Goal: Information Seeking & Learning: Compare options

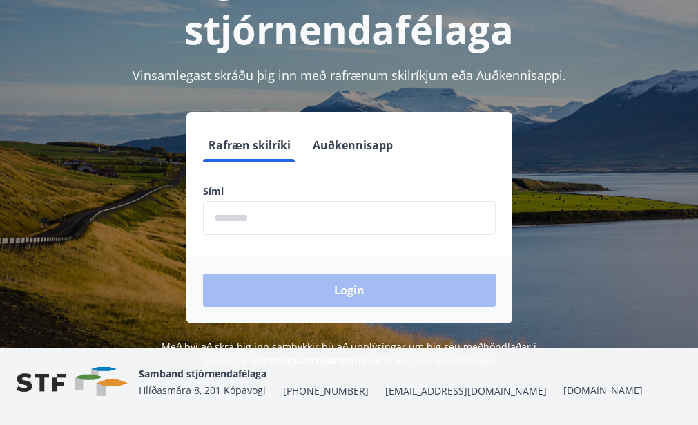
scroll to position [138, 0]
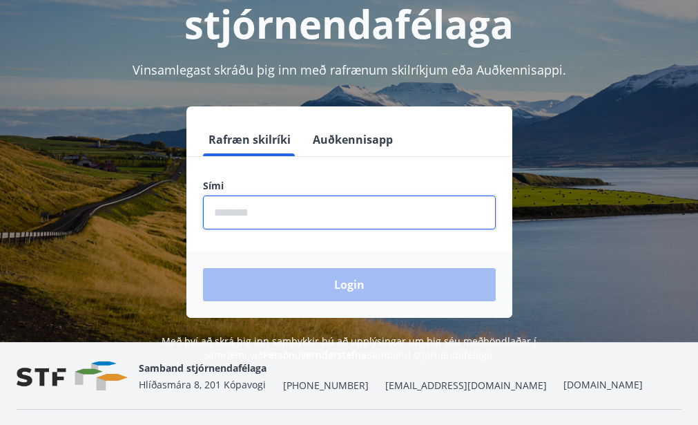
click at [246, 216] on input "phone" at bounding box center [349, 212] width 293 height 34
type input "********"
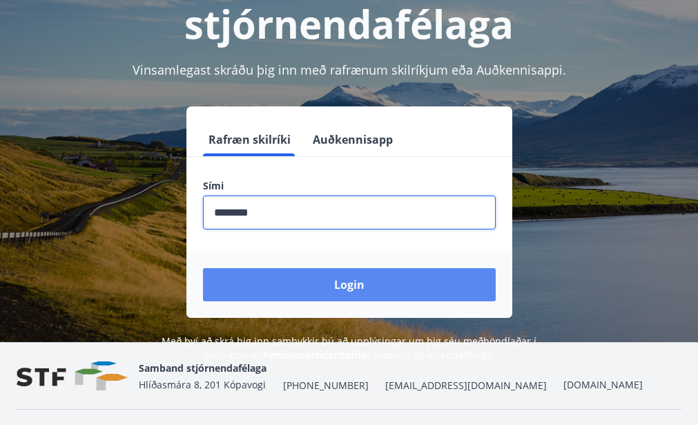
click at [358, 284] on button "Login" at bounding box center [349, 284] width 293 height 33
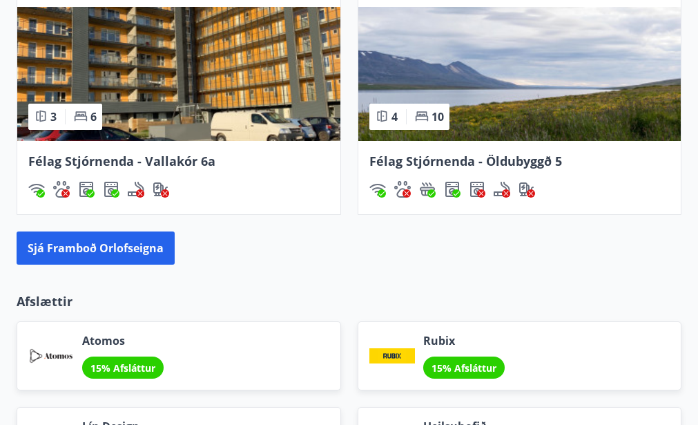
scroll to position [1451, 0]
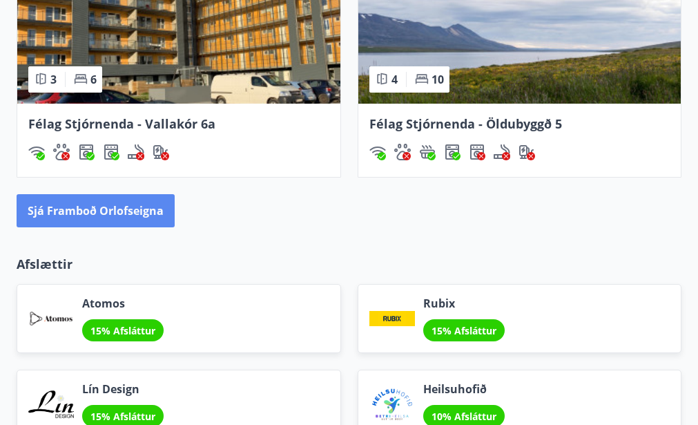
click at [100, 194] on button "Sjá framboð orlofseigna" at bounding box center [96, 210] width 158 height 33
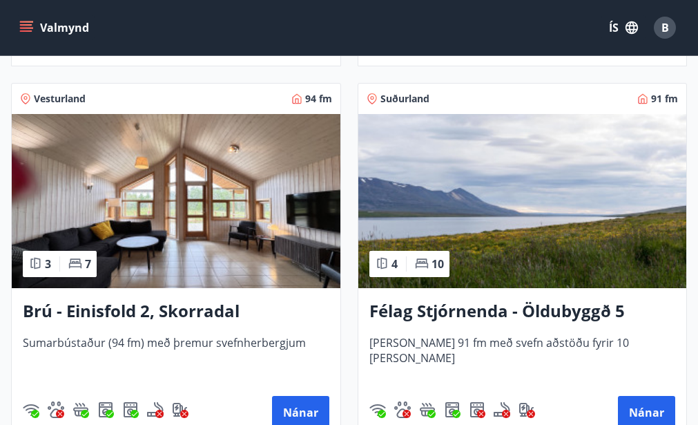
scroll to position [1381, 0]
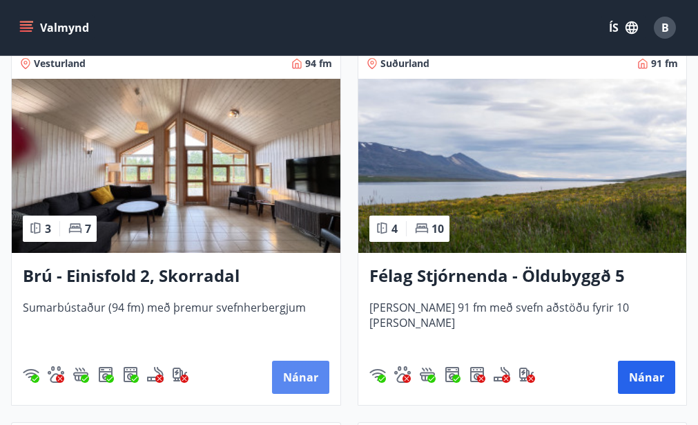
click at [311, 378] on button "Nánar" at bounding box center [300, 377] width 57 height 33
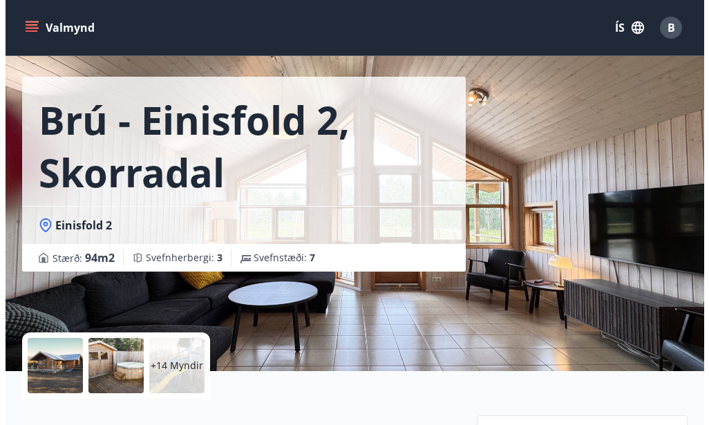
scroll to position [207, 0]
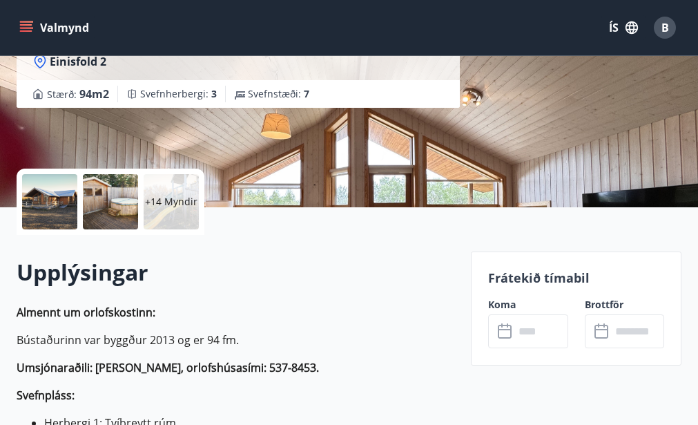
click at [33, 210] on div at bounding box center [49, 201] width 55 height 55
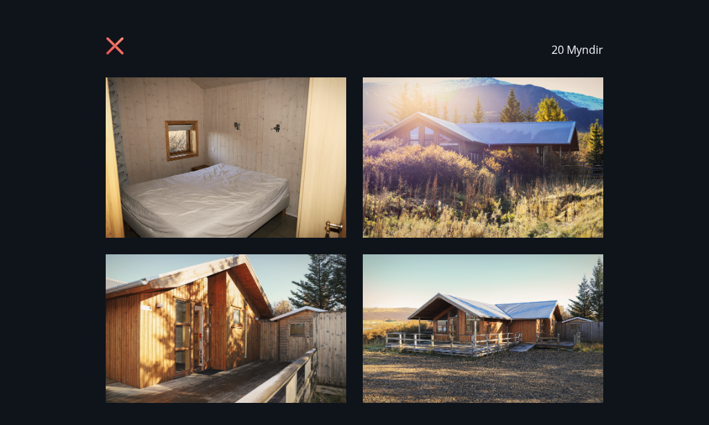
click at [233, 178] on img at bounding box center [226, 157] width 240 height 160
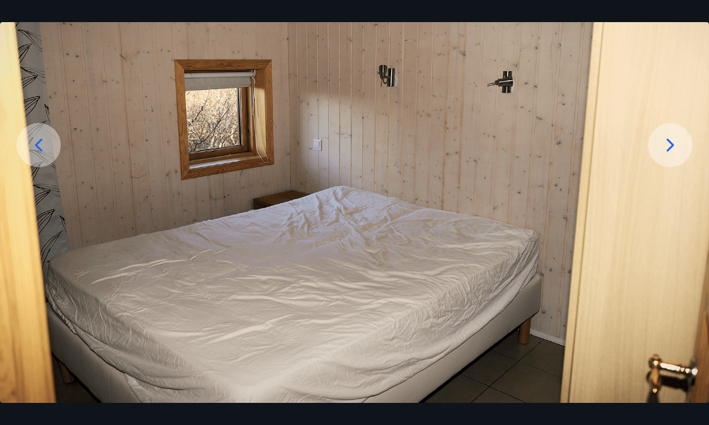
scroll to position [147, 0]
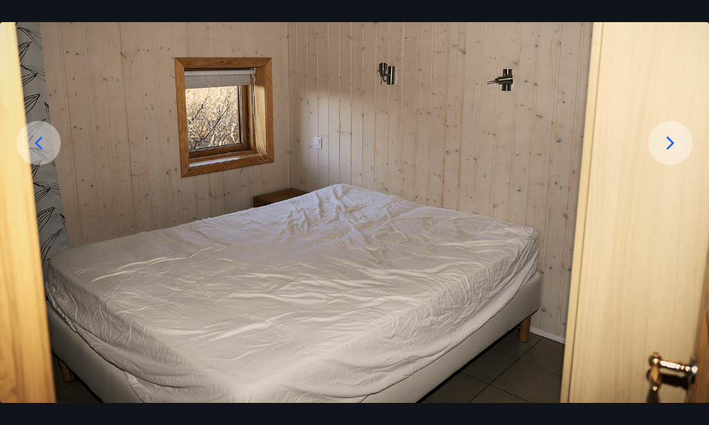
click at [673, 136] on icon at bounding box center [670, 143] width 22 height 22
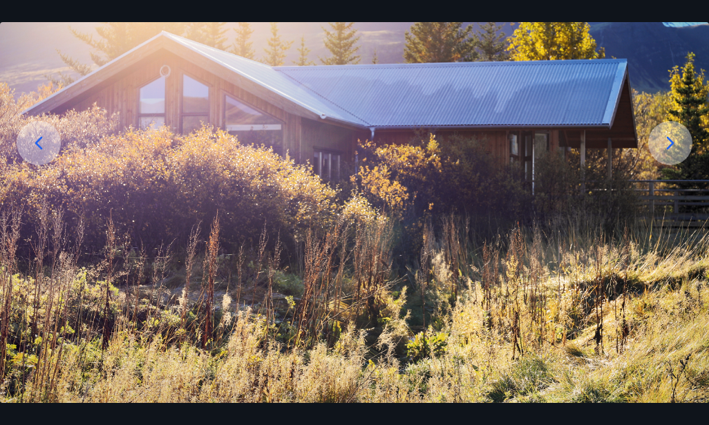
click at [676, 143] on icon at bounding box center [670, 143] width 22 height 22
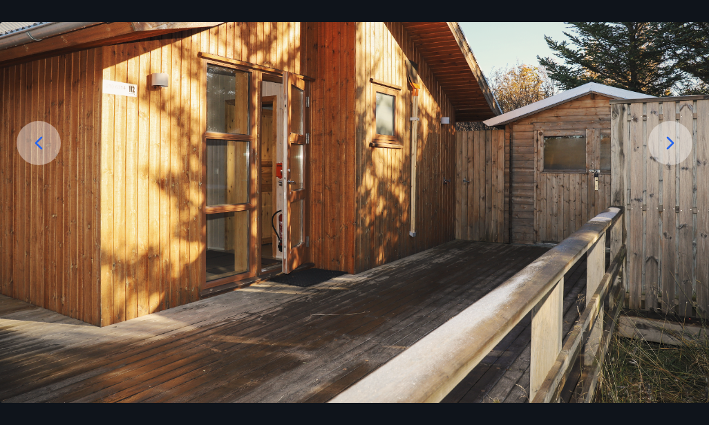
click at [671, 141] on icon at bounding box center [671, 142] width 8 height 13
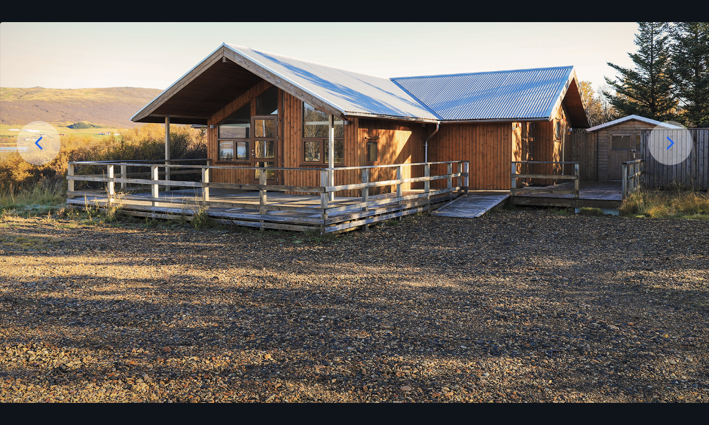
click at [667, 141] on icon at bounding box center [670, 143] width 22 height 22
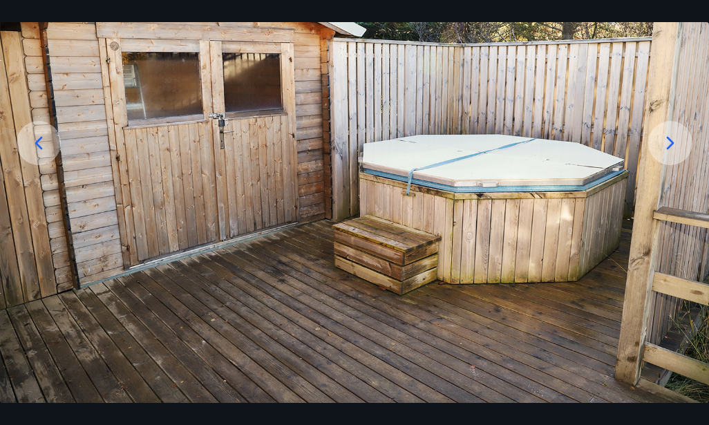
click at [664, 139] on icon at bounding box center [670, 143] width 22 height 22
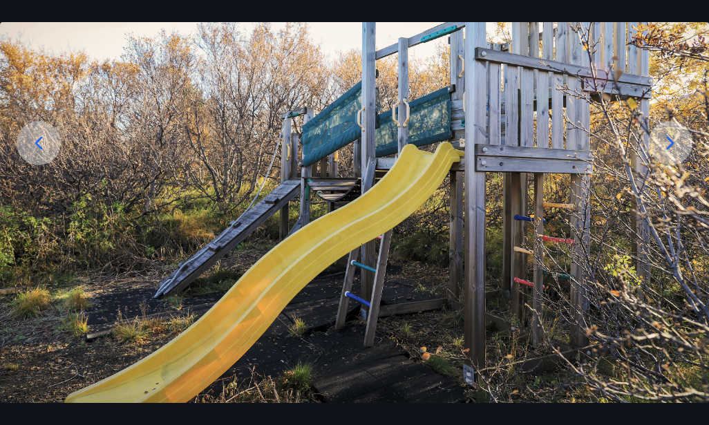
click at [667, 142] on icon at bounding box center [670, 143] width 22 height 22
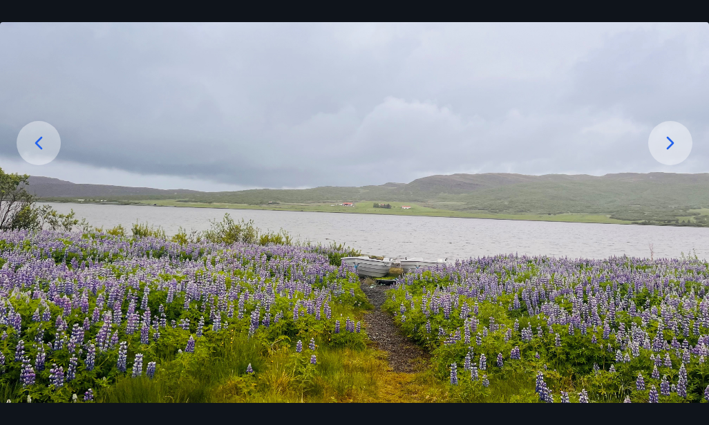
click at [672, 140] on icon at bounding box center [670, 143] width 22 height 22
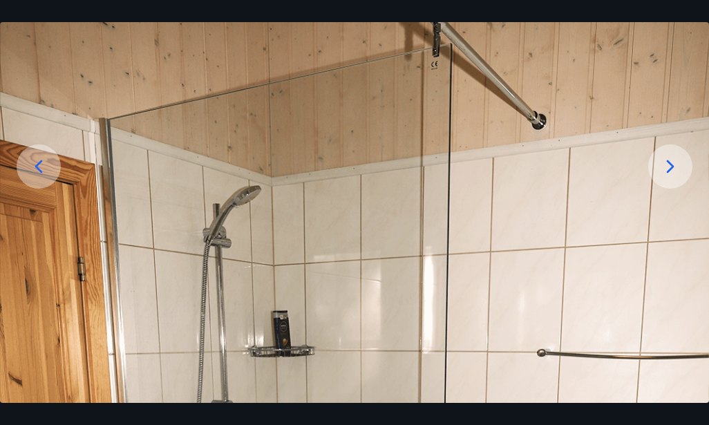
scroll to position [9, 0]
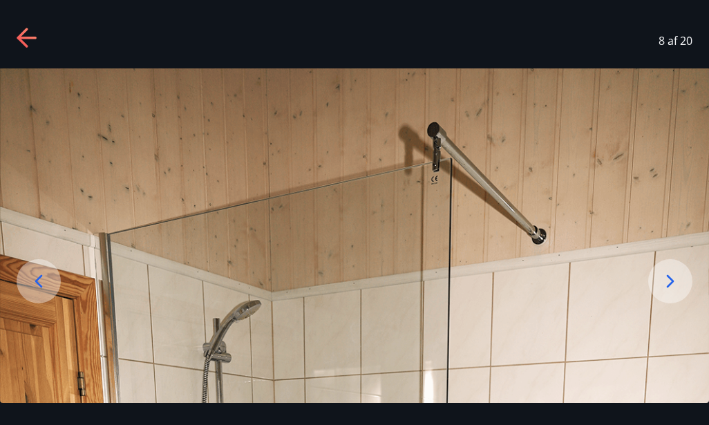
click at [680, 274] on icon at bounding box center [670, 281] width 22 height 22
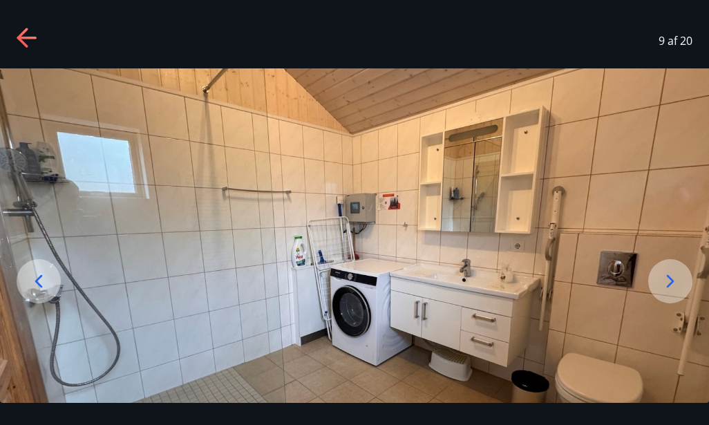
click at [676, 276] on icon at bounding box center [670, 281] width 22 height 22
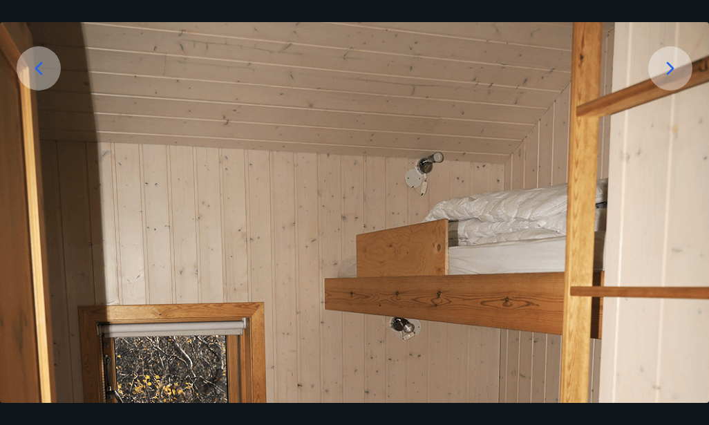
scroll to position [78, 0]
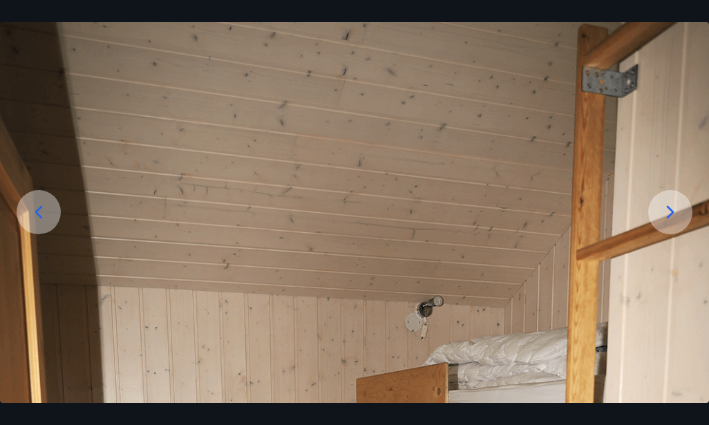
click at [676, 209] on icon at bounding box center [670, 212] width 22 height 22
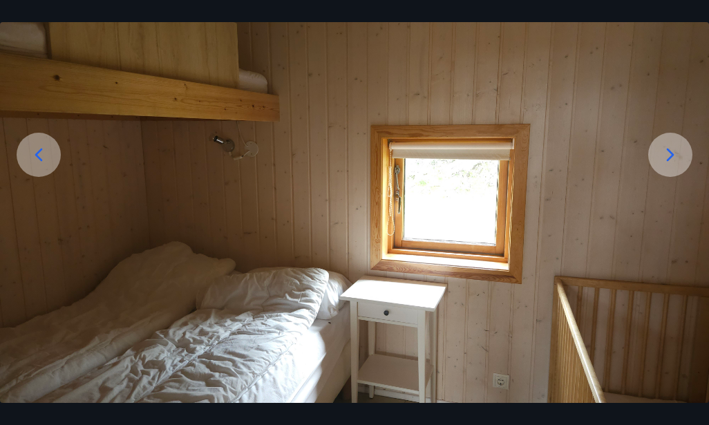
scroll to position [138, 0]
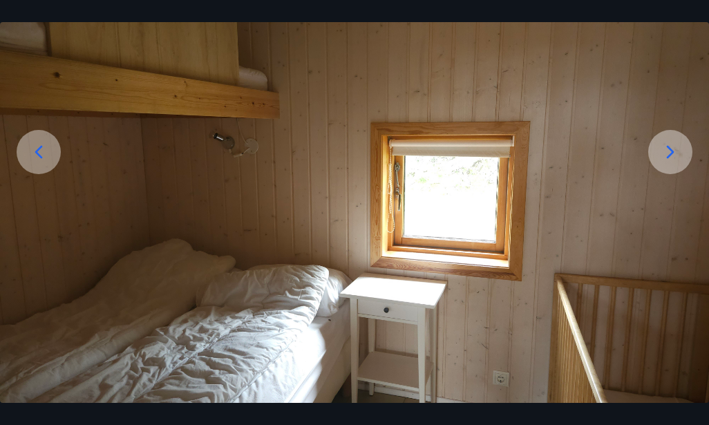
click at [671, 159] on icon at bounding box center [670, 152] width 22 height 22
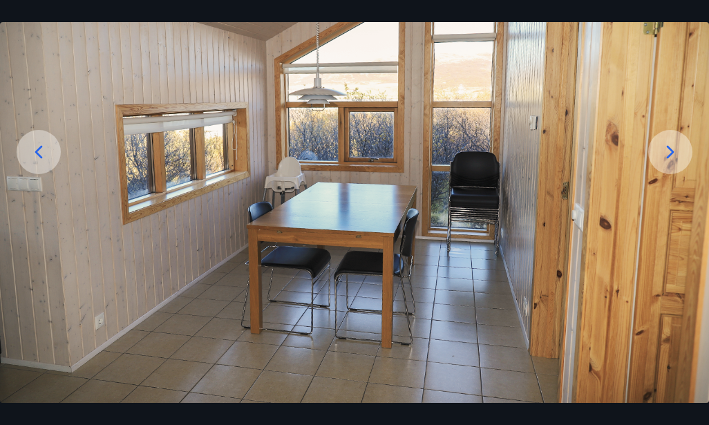
click at [672, 147] on icon at bounding box center [670, 152] width 22 height 22
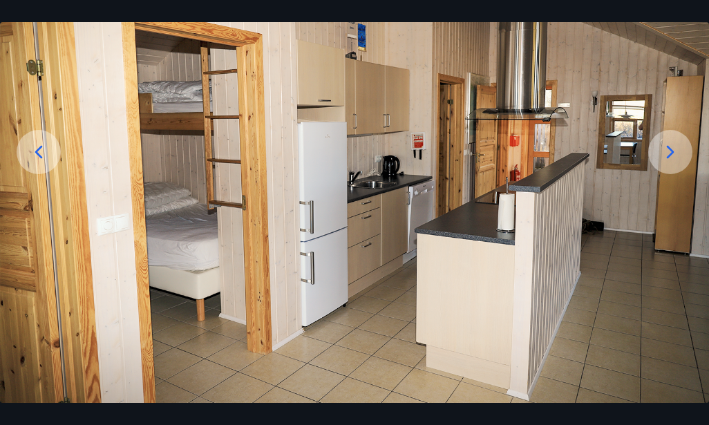
click at [669, 145] on icon at bounding box center [670, 152] width 22 height 22
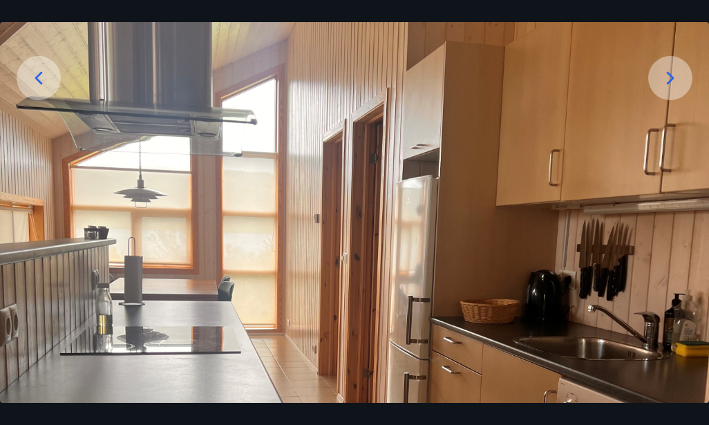
scroll to position [207, 0]
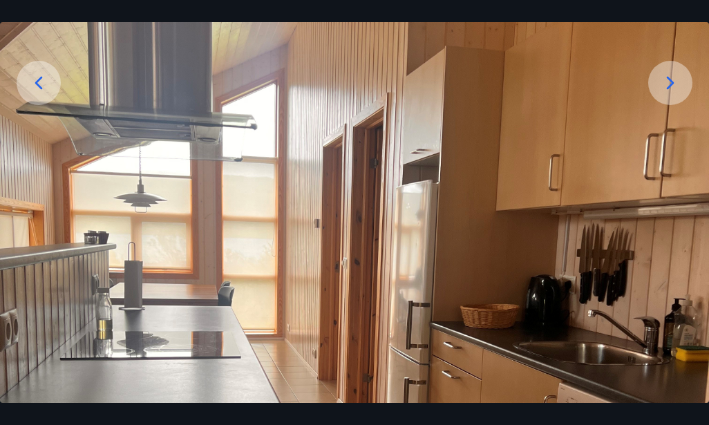
click at [670, 79] on icon at bounding box center [670, 83] width 22 height 22
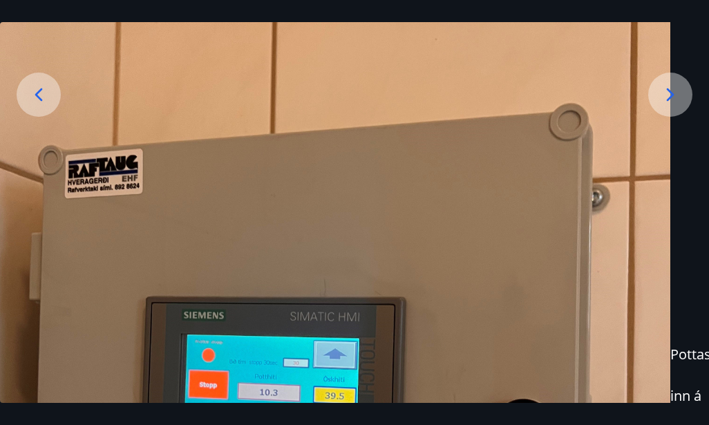
scroll to position [69, 0]
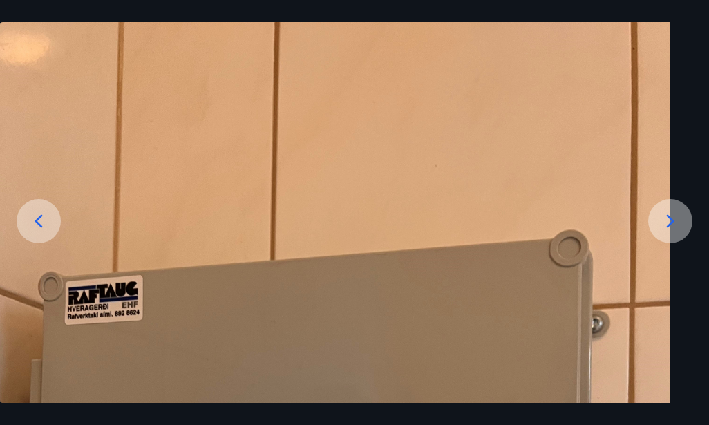
click at [664, 211] on icon at bounding box center [670, 221] width 22 height 22
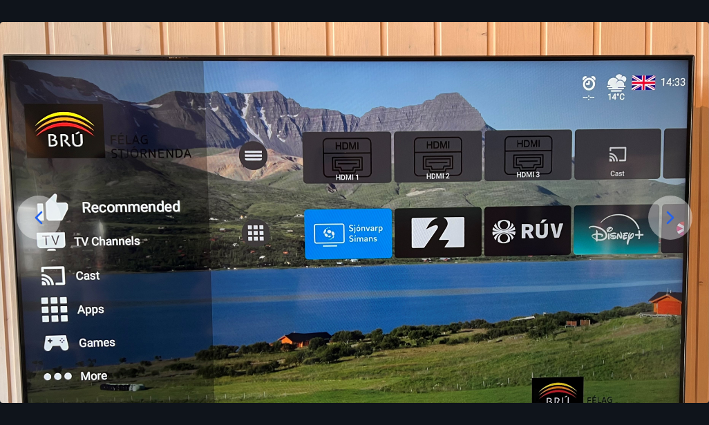
scroll to position [61, 0]
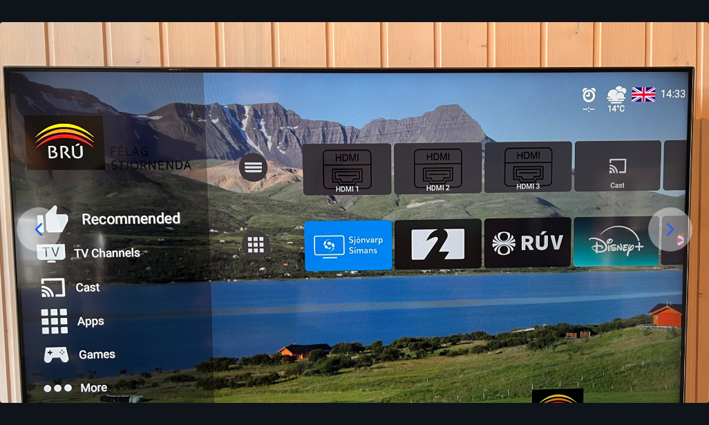
click at [669, 222] on icon at bounding box center [670, 229] width 22 height 22
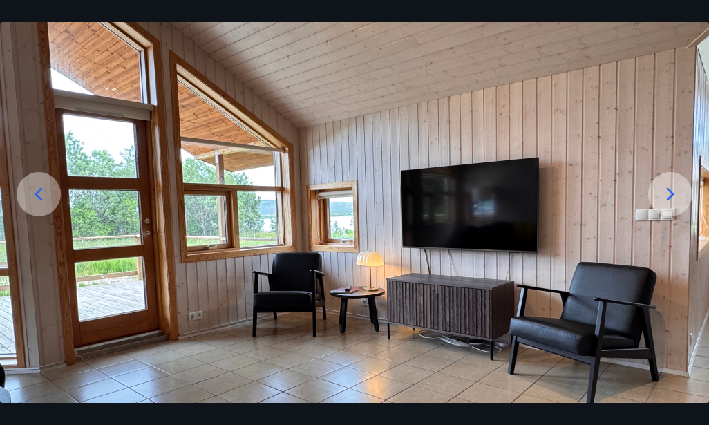
scroll to position [130, 0]
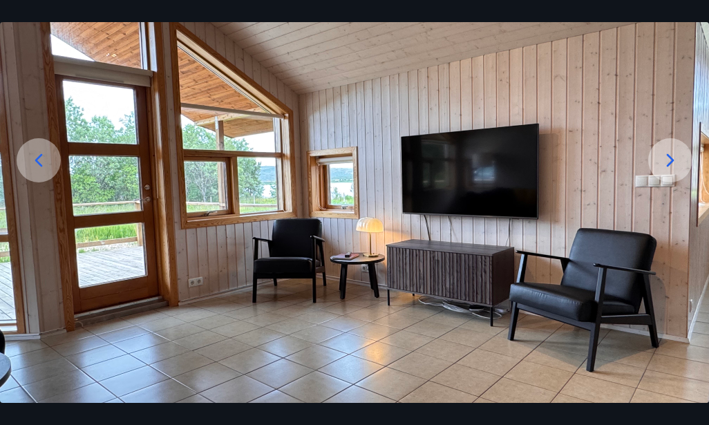
click at [674, 155] on icon at bounding box center [670, 160] width 22 height 22
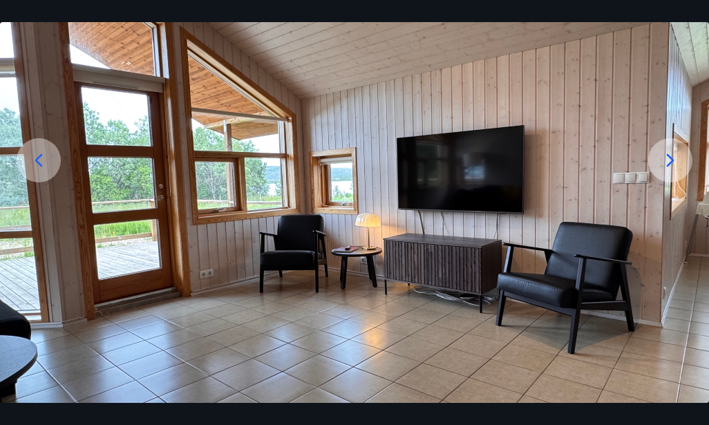
click at [669, 161] on icon at bounding box center [670, 160] width 22 height 22
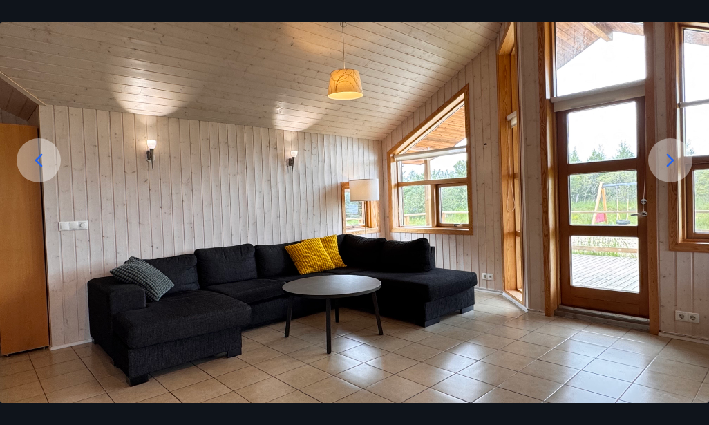
click at [669, 161] on icon at bounding box center [670, 160] width 22 height 22
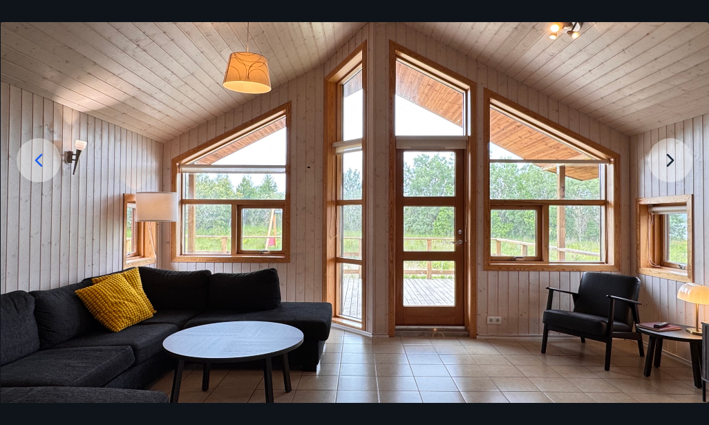
click at [670, 161] on img at bounding box center [355, 214] width 709 height 532
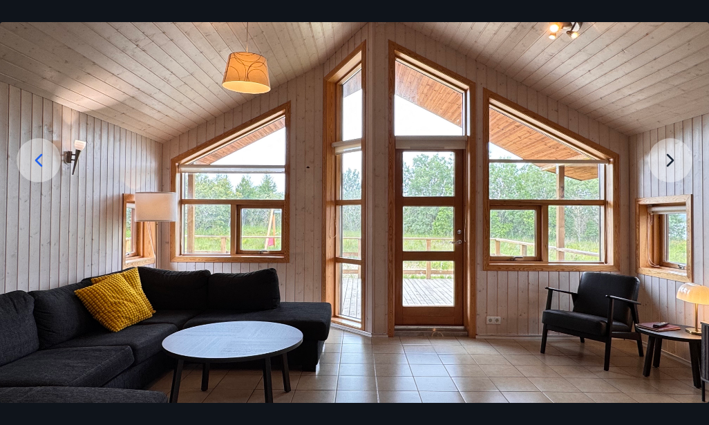
click at [671, 161] on img at bounding box center [354, 214] width 709 height 532
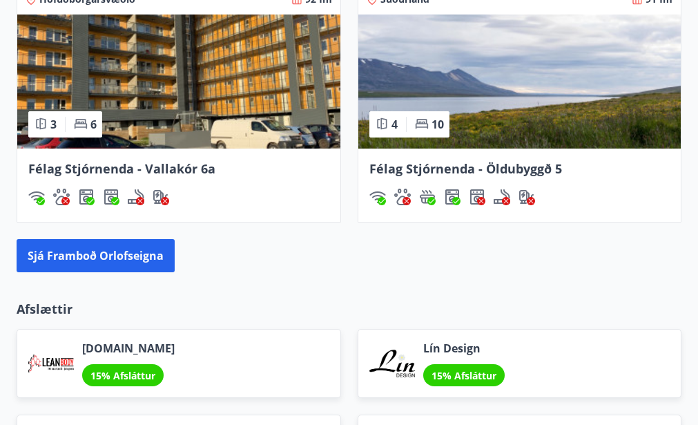
scroll to position [1381, 0]
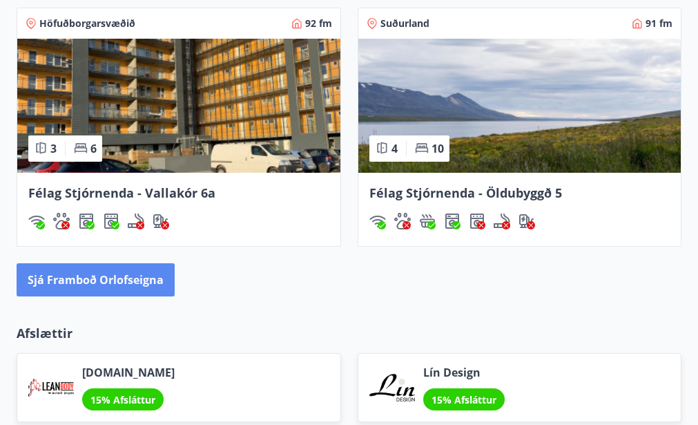
click at [118, 263] on button "Sjá framboð orlofseigna" at bounding box center [96, 279] width 158 height 33
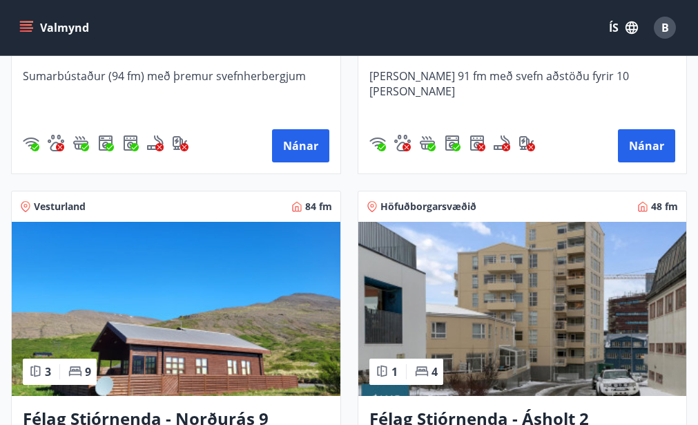
scroll to position [1312, 0]
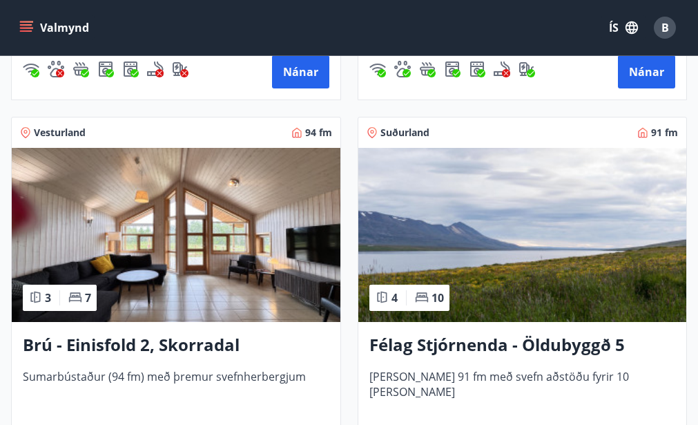
click at [550, 342] on h3 "Félag Stjórnenda - Öldubyggð 5" at bounding box center [523, 345] width 307 height 25
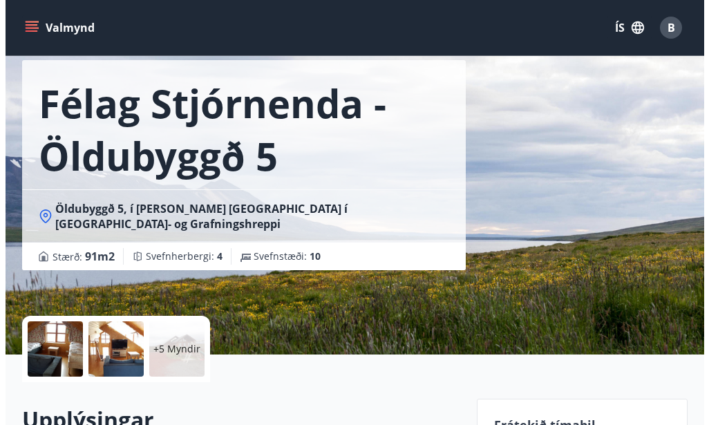
scroll to position [207, 0]
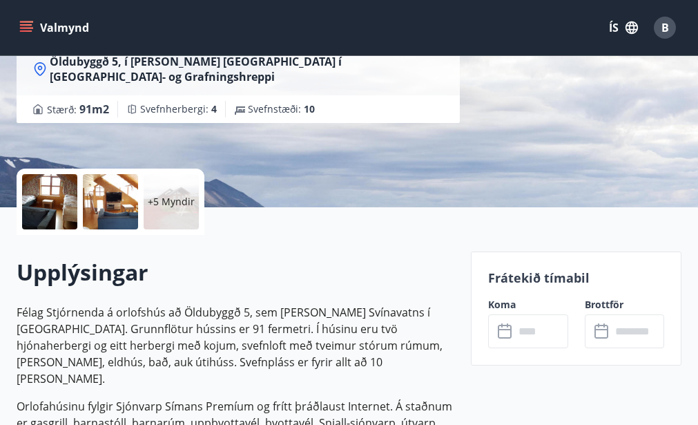
click at [56, 205] on div at bounding box center [49, 201] width 55 height 55
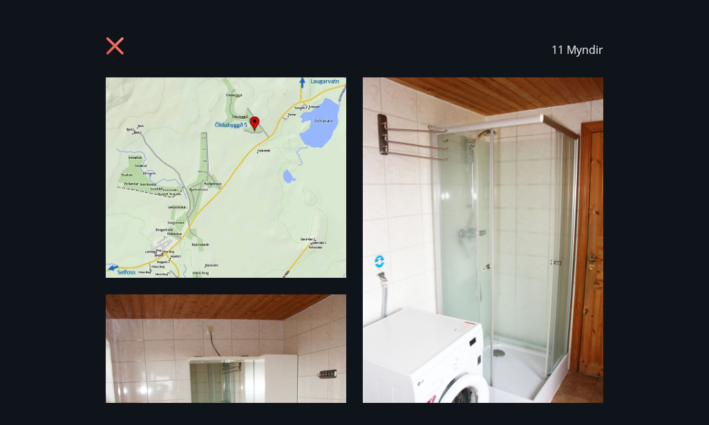
scroll to position [69, 0]
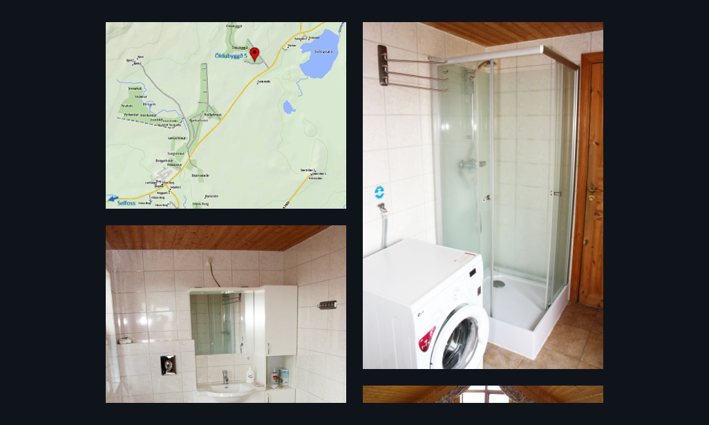
click at [247, 97] on img at bounding box center [226, 108] width 240 height 200
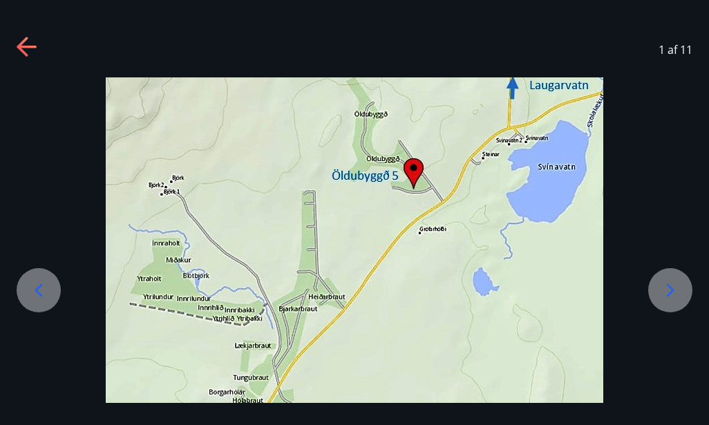
click at [21, 36] on div "1 af 11" at bounding box center [354, 49] width 709 height 55
click at [673, 285] on icon at bounding box center [670, 290] width 22 height 22
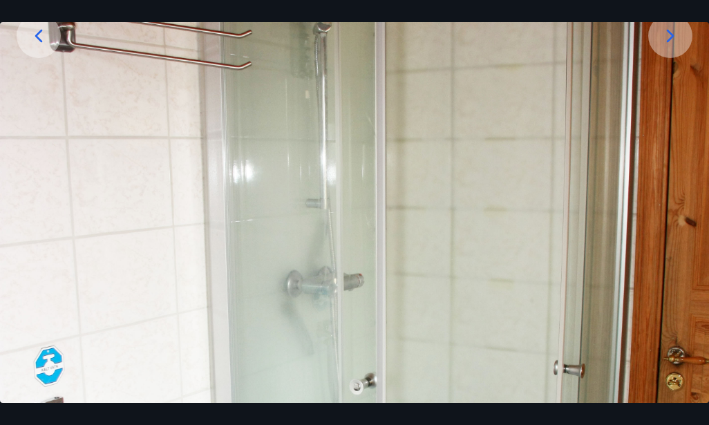
scroll to position [0, 0]
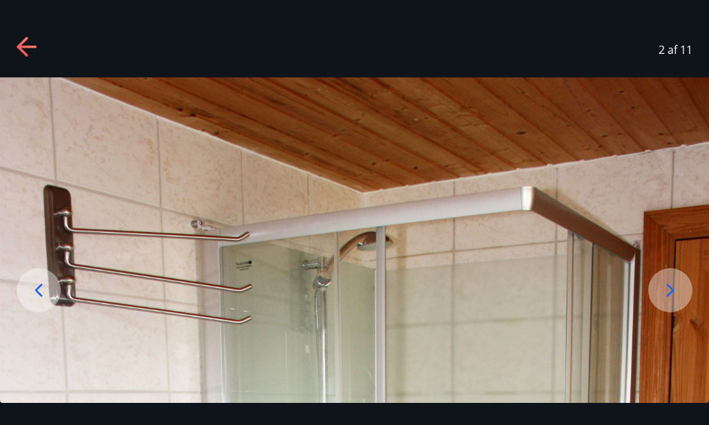
click at [668, 286] on icon at bounding box center [671, 289] width 8 height 13
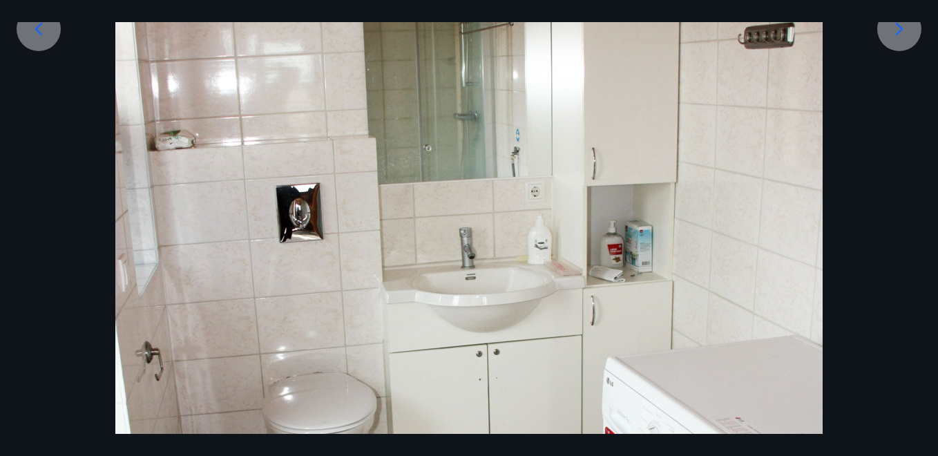
scroll to position [138, 0]
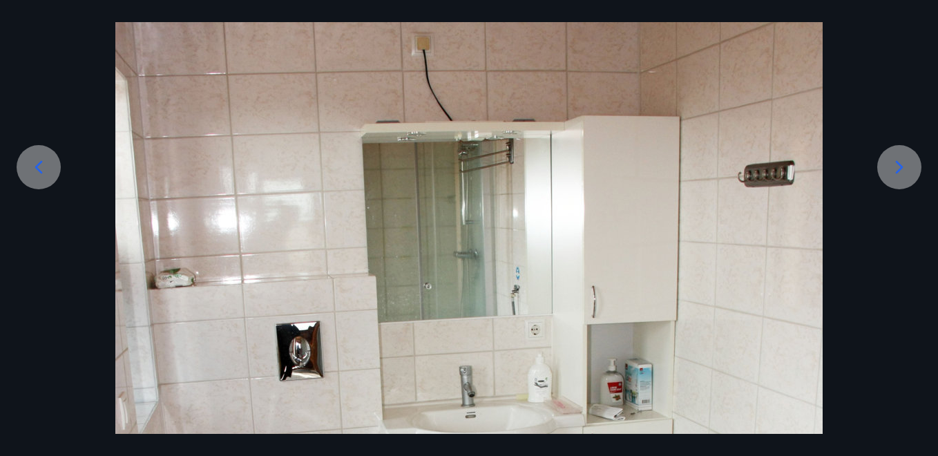
click at [708, 167] on icon at bounding box center [899, 167] width 22 height 22
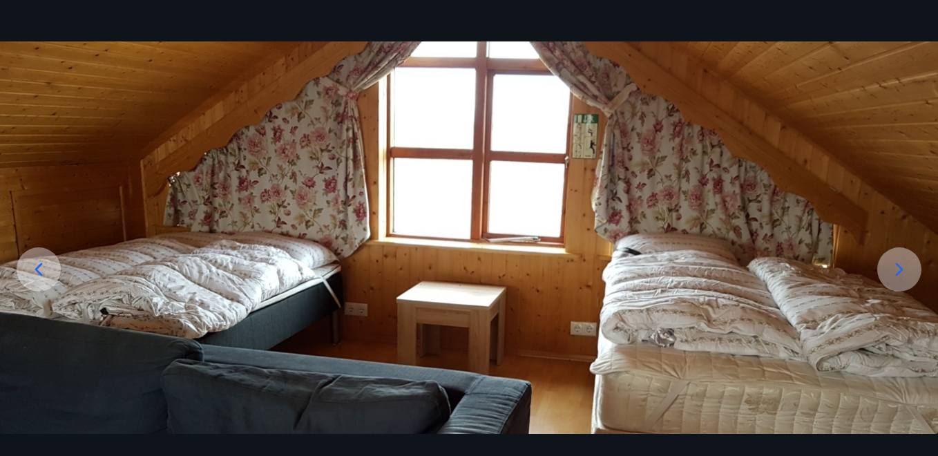
scroll to position [33, 0]
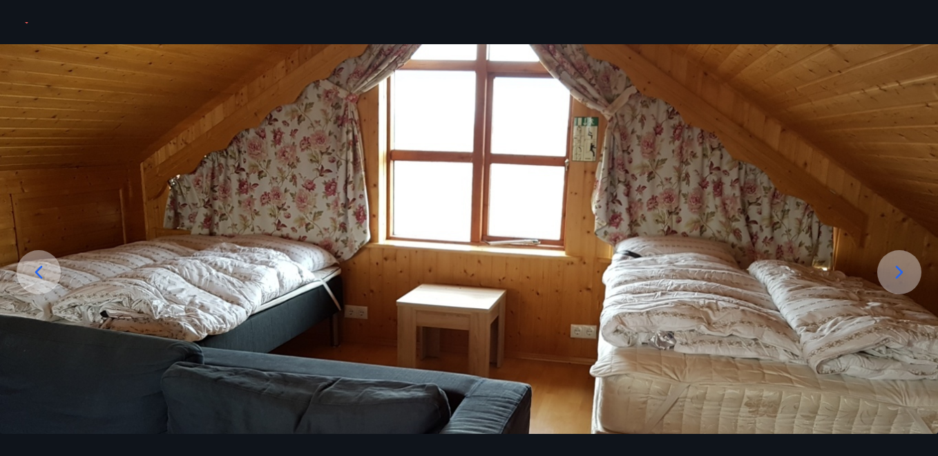
click at [708, 269] on icon at bounding box center [899, 272] width 22 height 22
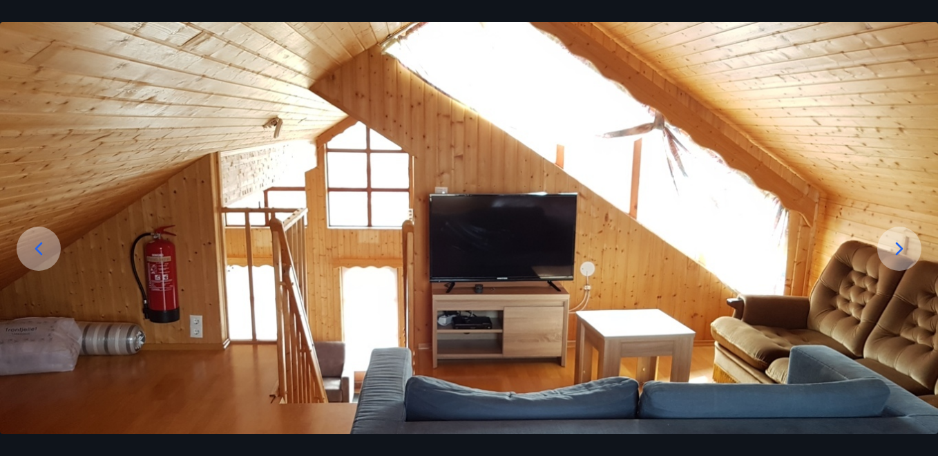
scroll to position [171, 0]
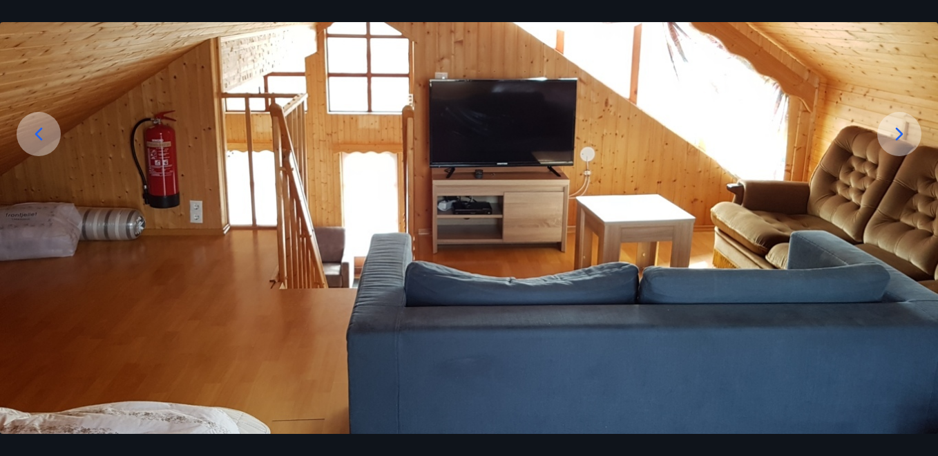
click at [708, 131] on icon at bounding box center [899, 134] width 22 height 22
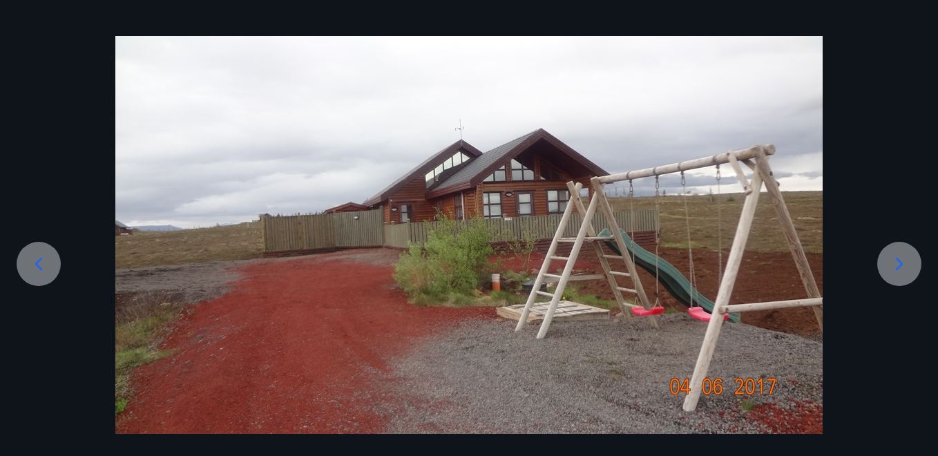
scroll to position [41, 0]
click at [708, 262] on icon at bounding box center [899, 264] width 22 height 22
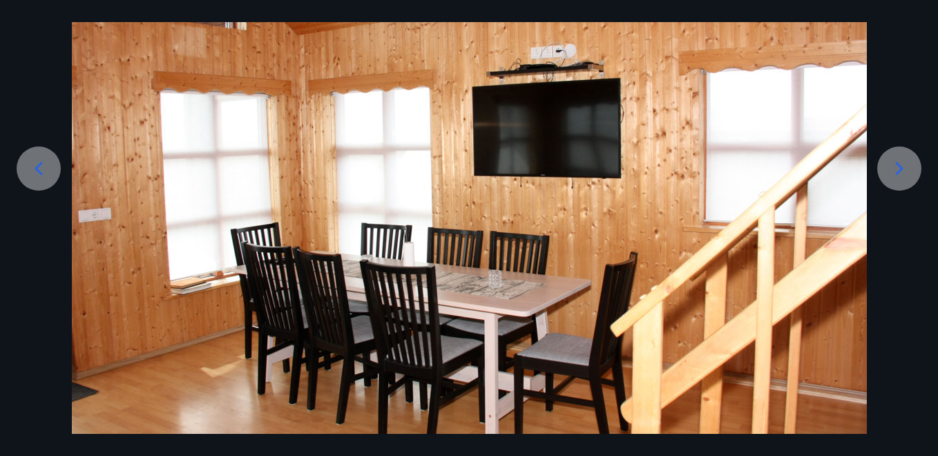
scroll to position [105, 0]
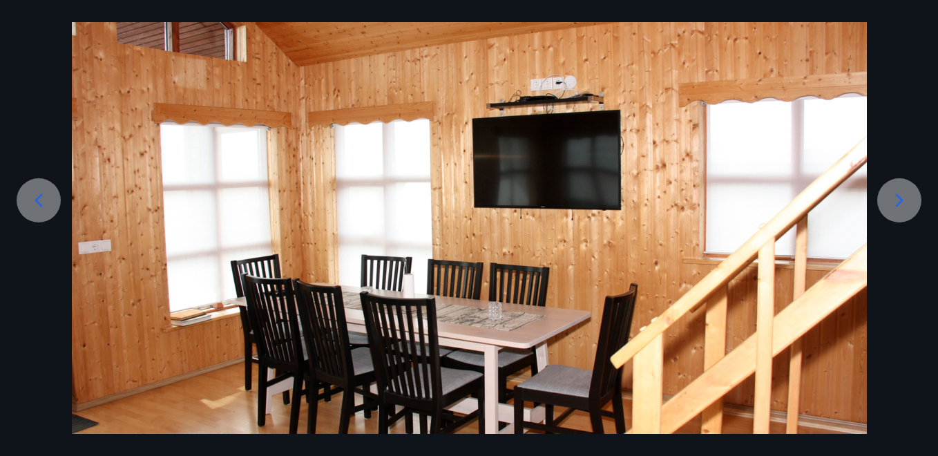
click at [708, 198] on icon at bounding box center [900, 200] width 8 height 13
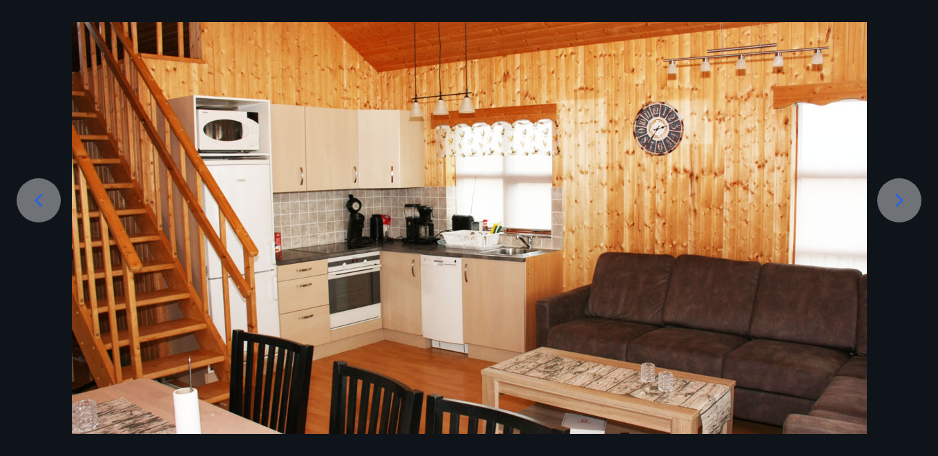
click at [708, 201] on icon at bounding box center [899, 200] width 22 height 22
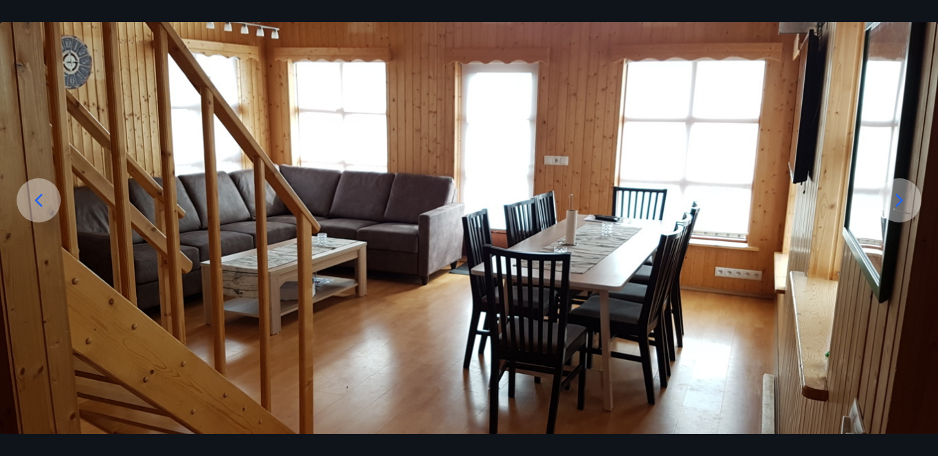
click at [708, 198] on icon at bounding box center [899, 200] width 22 height 22
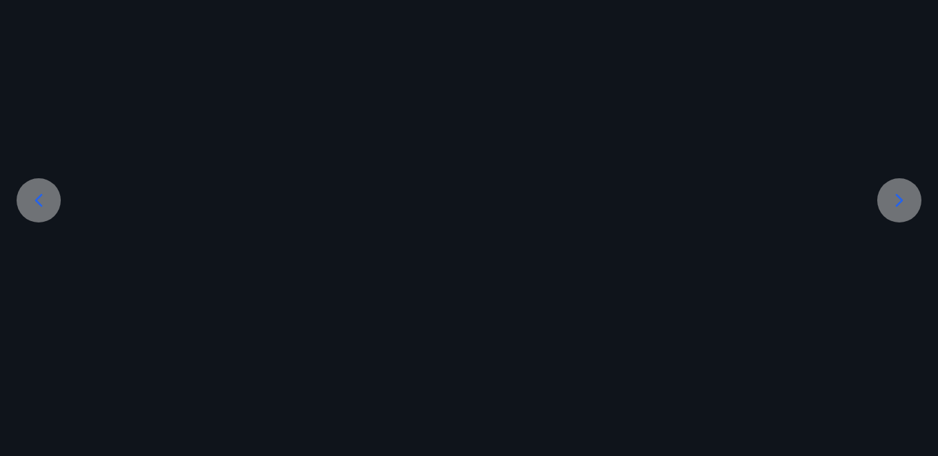
scroll to position [41, 0]
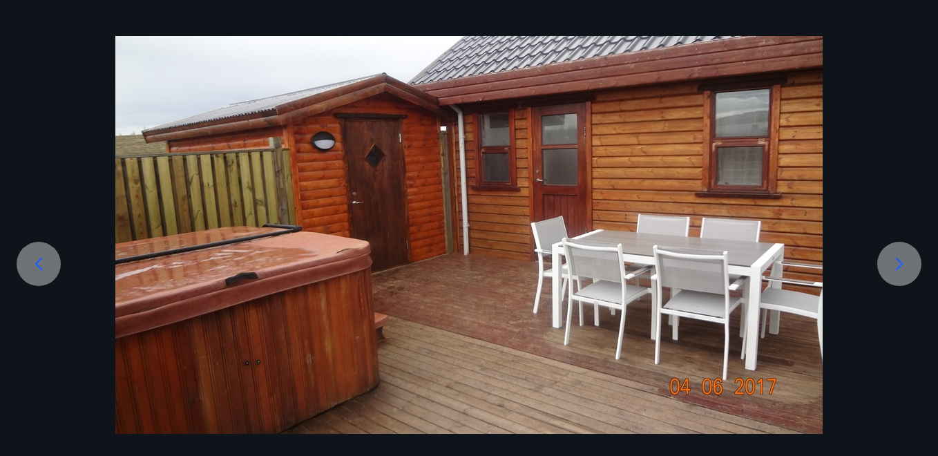
click at [708, 262] on icon at bounding box center [900, 264] width 8 height 13
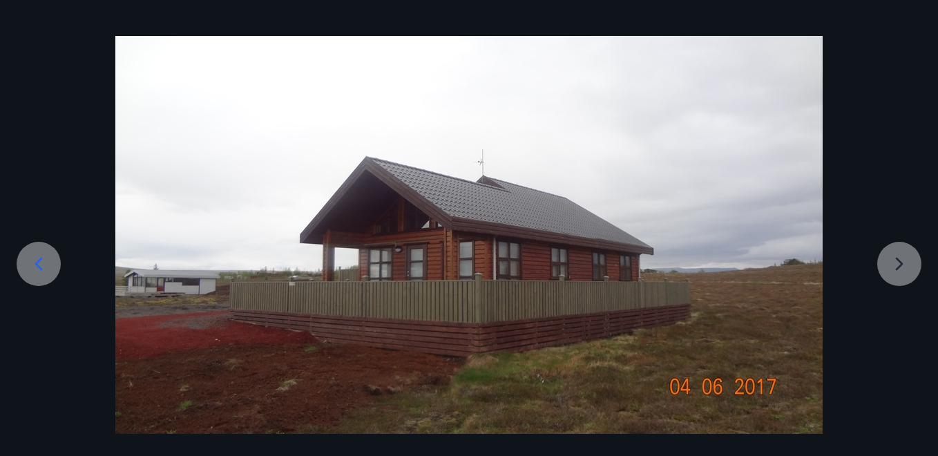
click at [708, 260] on div at bounding box center [469, 235] width 938 height 398
click at [708, 263] on div at bounding box center [469, 235] width 938 height 398
click at [708, 261] on div at bounding box center [469, 235] width 938 height 398
click at [40, 265] on icon at bounding box center [39, 264] width 22 height 22
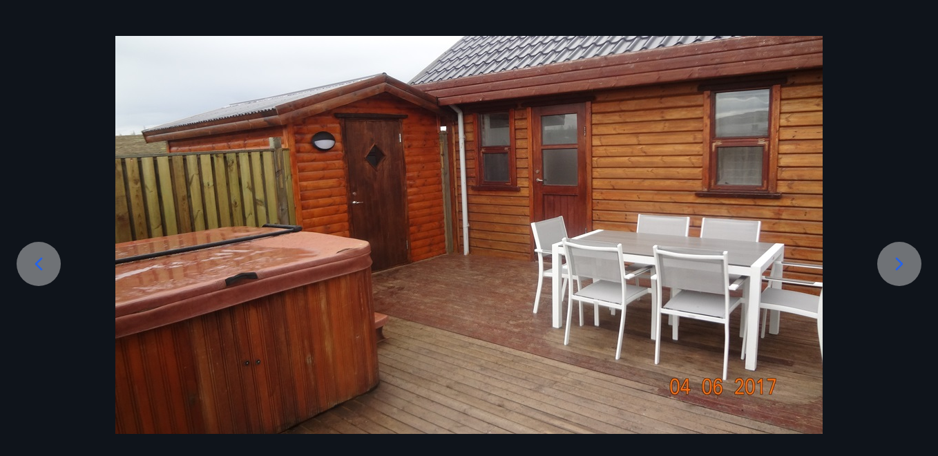
click at [41, 265] on icon at bounding box center [39, 264] width 22 height 22
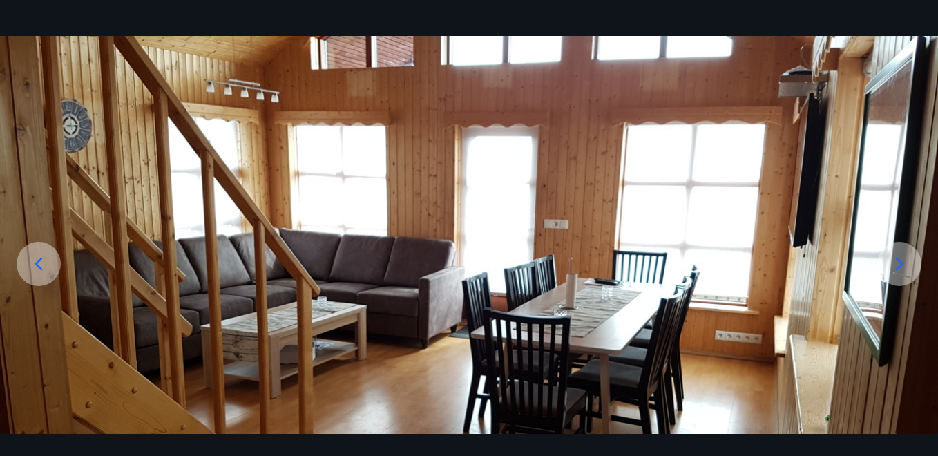
click at [42, 264] on icon at bounding box center [39, 264] width 22 height 22
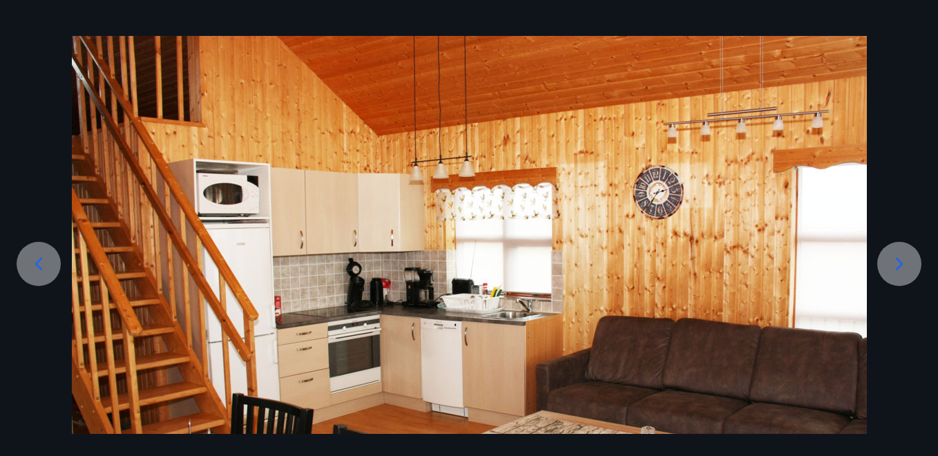
click at [46, 263] on icon at bounding box center [39, 264] width 22 height 22
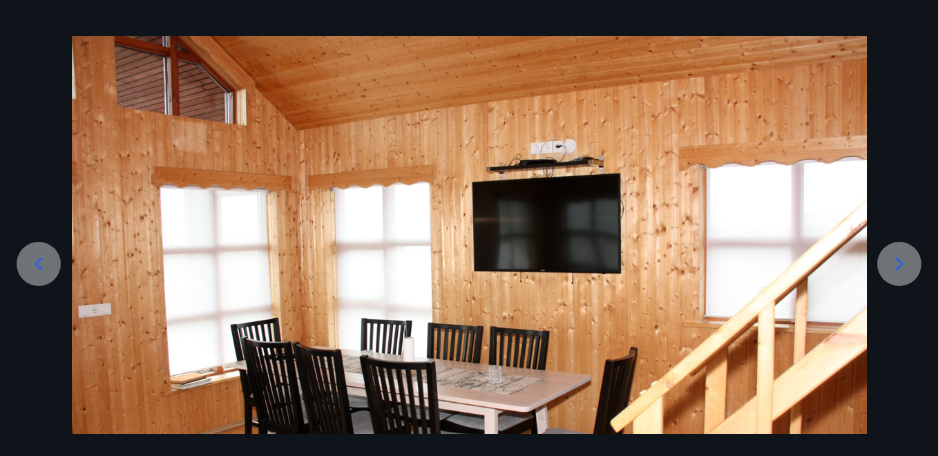
click at [46, 263] on icon at bounding box center [39, 264] width 22 height 22
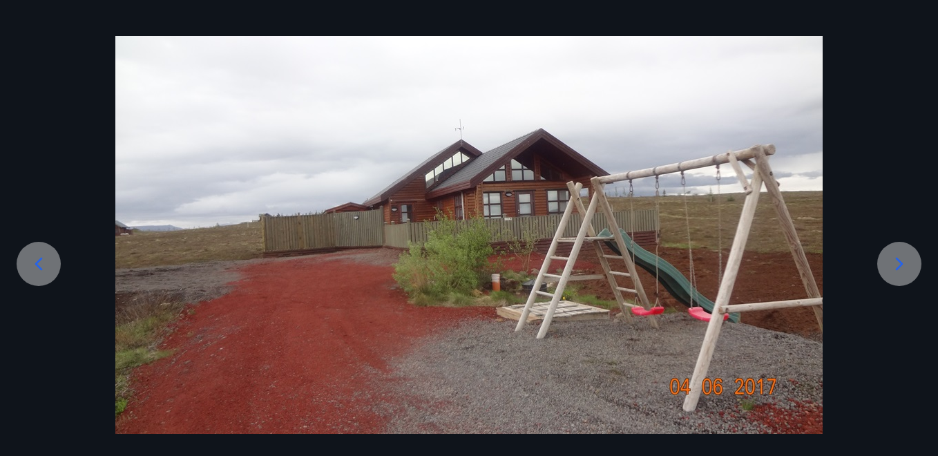
click at [46, 265] on icon at bounding box center [39, 264] width 22 height 22
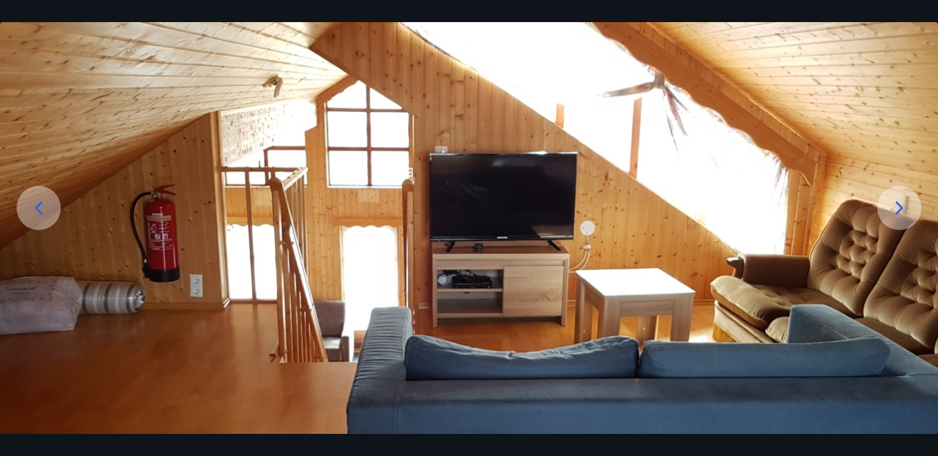
scroll to position [0, 0]
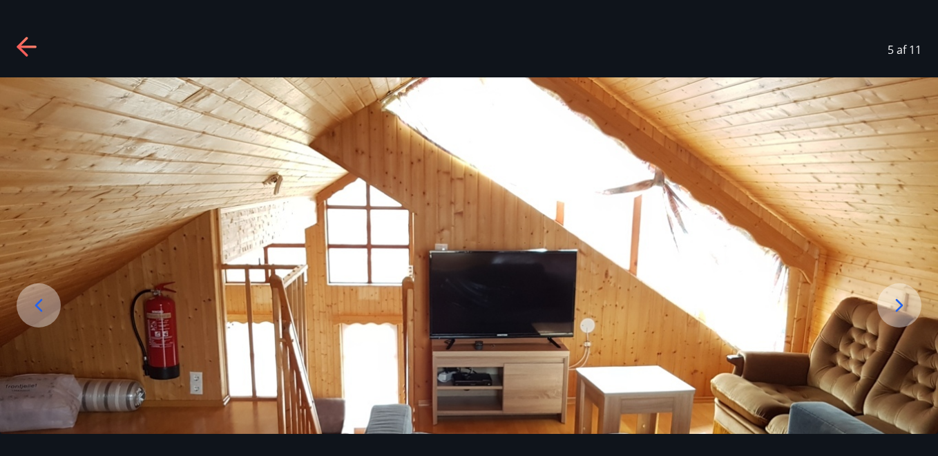
click at [45, 304] on icon at bounding box center [39, 305] width 22 height 22
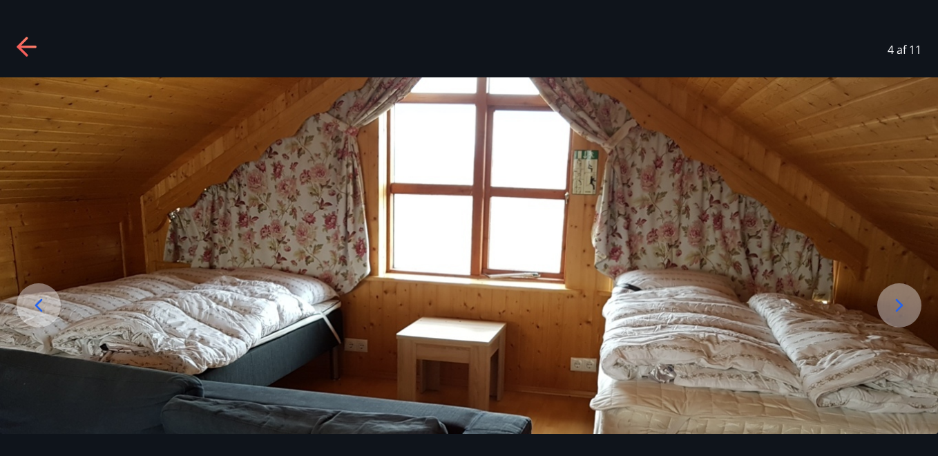
click at [44, 299] on icon at bounding box center [39, 305] width 22 height 22
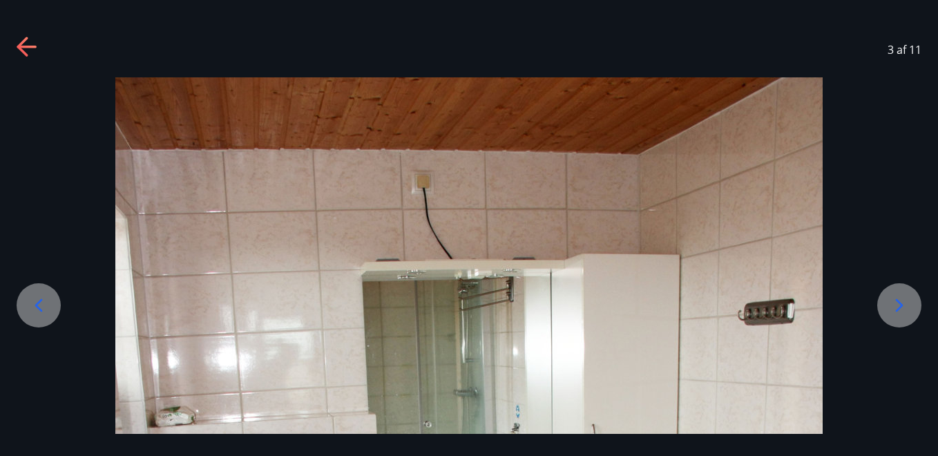
click at [38, 300] on icon at bounding box center [39, 305] width 22 height 22
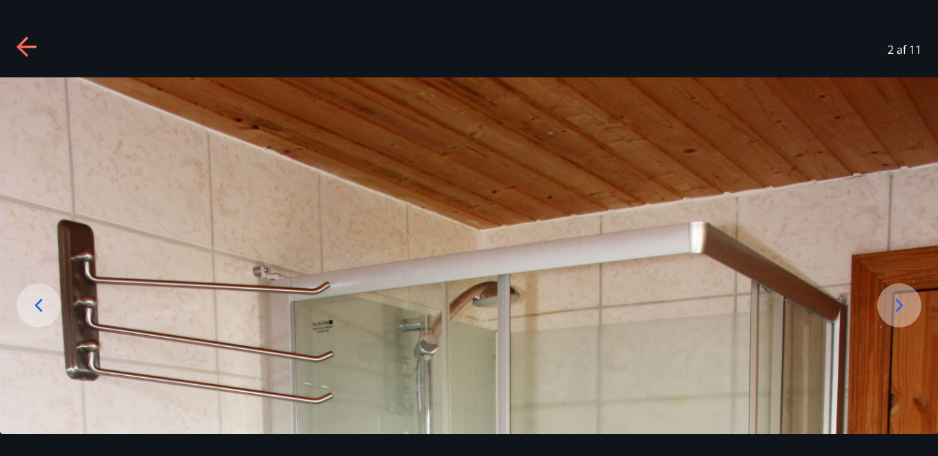
click at [39, 299] on icon at bounding box center [39, 305] width 22 height 22
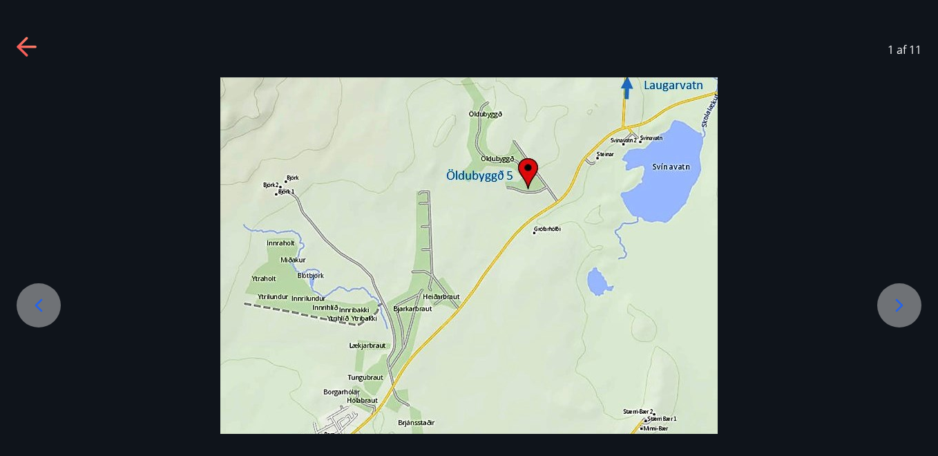
click at [42, 296] on icon at bounding box center [39, 305] width 22 height 22
click at [27, 41] on icon at bounding box center [28, 48] width 22 height 22
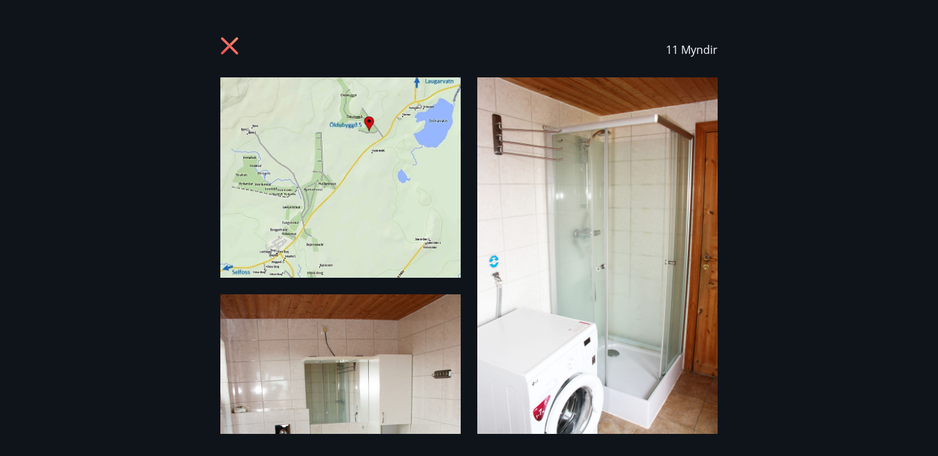
click at [225, 46] on icon at bounding box center [231, 48] width 22 height 22
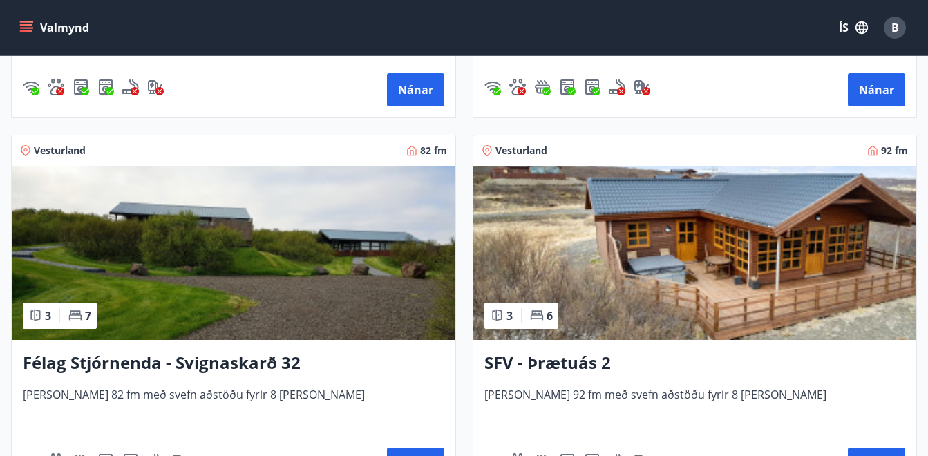
scroll to position [3592, 0]
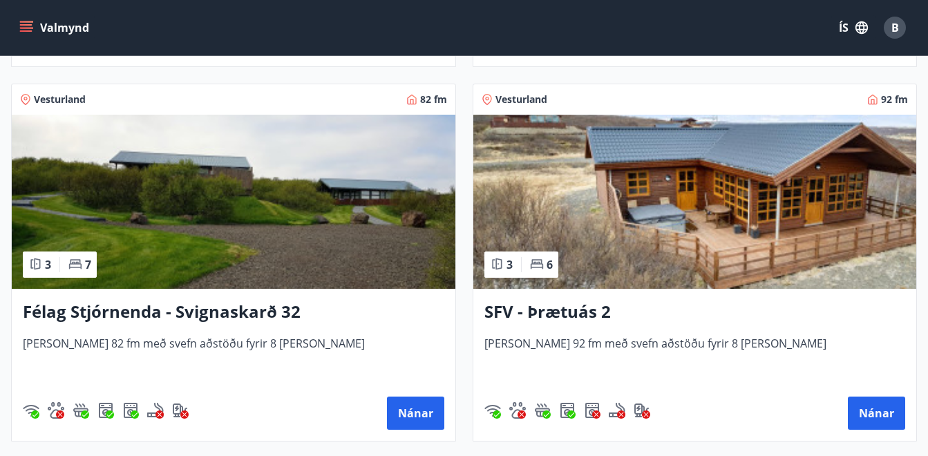
click at [572, 305] on h3 "SFV - Þrætuás 2" at bounding box center [694, 312] width 421 height 25
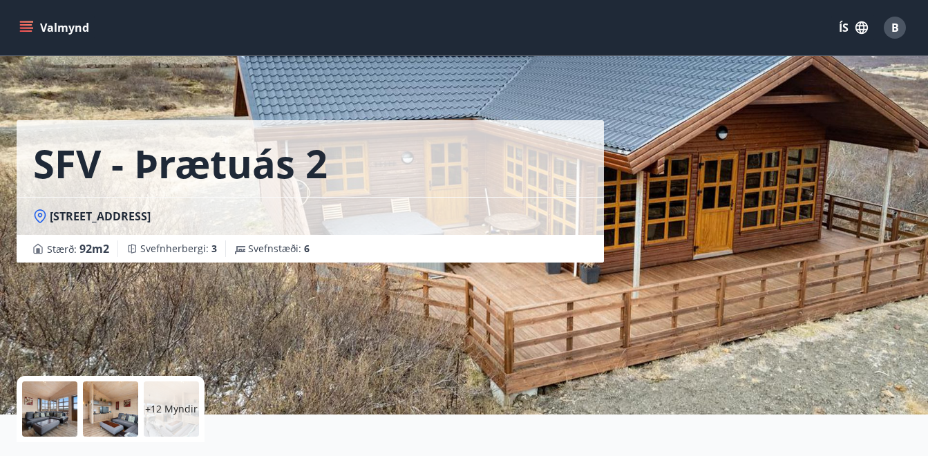
click at [176, 403] on p "+12 Myndir" at bounding box center [171, 409] width 52 height 14
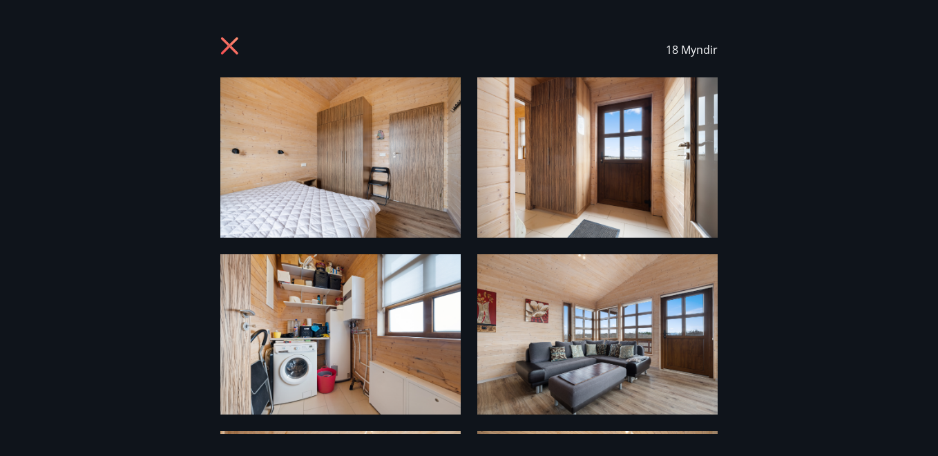
click at [368, 165] on img at bounding box center [340, 157] width 240 height 160
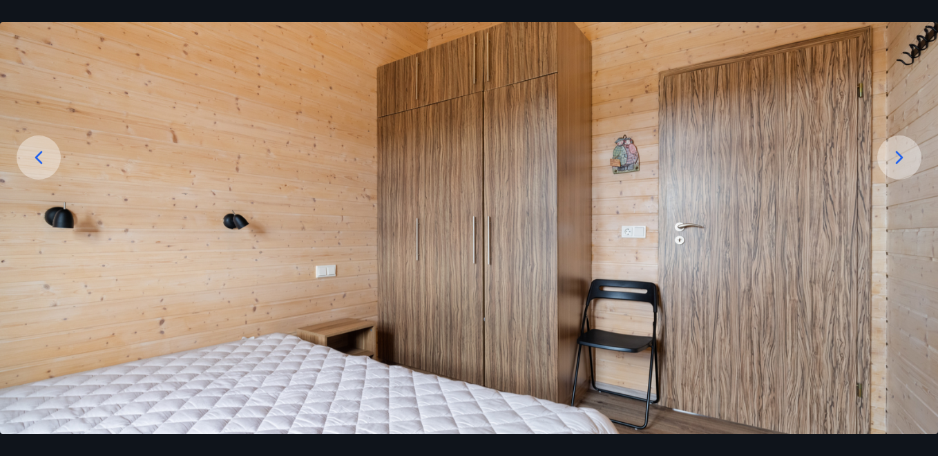
scroll to position [131, 0]
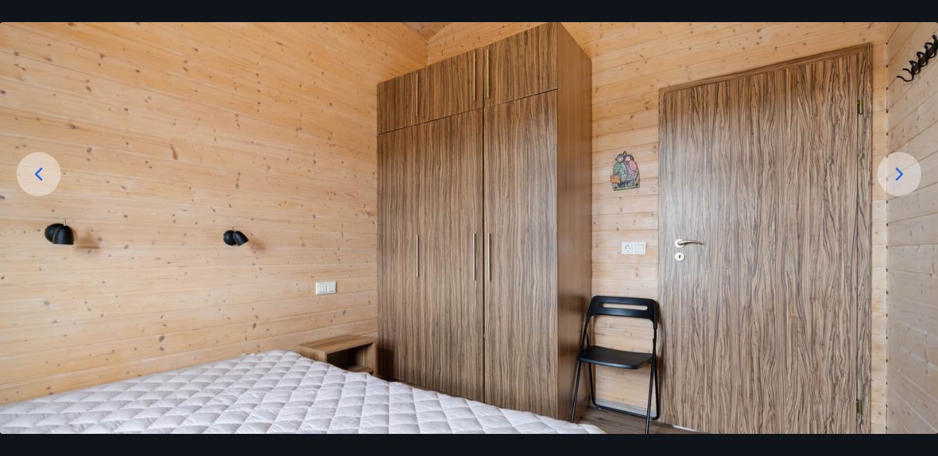
click at [708, 180] on icon at bounding box center [899, 174] width 22 height 22
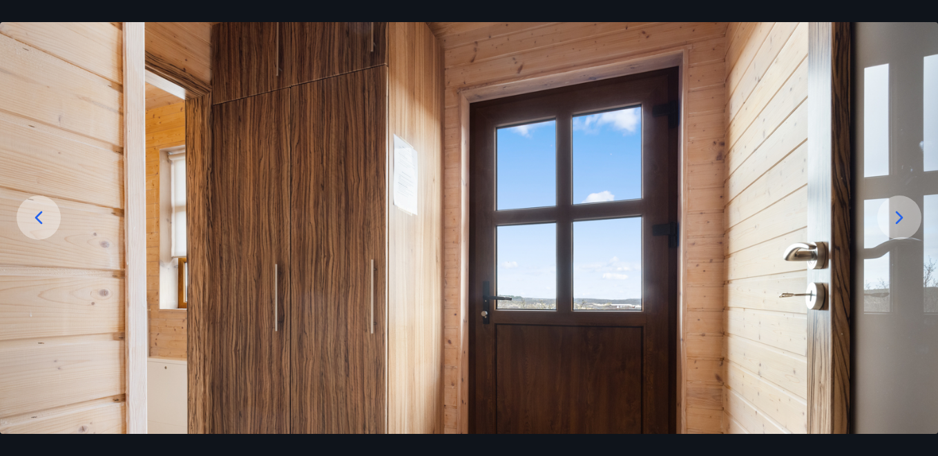
scroll to position [62, 0]
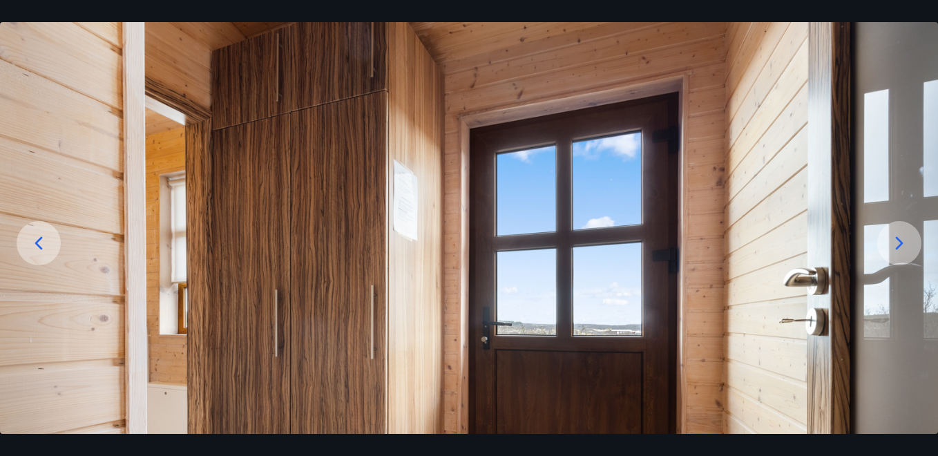
click at [708, 238] on icon at bounding box center [899, 243] width 22 height 22
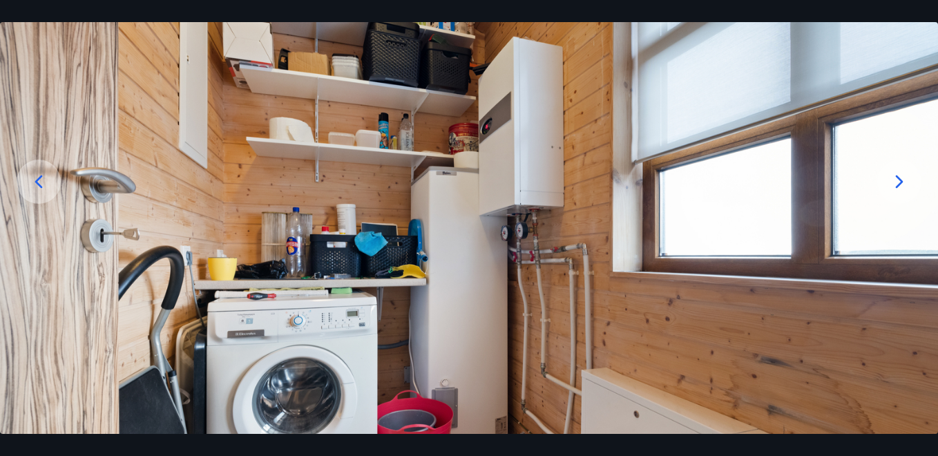
scroll to position [138, 0]
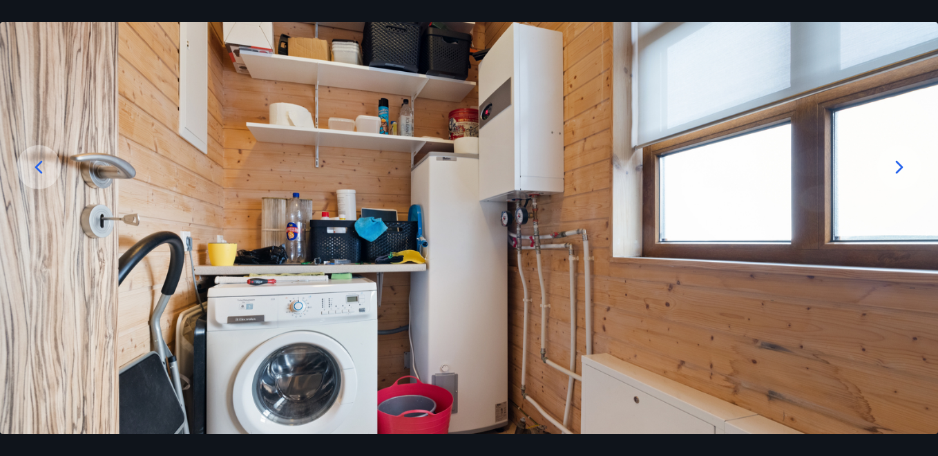
click at [708, 166] on icon at bounding box center [899, 167] width 22 height 22
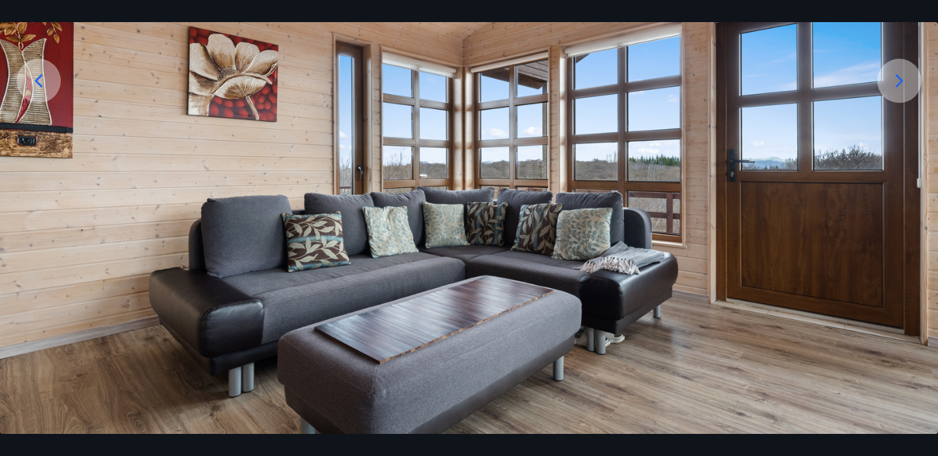
scroll to position [131, 0]
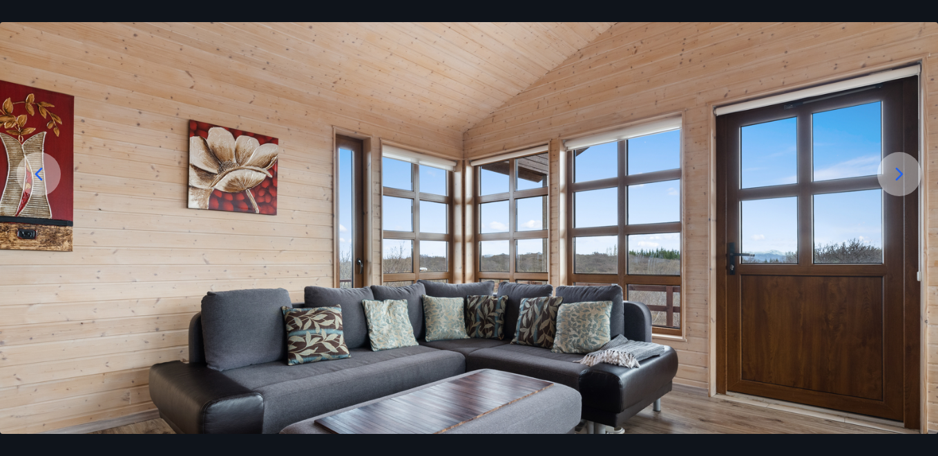
click at [708, 172] on icon at bounding box center [900, 174] width 8 height 13
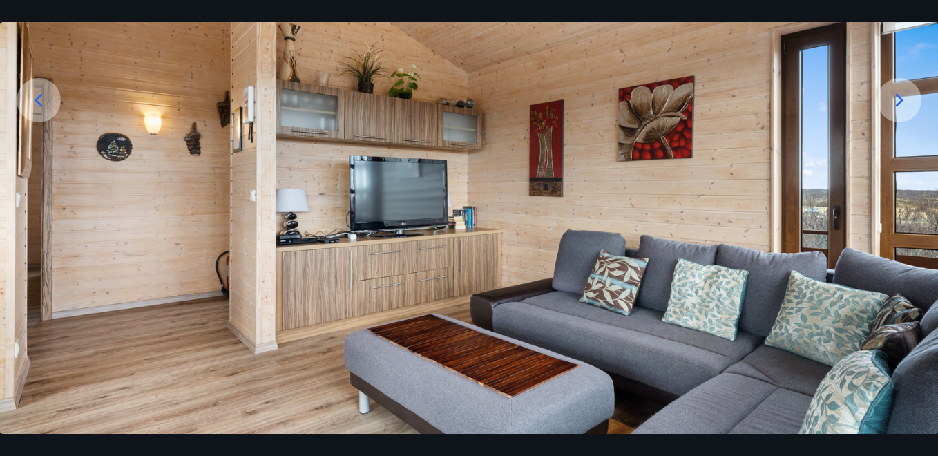
scroll to position [62, 0]
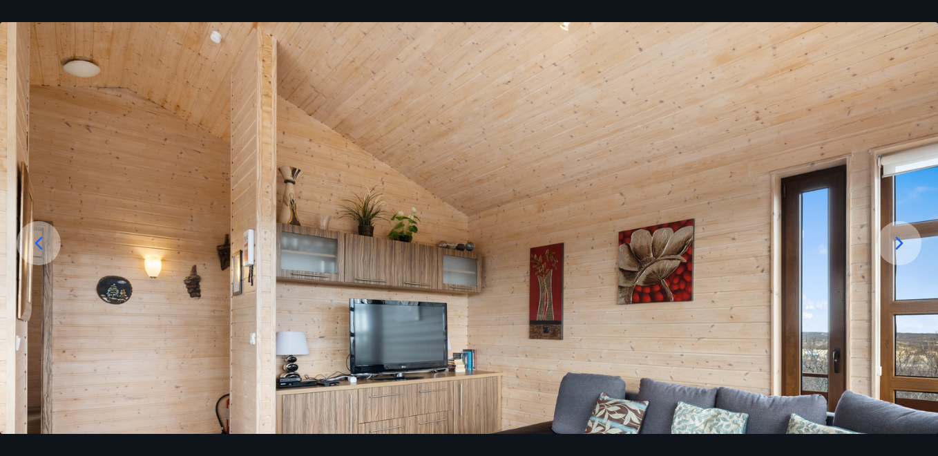
drag, startPoint x: 909, startPoint y: 242, endPoint x: 910, endPoint y: 235, distance: 6.9
click at [708, 239] on icon at bounding box center [899, 243] width 22 height 22
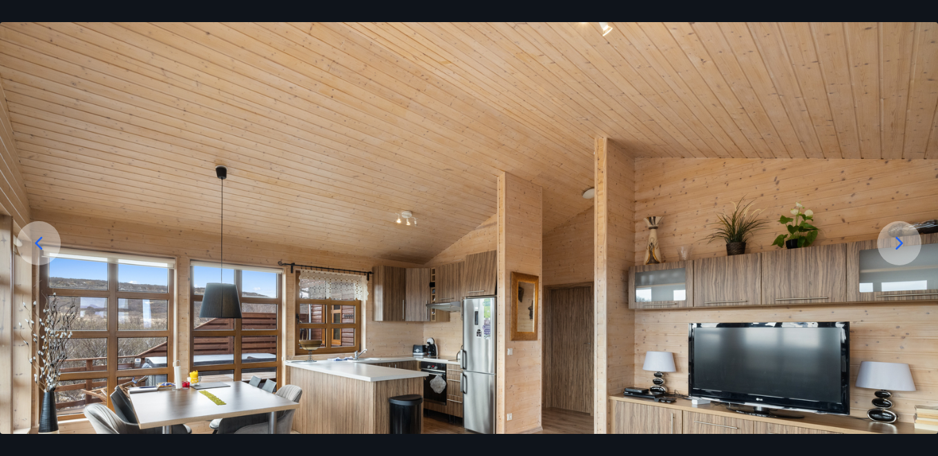
click at [708, 235] on icon at bounding box center [899, 243] width 22 height 22
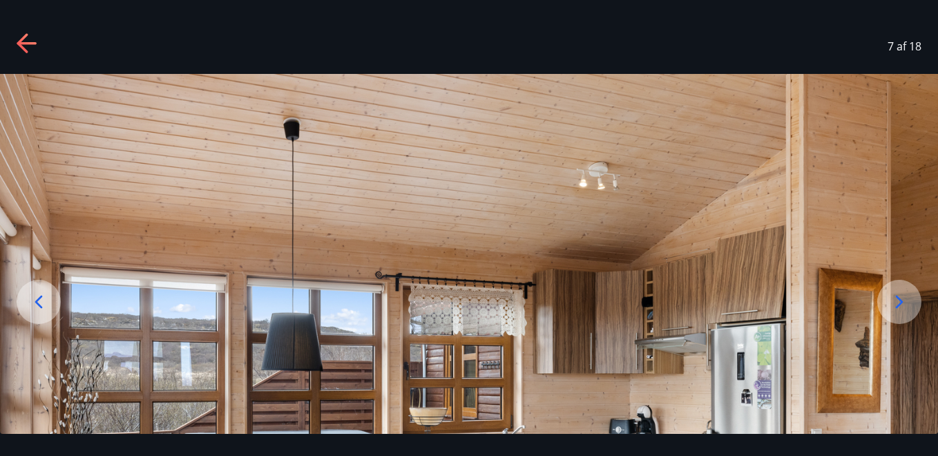
scroll to position [0, 0]
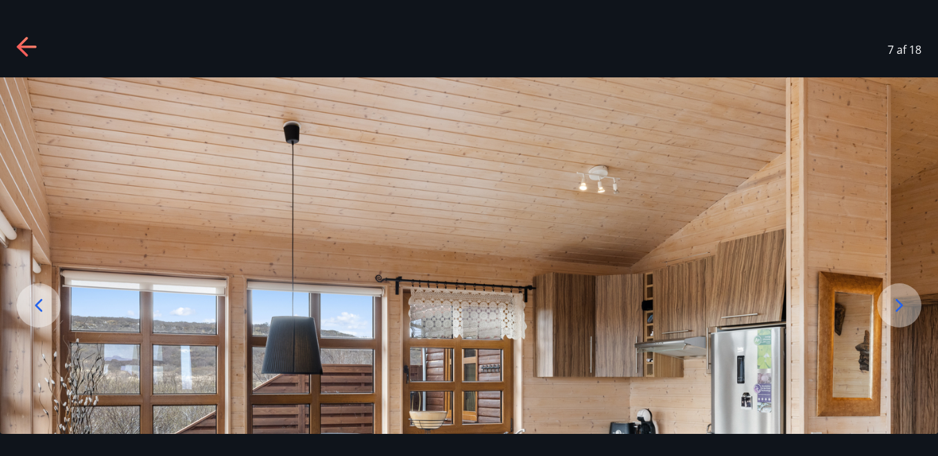
click at [708, 298] on icon at bounding box center [899, 305] width 22 height 22
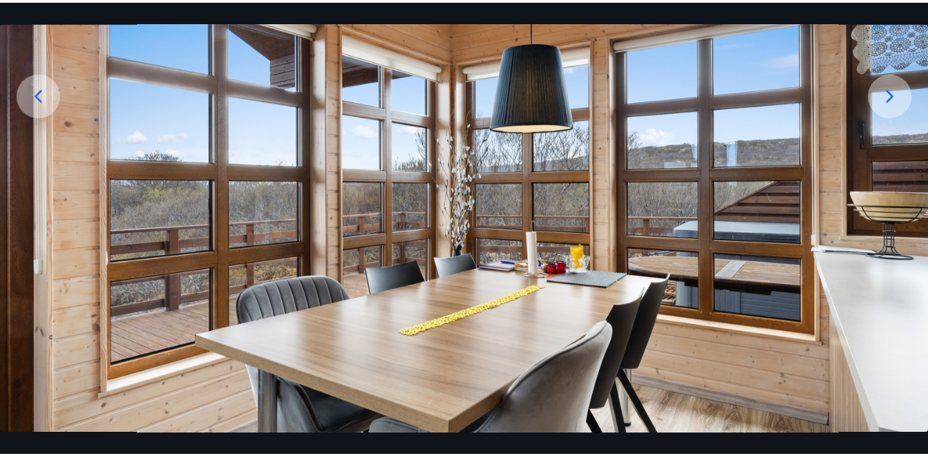
scroll to position [131, 0]
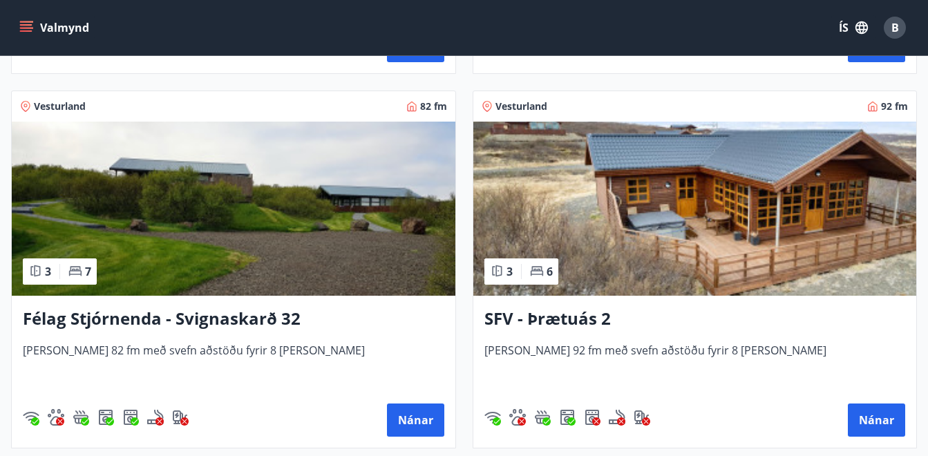
scroll to position [3624, 0]
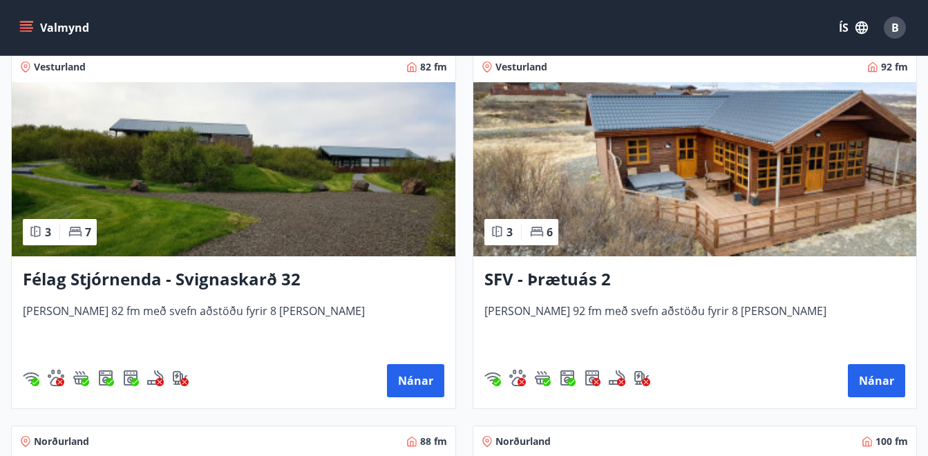
click at [145, 283] on h3 "Félag Stjórnenda - Svignaskarð 32" at bounding box center [233, 279] width 421 height 25
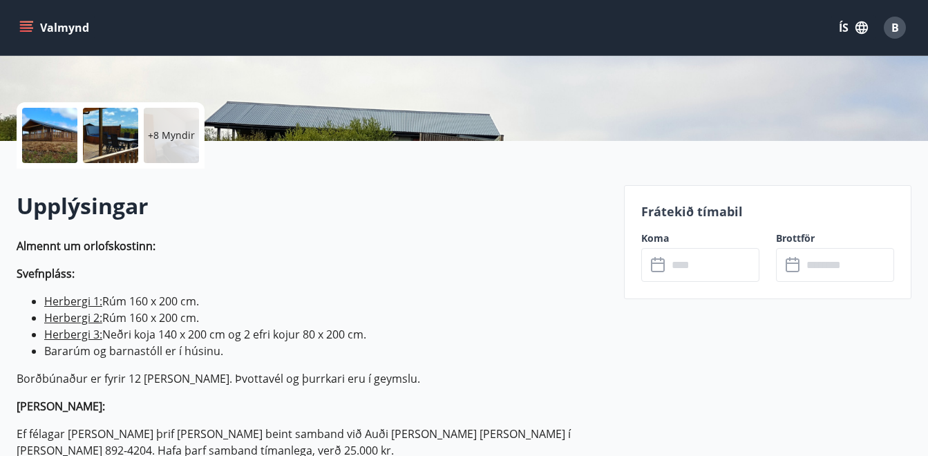
scroll to position [69, 0]
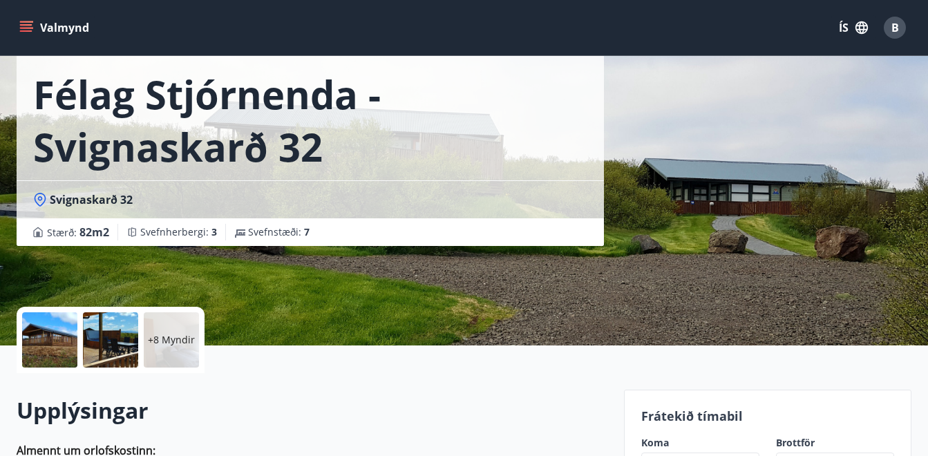
click at [47, 356] on div at bounding box center [49, 339] width 55 height 55
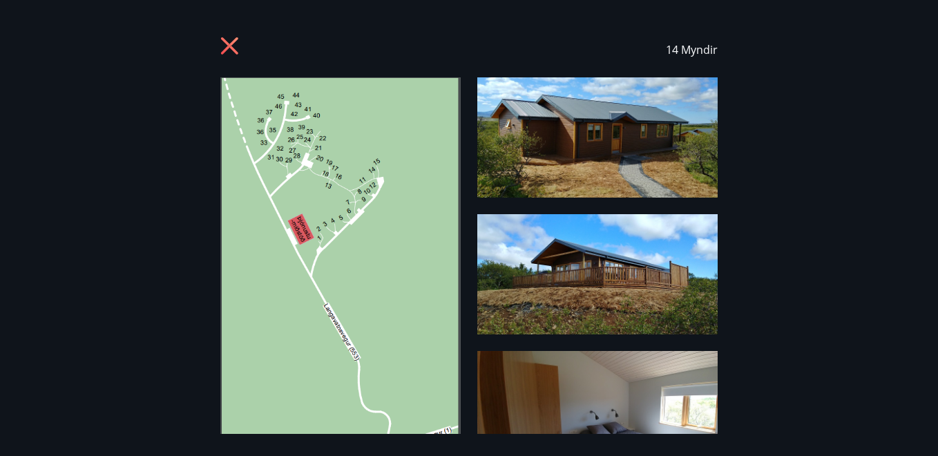
click at [553, 156] on img at bounding box center [597, 137] width 240 height 120
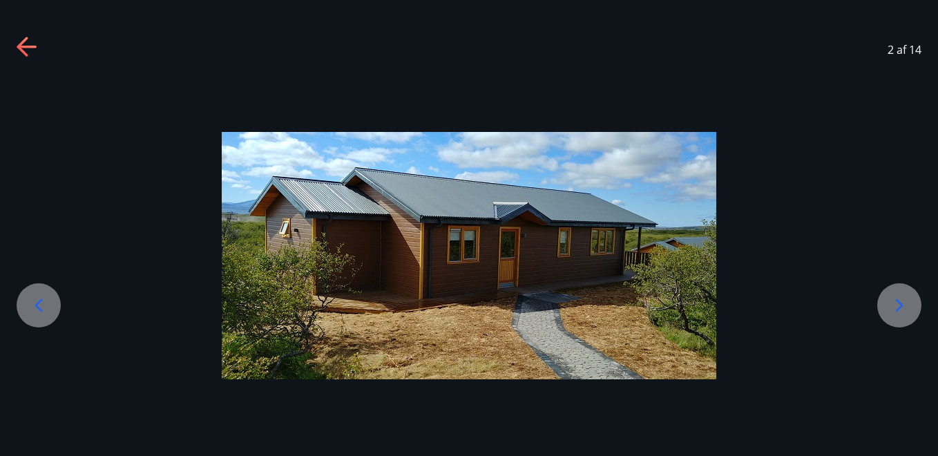
click at [708, 300] on icon at bounding box center [899, 305] width 22 height 22
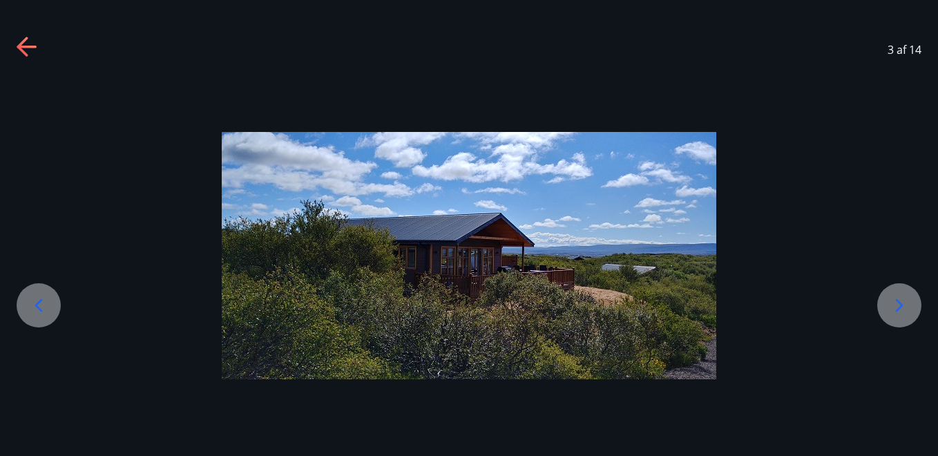
click at [708, 309] on icon at bounding box center [899, 305] width 22 height 22
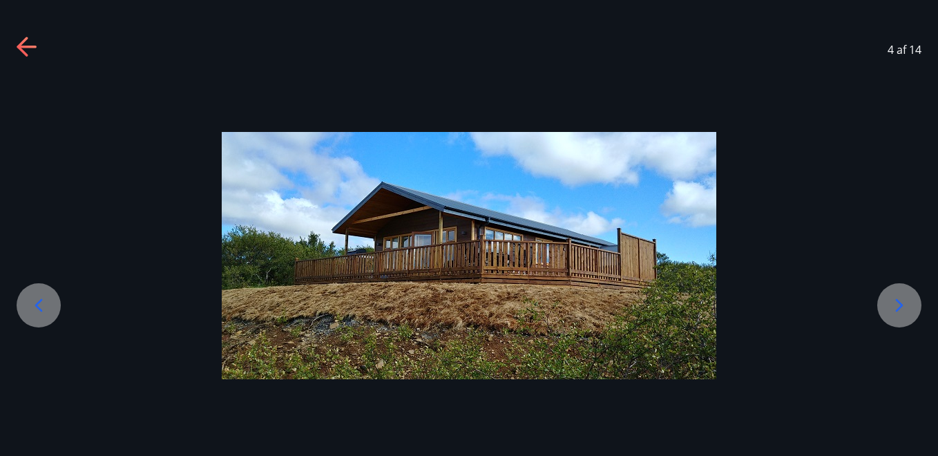
click at [708, 307] on icon at bounding box center [899, 305] width 22 height 22
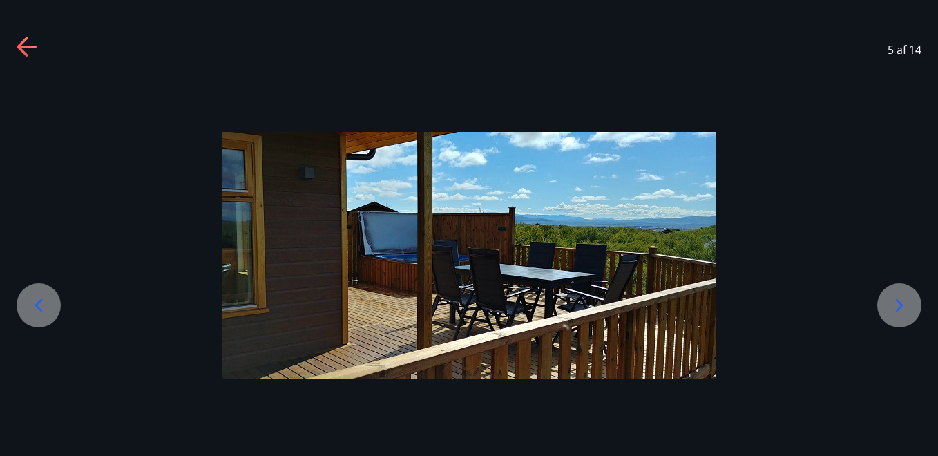
click at [708, 314] on div at bounding box center [899, 305] width 44 height 44
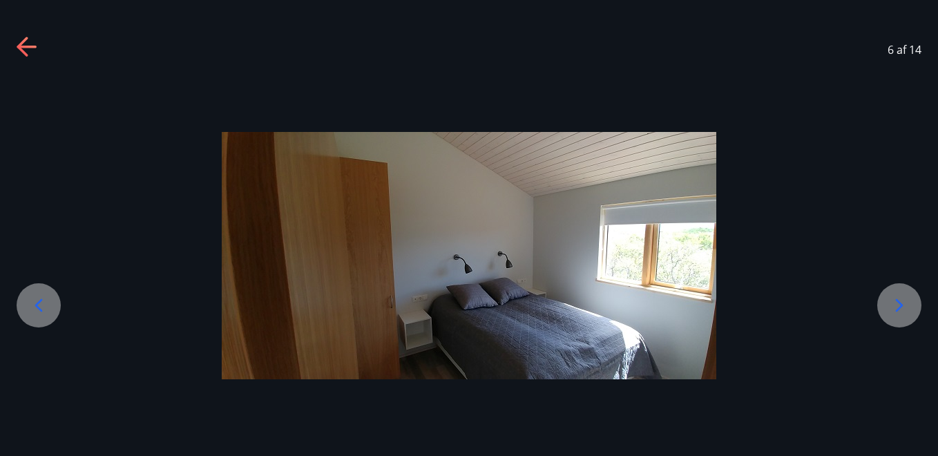
click at [708, 303] on icon at bounding box center [899, 305] width 22 height 22
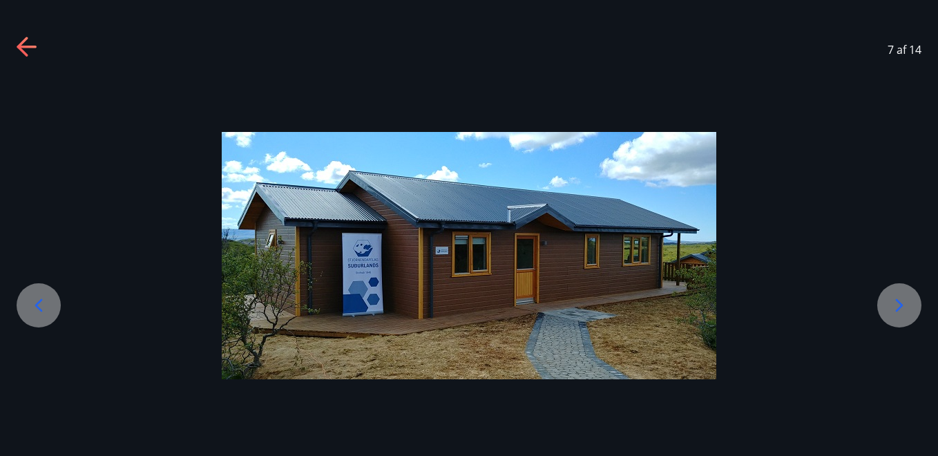
click at [708, 306] on div at bounding box center [899, 305] width 44 height 44
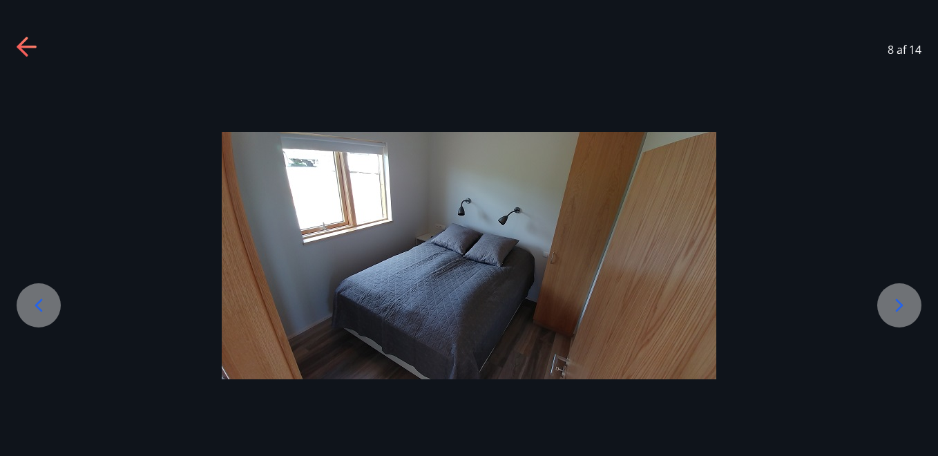
click at [708, 307] on div at bounding box center [899, 305] width 44 height 44
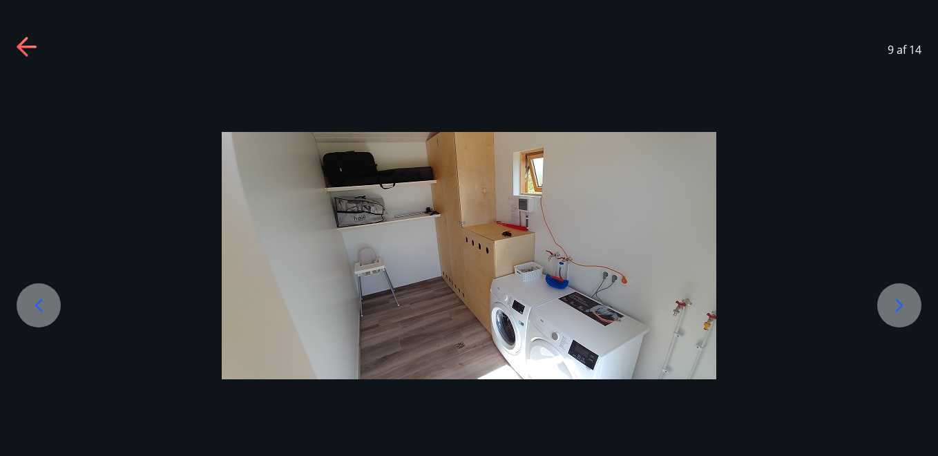
click at [708, 305] on div at bounding box center [899, 305] width 44 height 44
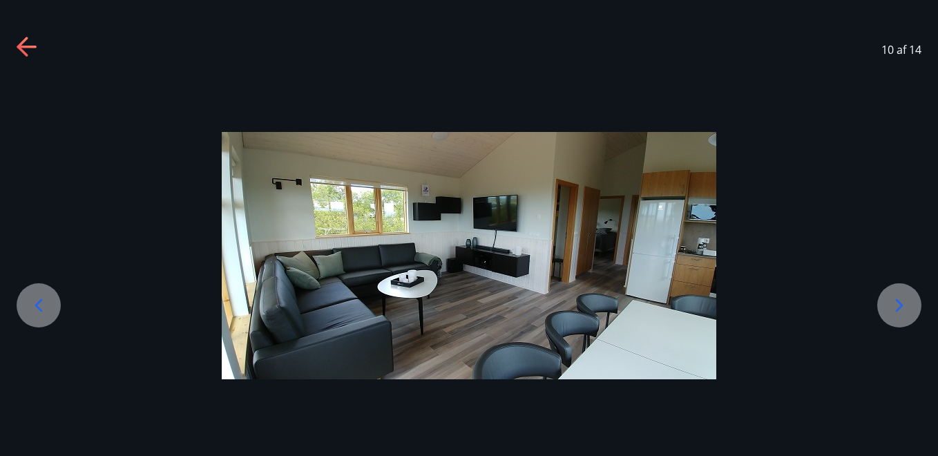
click at [708, 316] on div at bounding box center [469, 255] width 938 height 247
click at [708, 298] on icon at bounding box center [899, 305] width 22 height 22
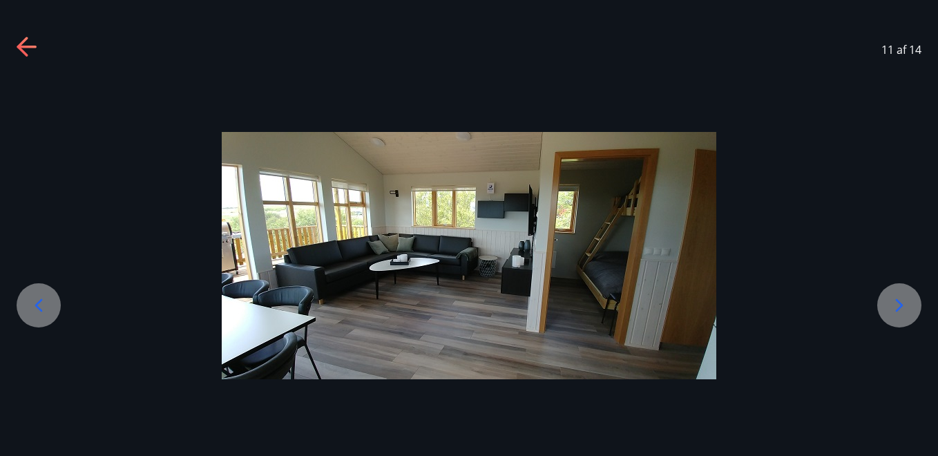
click at [708, 300] on icon at bounding box center [899, 305] width 22 height 22
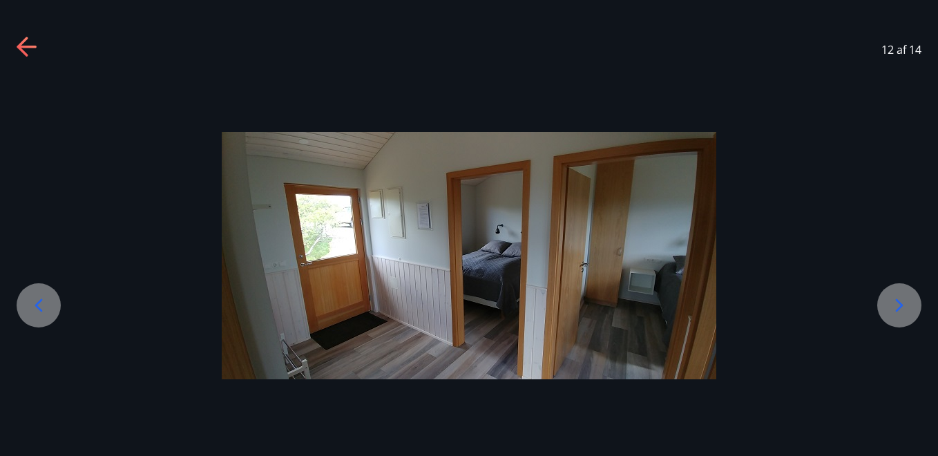
click at [708, 303] on icon at bounding box center [899, 305] width 22 height 22
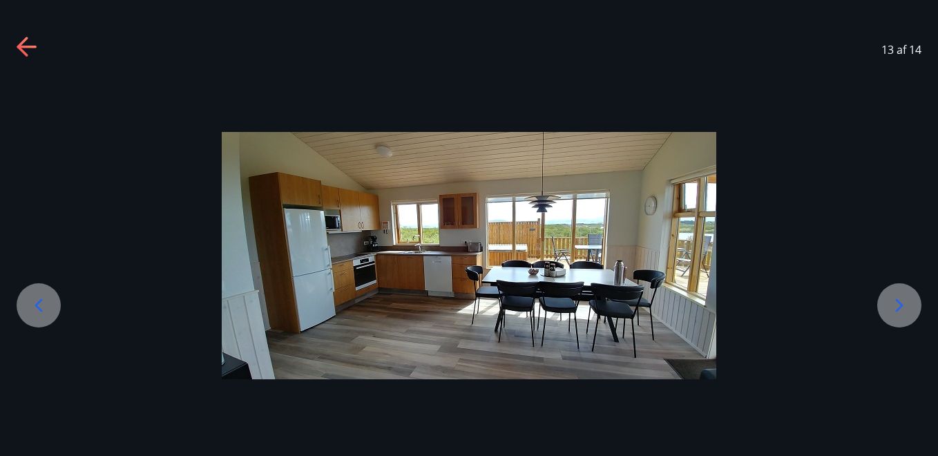
click at [708, 303] on icon at bounding box center [899, 305] width 22 height 22
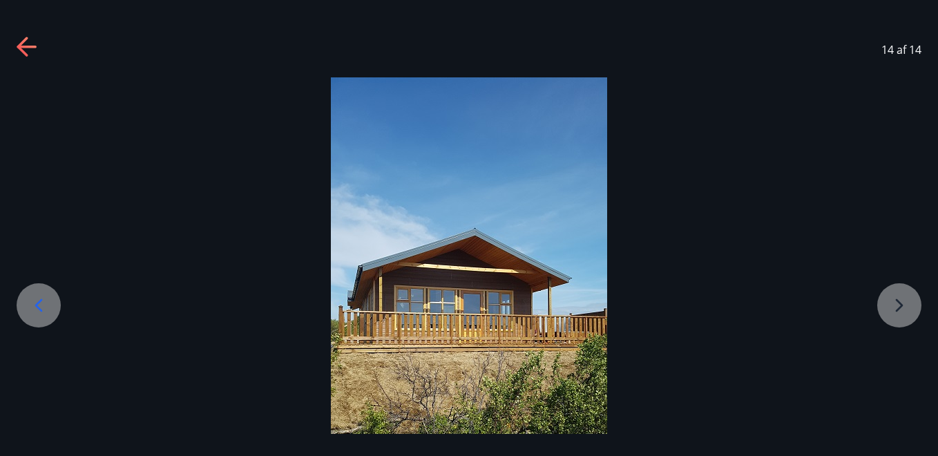
click at [708, 303] on div at bounding box center [469, 322] width 938 height 491
click at [31, 301] on icon at bounding box center [39, 305] width 22 height 22
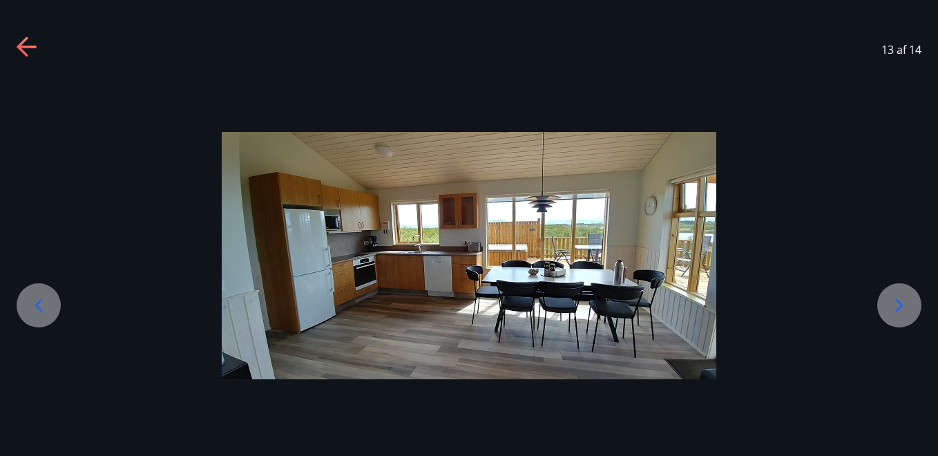
click at [33, 296] on icon at bounding box center [39, 305] width 22 height 22
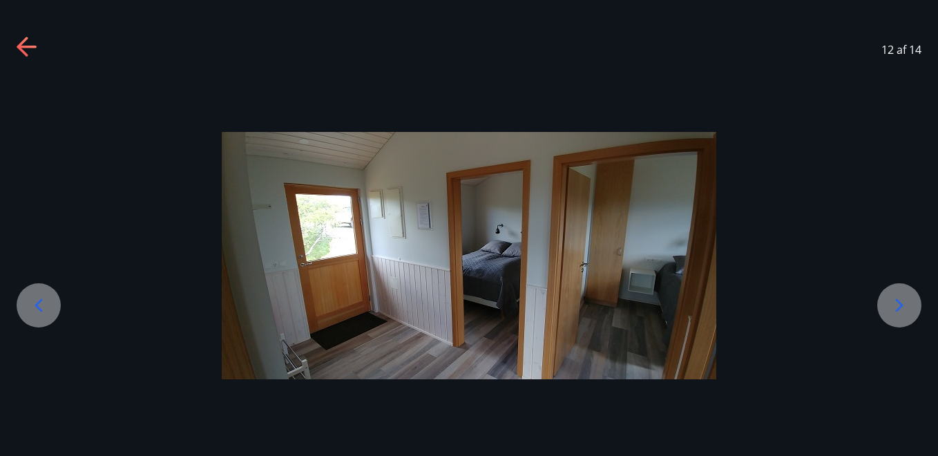
click at [34, 295] on icon at bounding box center [39, 305] width 22 height 22
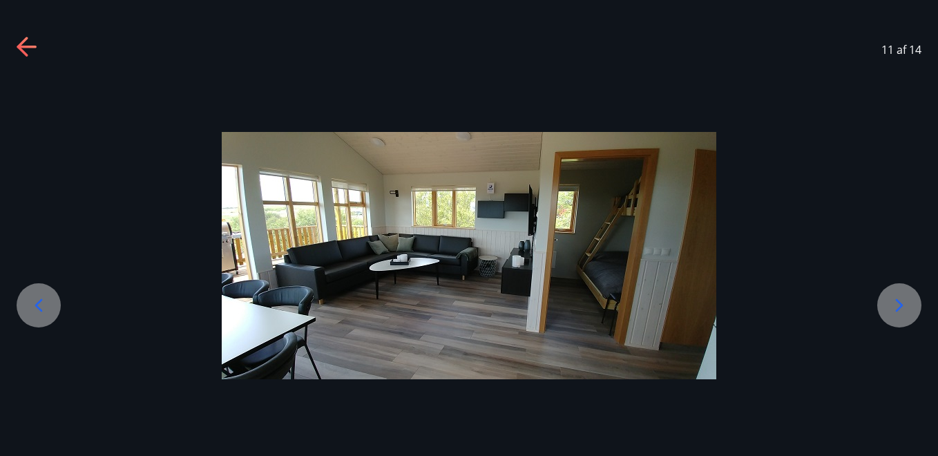
click at [708, 295] on icon at bounding box center [899, 305] width 22 height 22
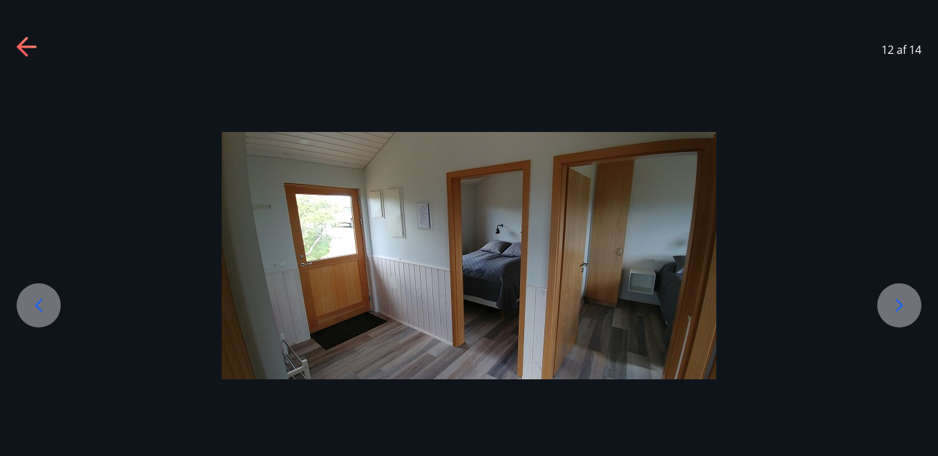
click at [34, 303] on icon at bounding box center [39, 305] width 22 height 22
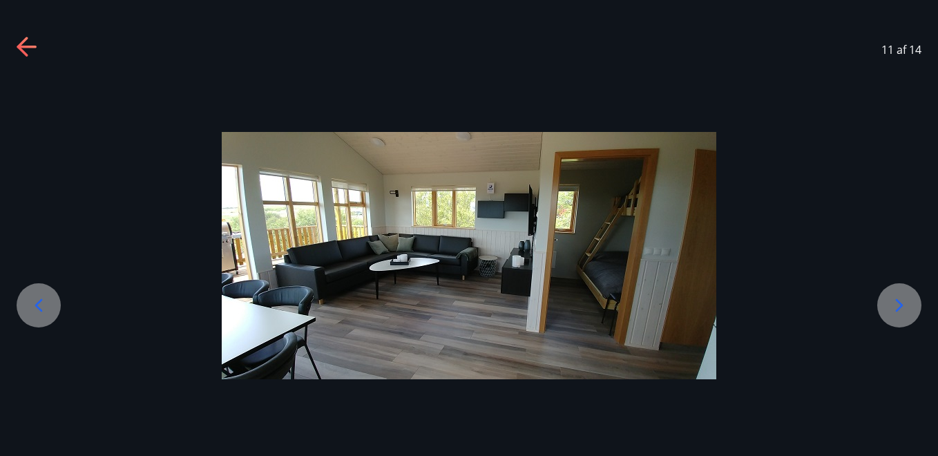
click at [35, 302] on icon at bounding box center [39, 305] width 22 height 22
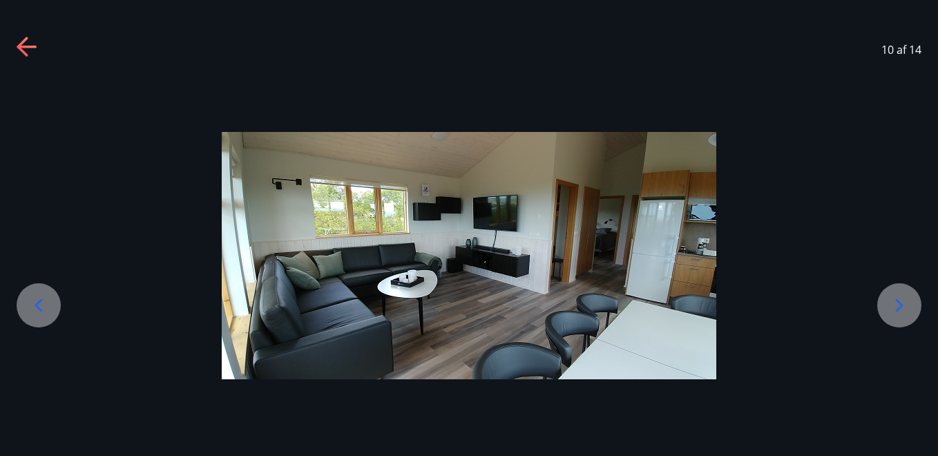
click at [35, 303] on icon at bounding box center [39, 305] width 22 height 22
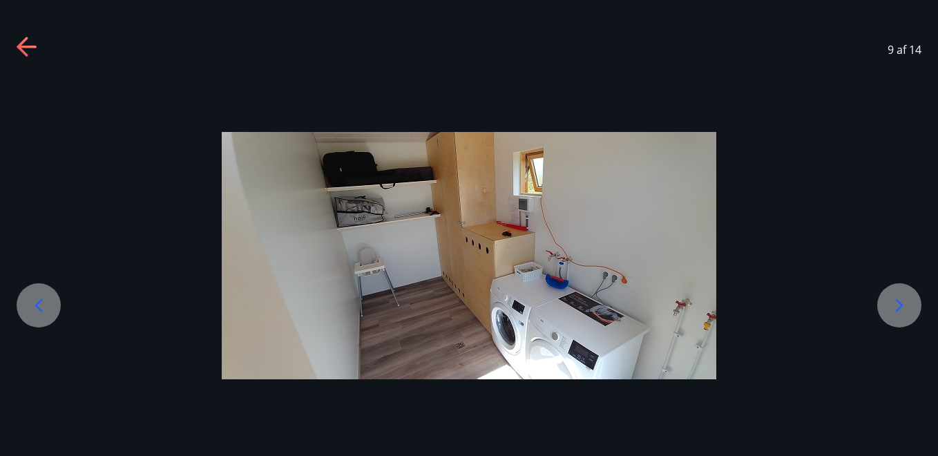
click at [35, 303] on icon at bounding box center [39, 305] width 22 height 22
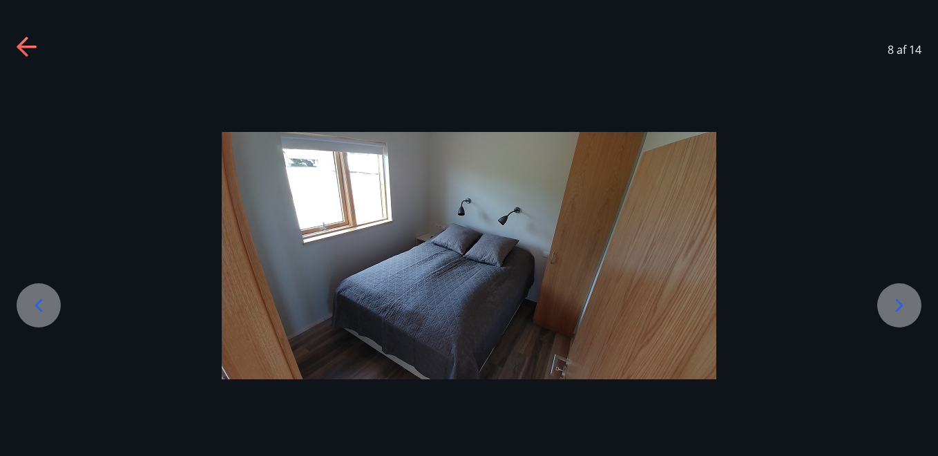
click at [35, 305] on icon at bounding box center [39, 305] width 22 height 22
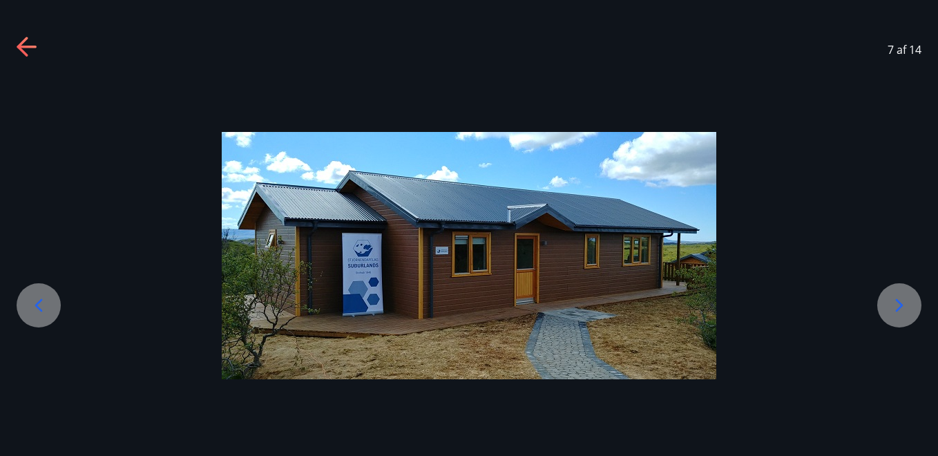
click at [37, 305] on icon at bounding box center [39, 305] width 8 height 13
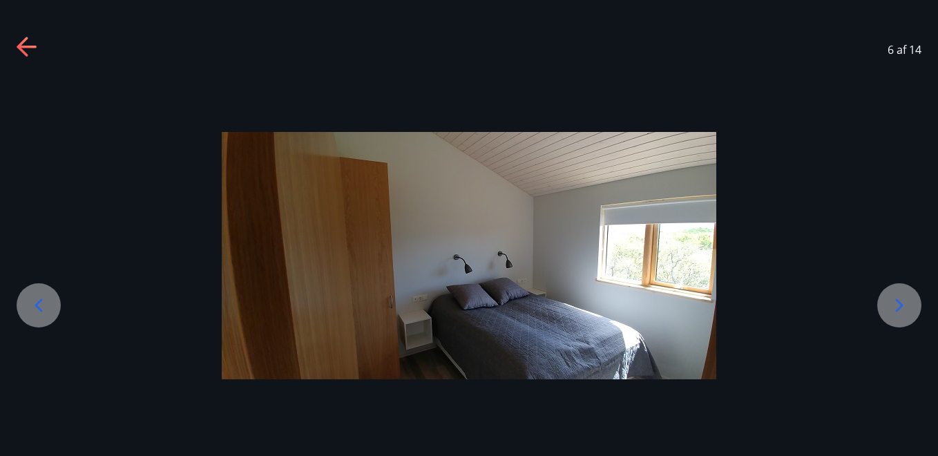
click at [37, 305] on icon at bounding box center [39, 305] width 8 height 13
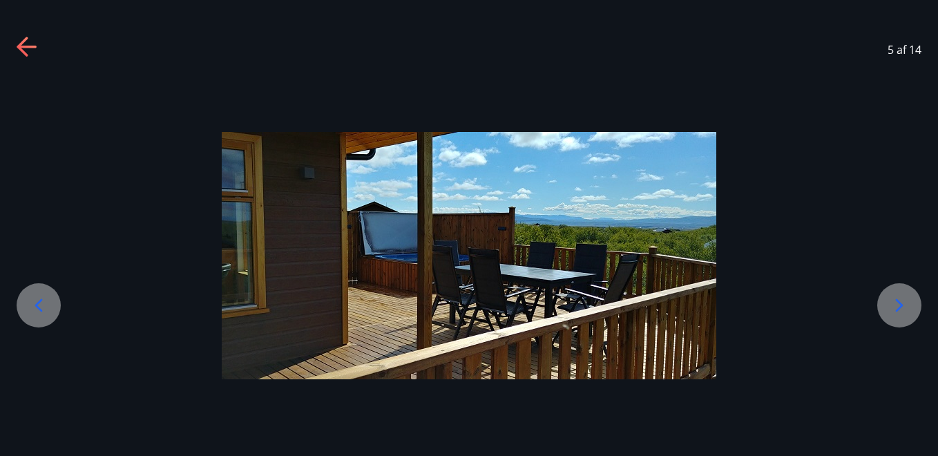
click at [37, 305] on icon at bounding box center [39, 305] width 8 height 13
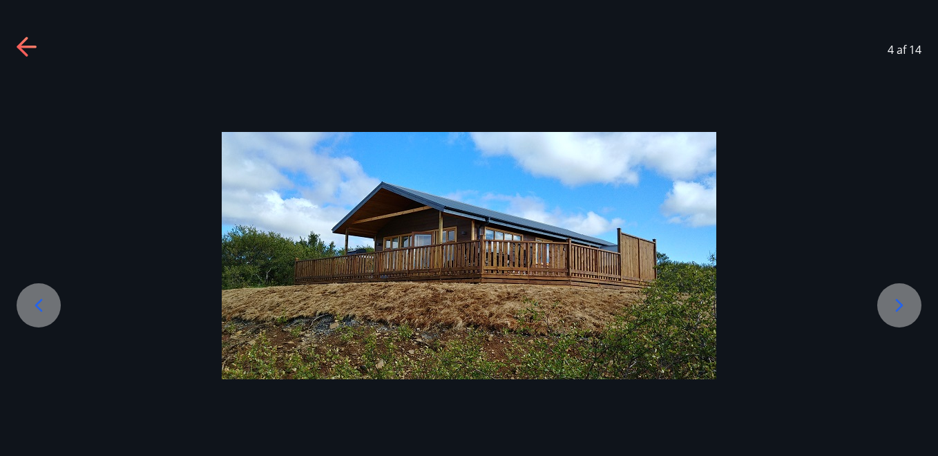
click at [37, 305] on icon at bounding box center [39, 305] width 8 height 13
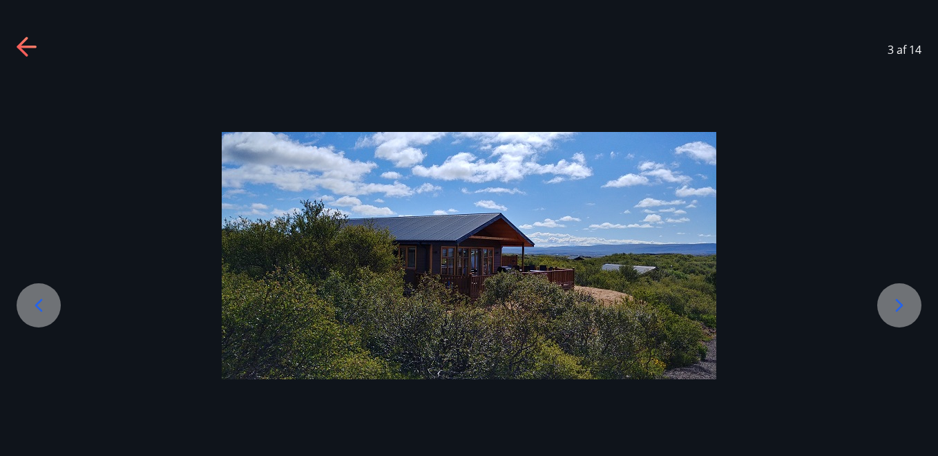
click at [38, 305] on icon at bounding box center [39, 305] width 22 height 22
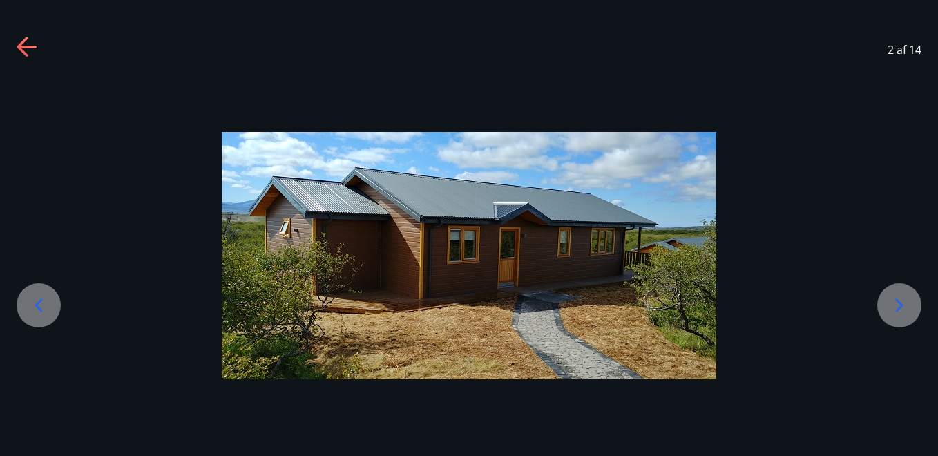
click at [38, 305] on icon at bounding box center [39, 305] width 22 height 22
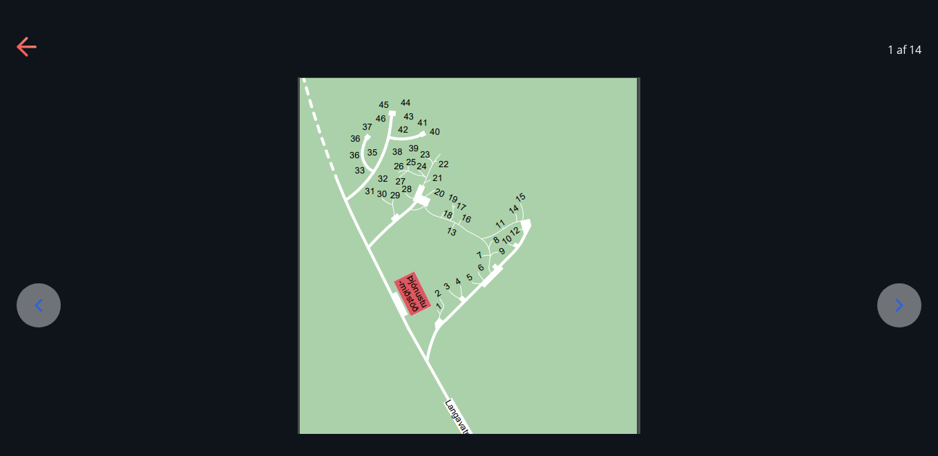
click at [708, 303] on icon at bounding box center [899, 305] width 22 height 22
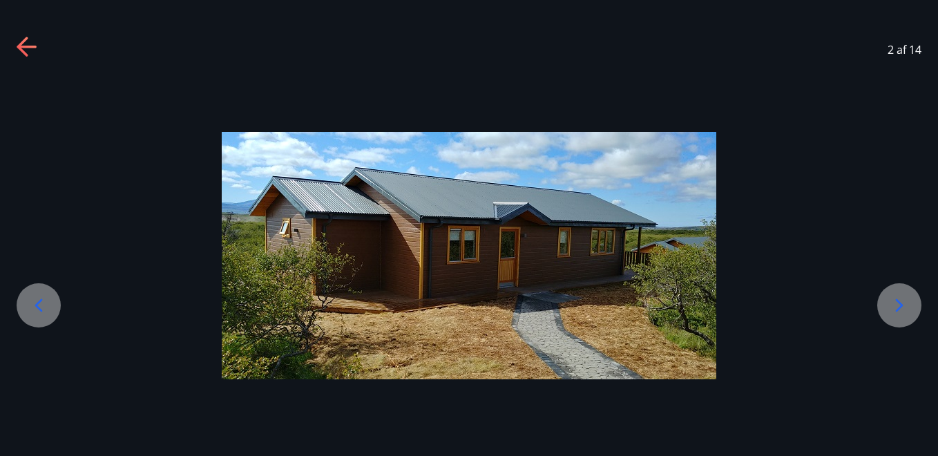
click at [708, 301] on icon at bounding box center [899, 305] width 22 height 22
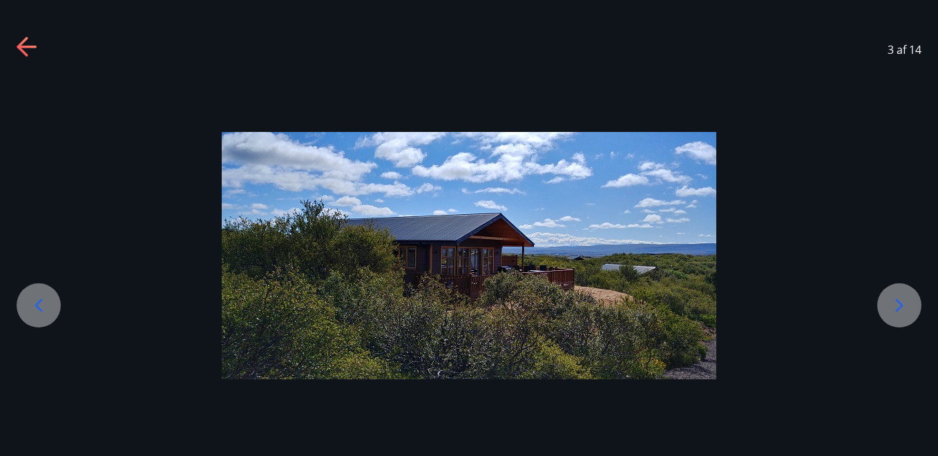
click at [708, 300] on icon at bounding box center [899, 305] width 22 height 22
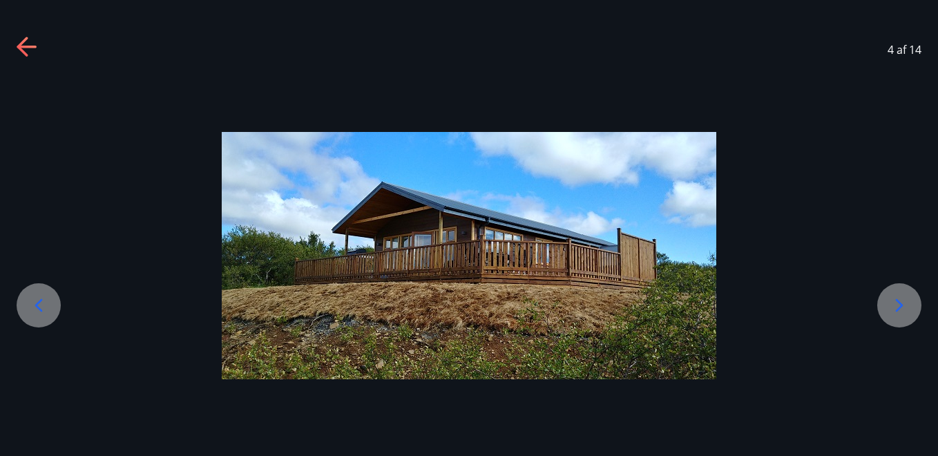
click at [38, 303] on icon at bounding box center [39, 305] width 8 height 13
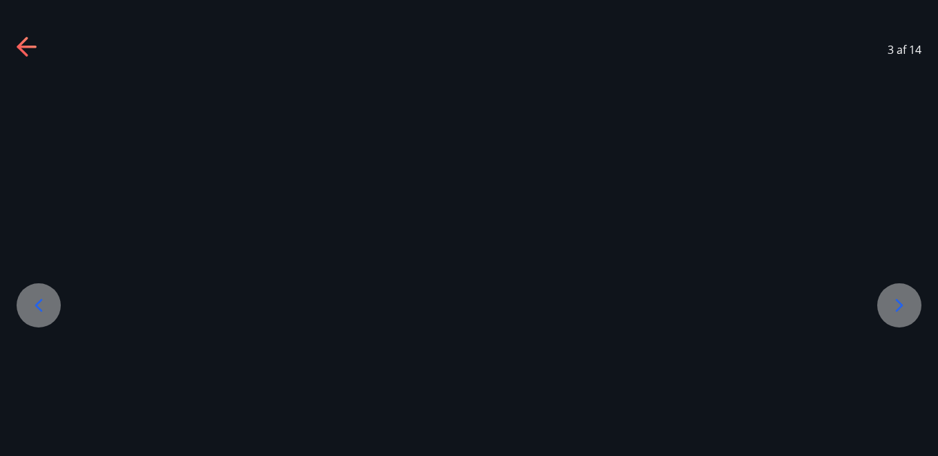
click at [38, 303] on icon at bounding box center [39, 305] width 8 height 13
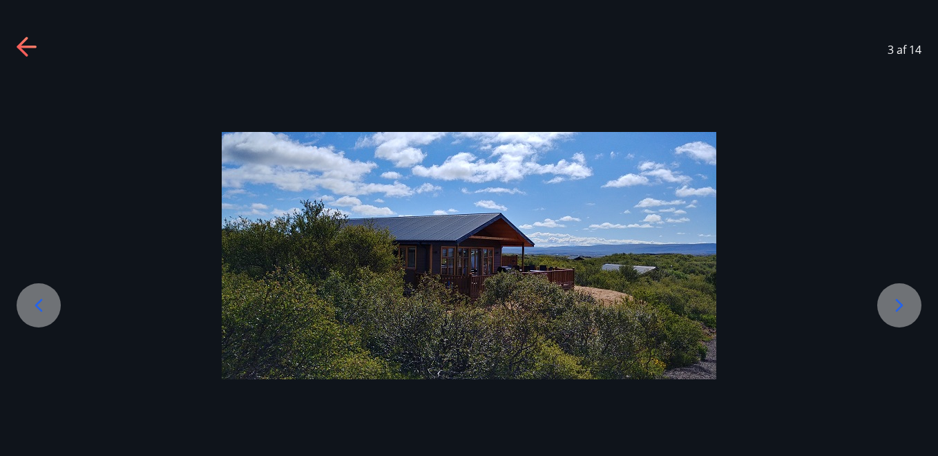
click at [38, 302] on icon at bounding box center [39, 305] width 22 height 22
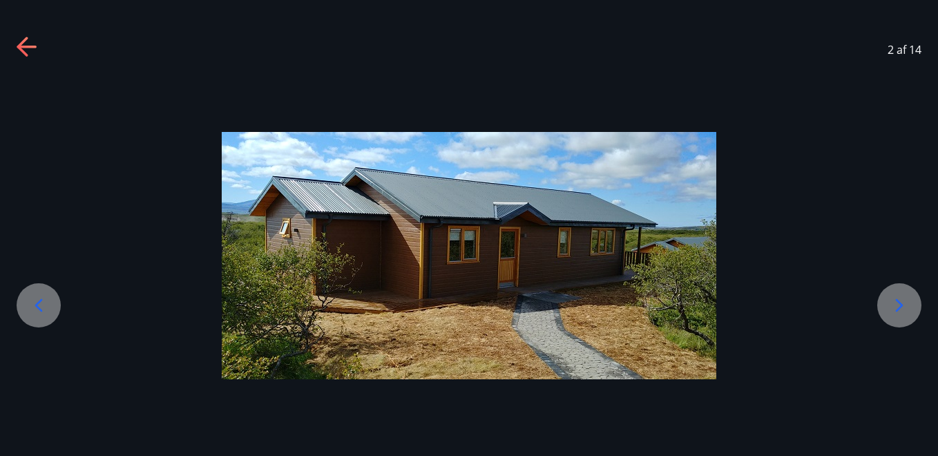
click at [38, 301] on icon at bounding box center [39, 305] width 22 height 22
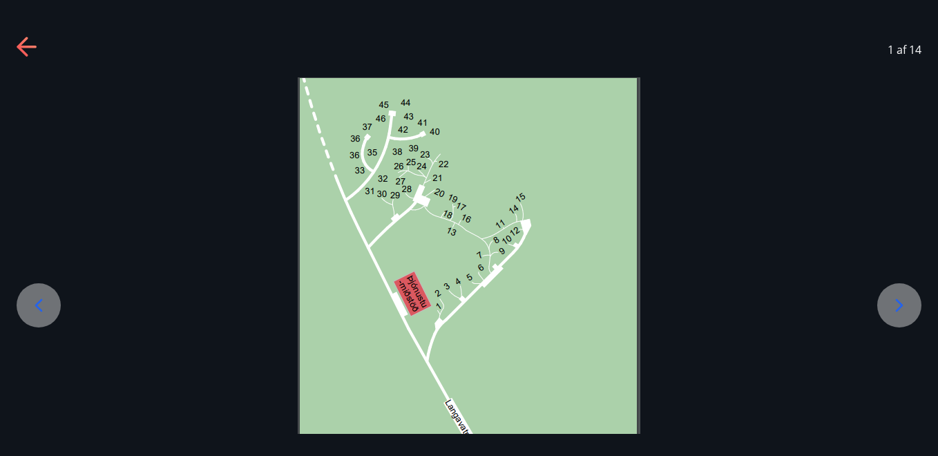
click at [38, 301] on icon at bounding box center [39, 305] width 22 height 22
click at [26, 44] on icon at bounding box center [28, 48] width 22 height 22
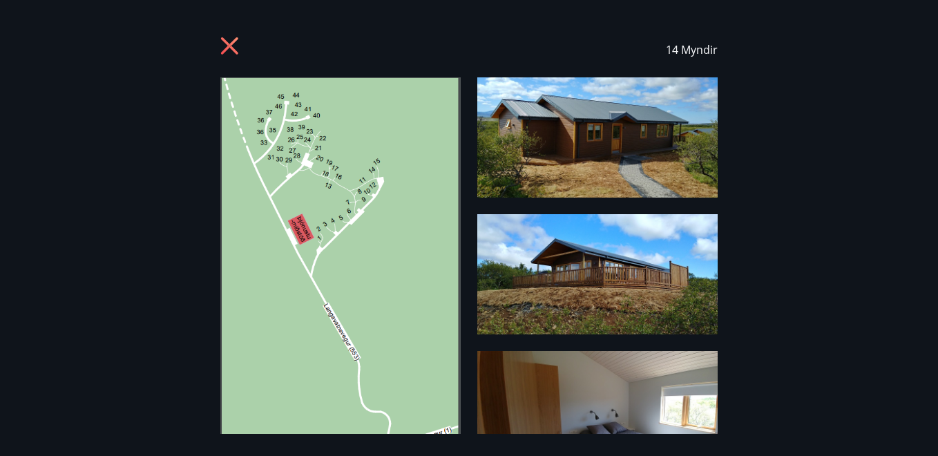
click at [231, 46] on icon at bounding box center [229, 45] width 3 height 3
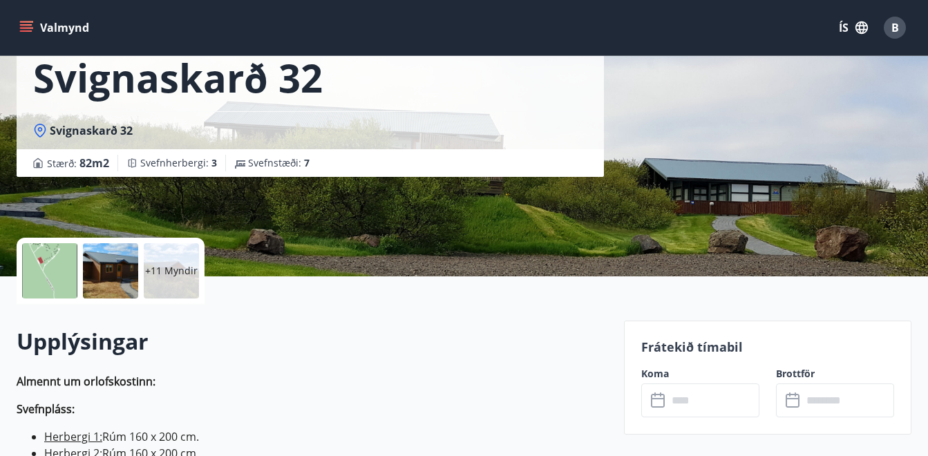
scroll to position [276, 0]
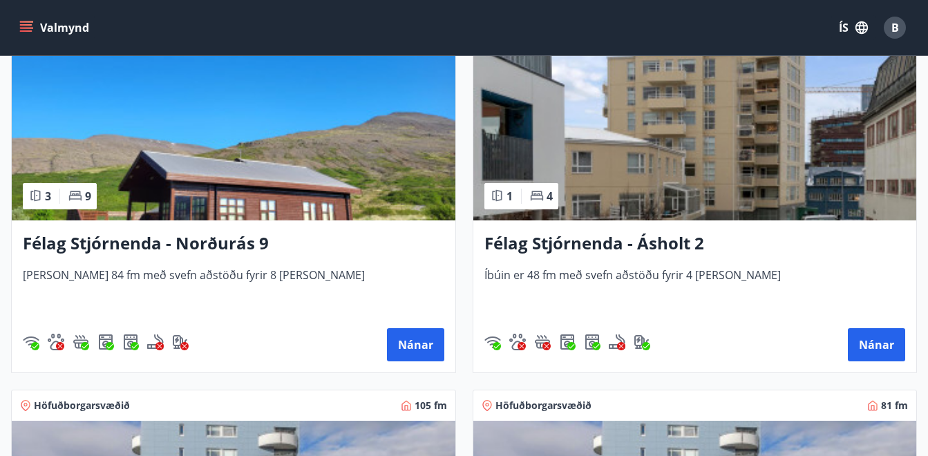
scroll to position [1828, 0]
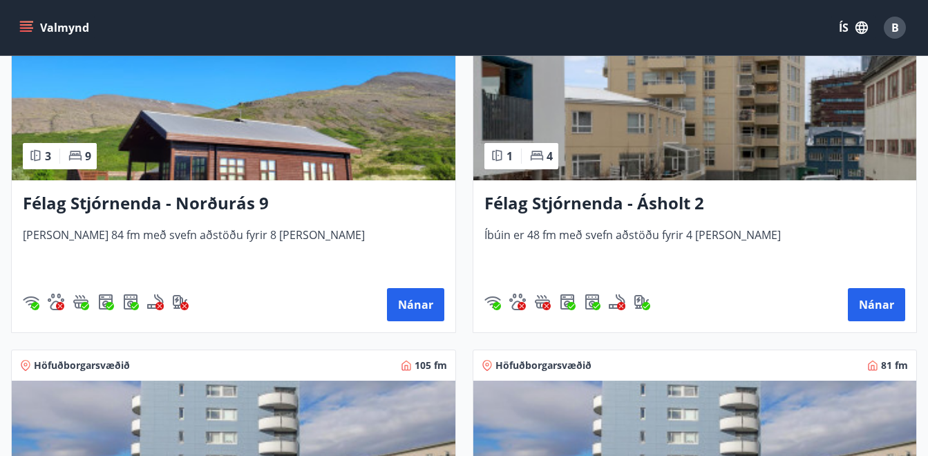
click at [182, 204] on h3 "Félag Stjórnenda - Norðurás 9" at bounding box center [233, 203] width 421 height 25
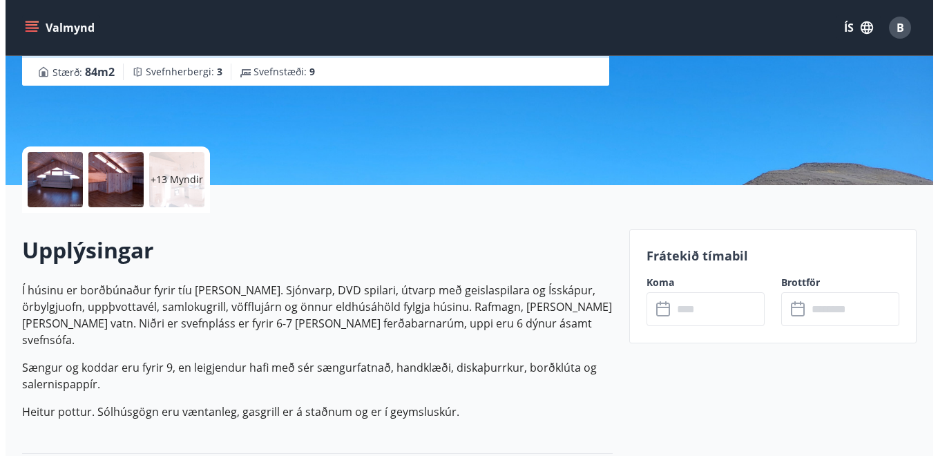
scroll to position [69, 0]
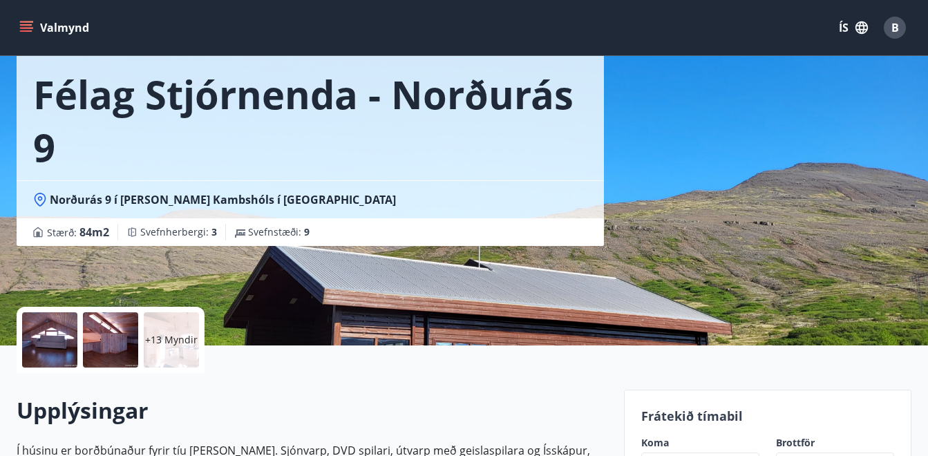
click at [167, 338] on p "+13 Myndir" at bounding box center [171, 340] width 52 height 14
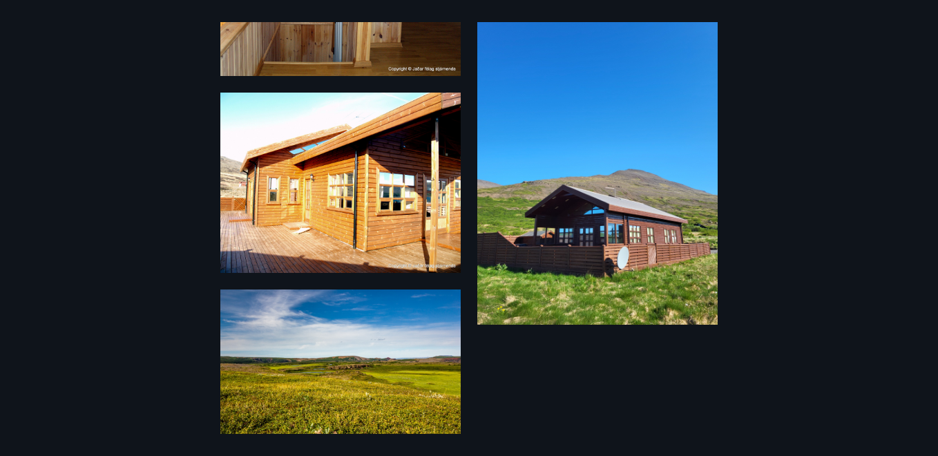
scroll to position [1720, 0]
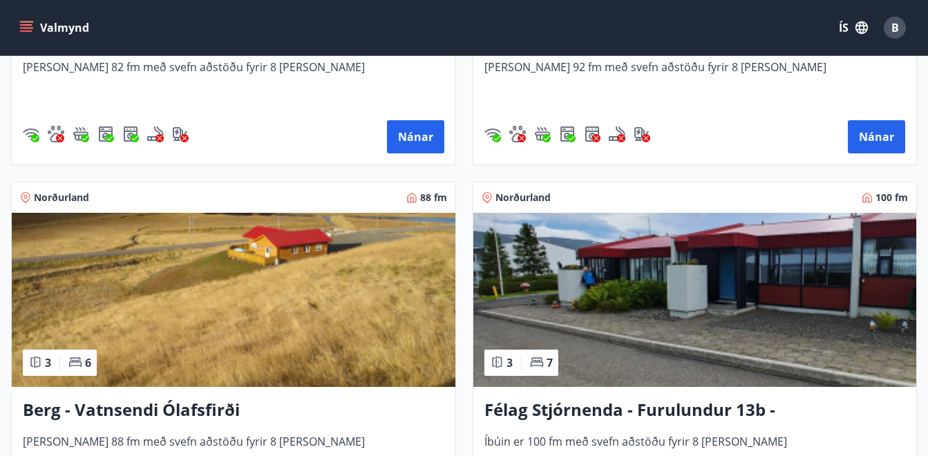
scroll to position [3730, 0]
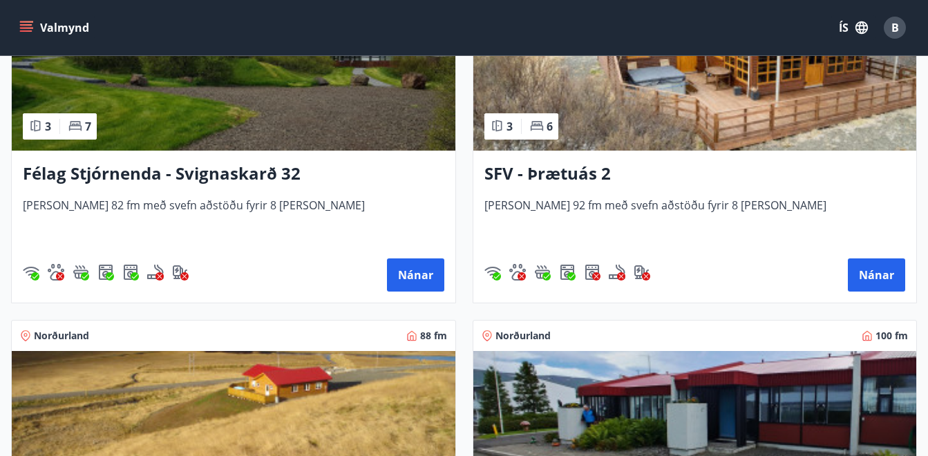
click at [556, 169] on h3 "SFV - Þrætuás 2" at bounding box center [694, 174] width 421 height 25
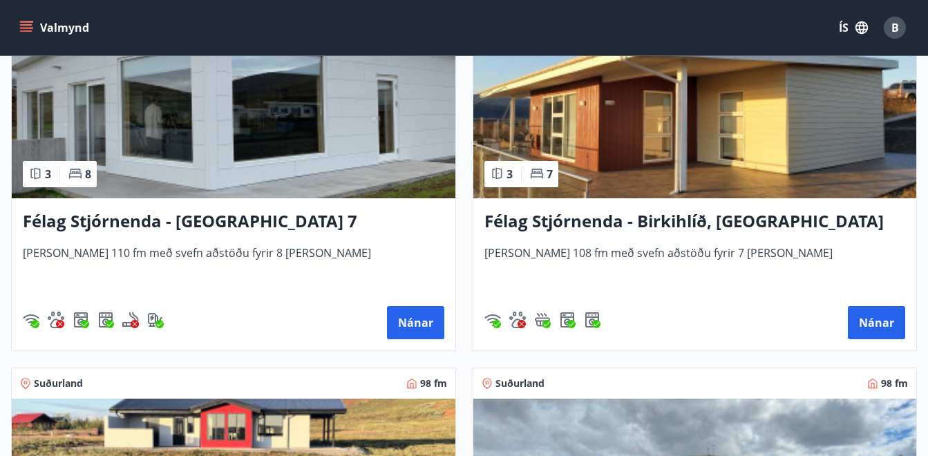
scroll to position [4352, 0]
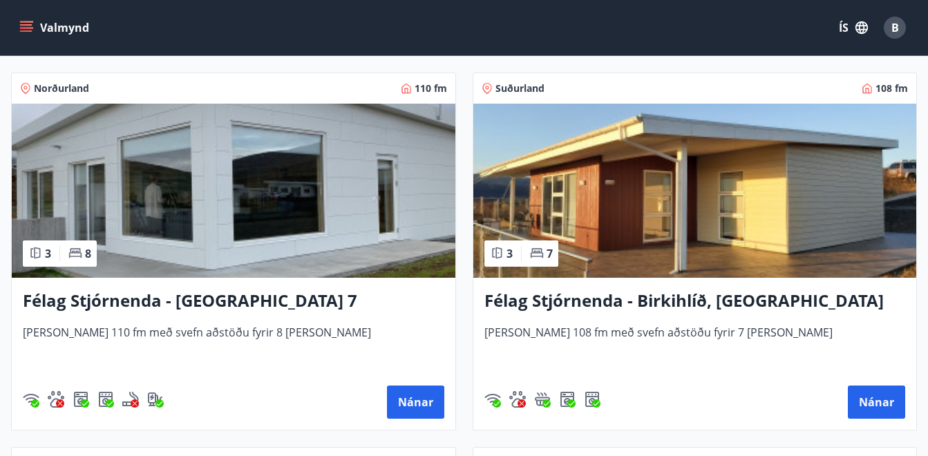
click at [627, 296] on h3 "Félag Stjórnenda - Birkihlíð, Brekkuheiði" at bounding box center [694, 301] width 421 height 25
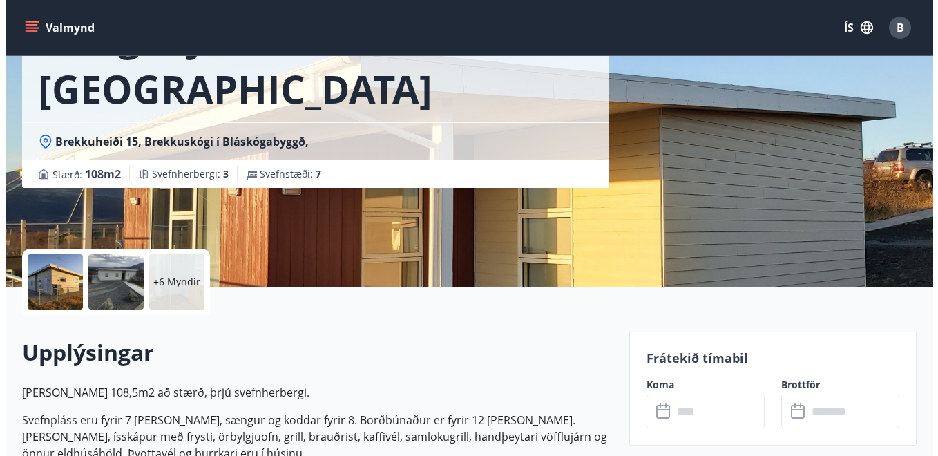
scroll to position [138, 0]
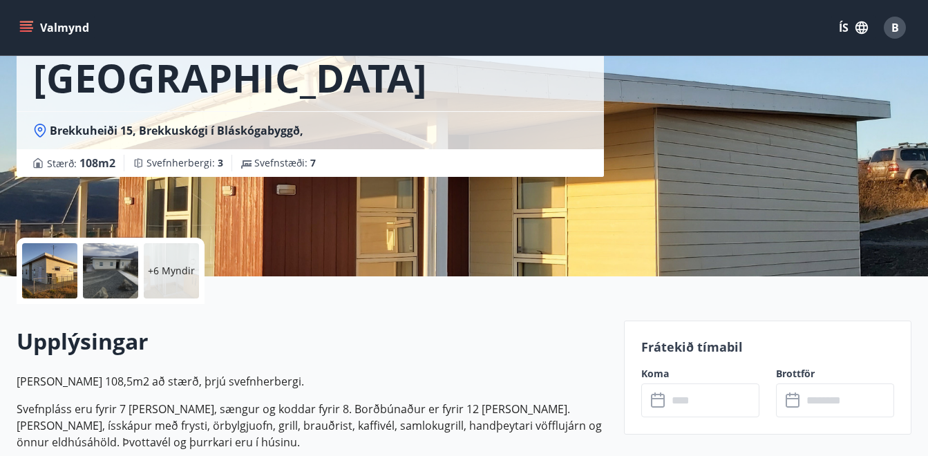
click at [52, 277] on div at bounding box center [49, 270] width 55 height 55
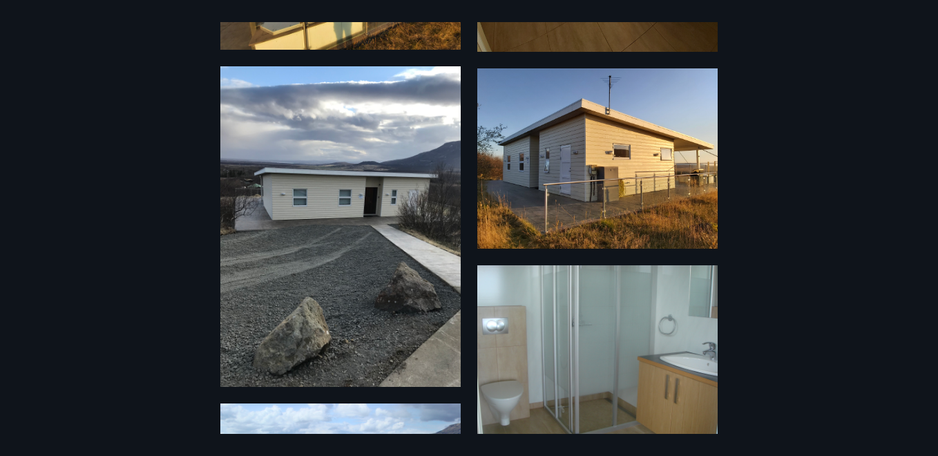
scroll to position [172, 0]
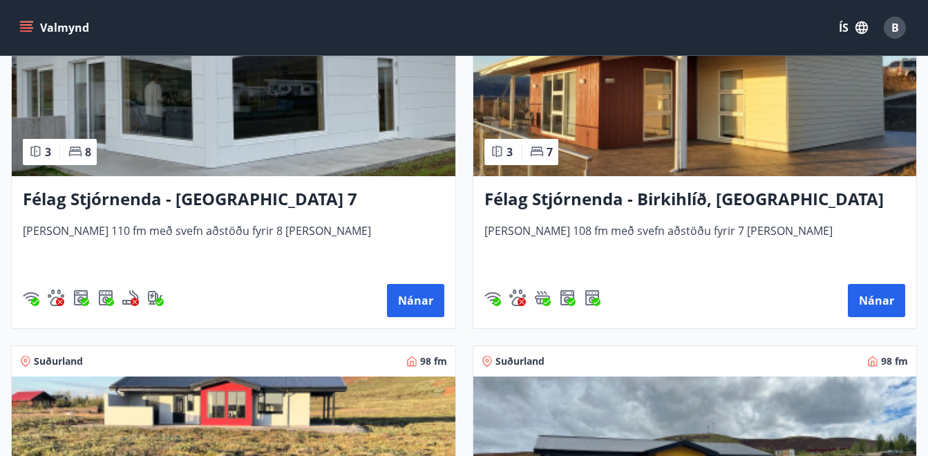
scroll to position [4315, 0]
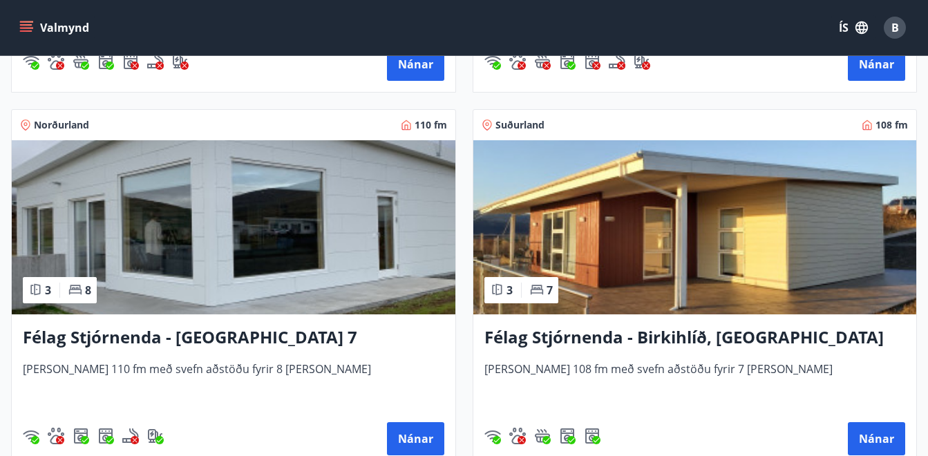
click at [227, 341] on h3 "Félag Stjórnenda - Hvassaland 7" at bounding box center [233, 337] width 421 height 25
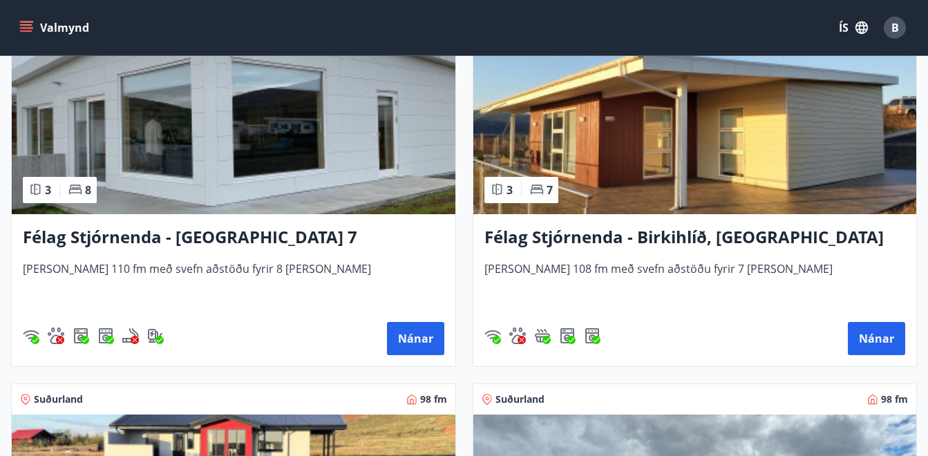
scroll to position [4421, 0]
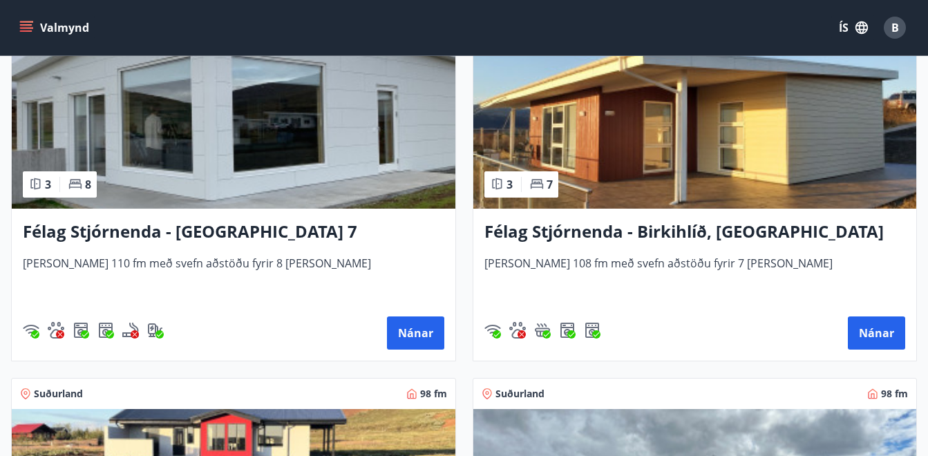
click at [640, 227] on h3 "Félag Stjórnenda - Birkihlíð, Brekkuheiði" at bounding box center [694, 232] width 421 height 25
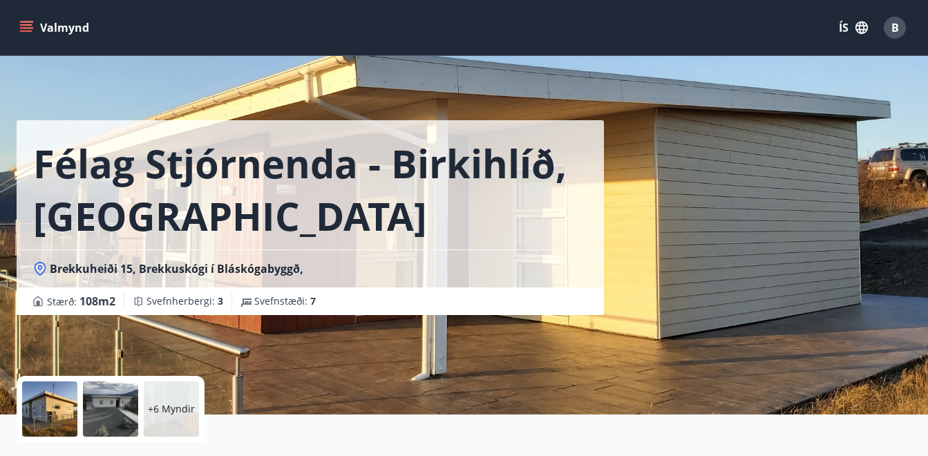
click at [56, 407] on div at bounding box center [49, 408] width 55 height 55
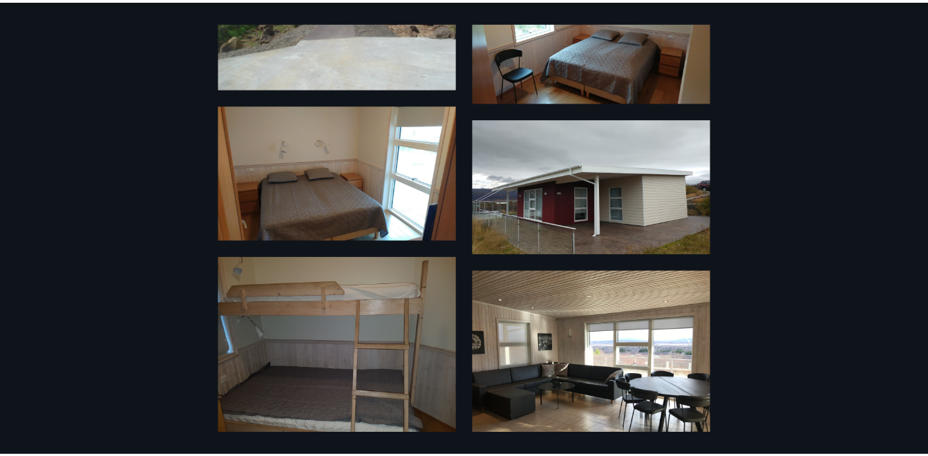
scroll to position [863, 0]
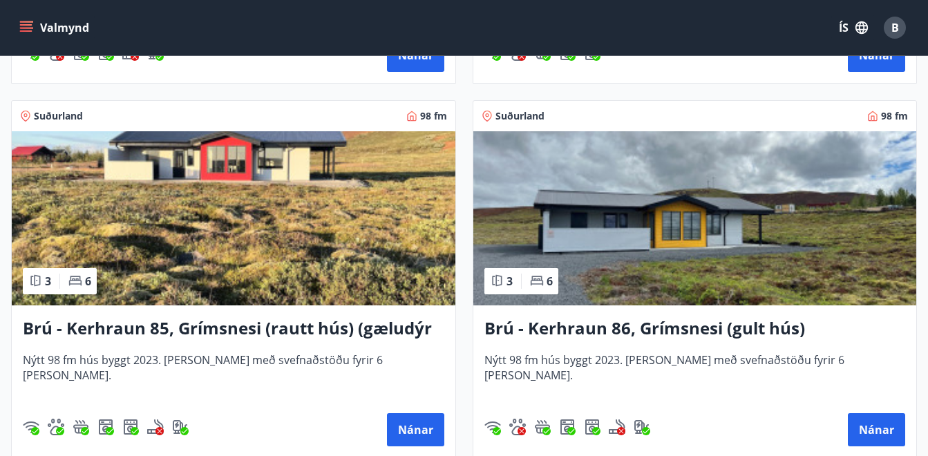
scroll to position [4729, 0]
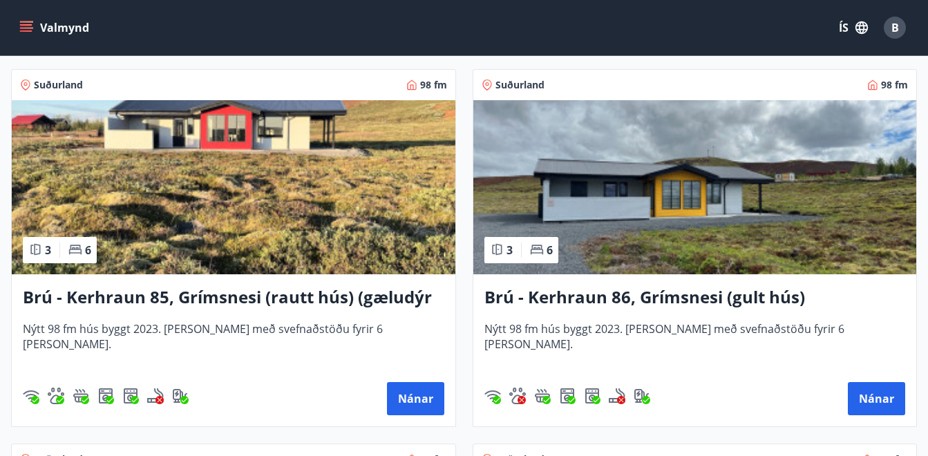
click at [190, 298] on h3 "Brú - Kerhraun 85, Grímsnesi (rautt hús) (gæludýr velkomin)" at bounding box center [233, 297] width 421 height 25
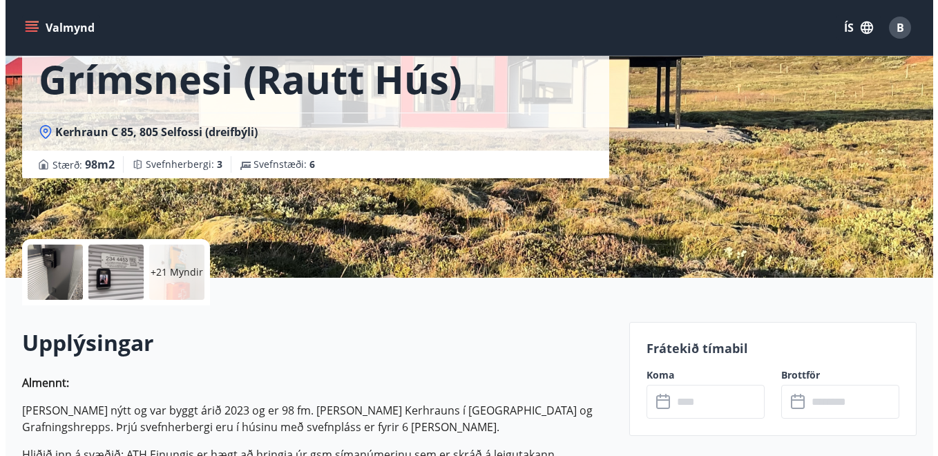
scroll to position [138, 0]
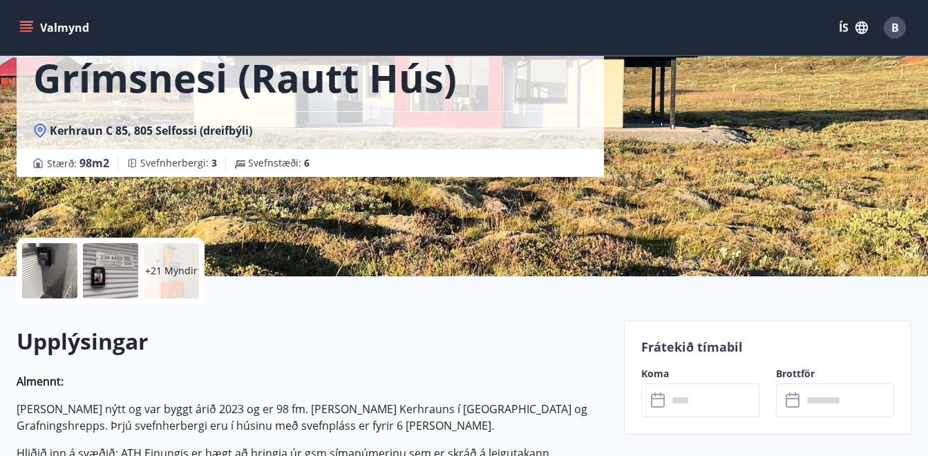
click at [160, 266] on p "+21 Myndir" at bounding box center [171, 271] width 52 height 14
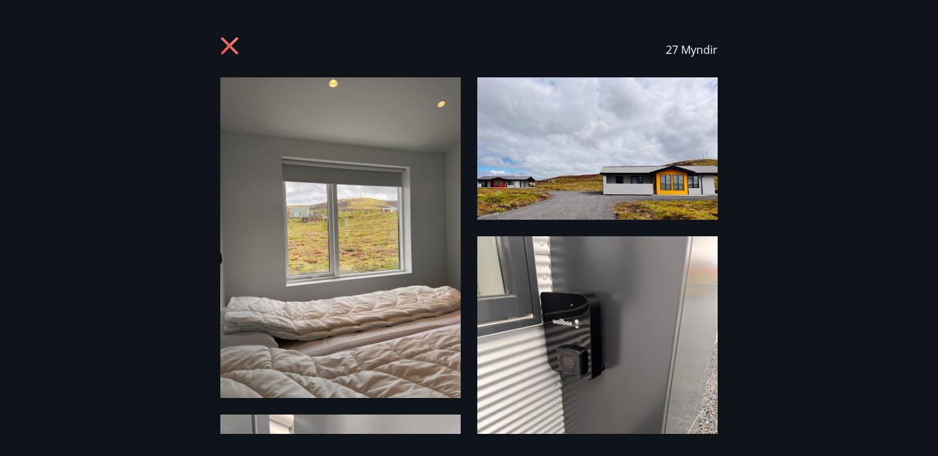
click at [305, 245] on img at bounding box center [340, 237] width 240 height 320
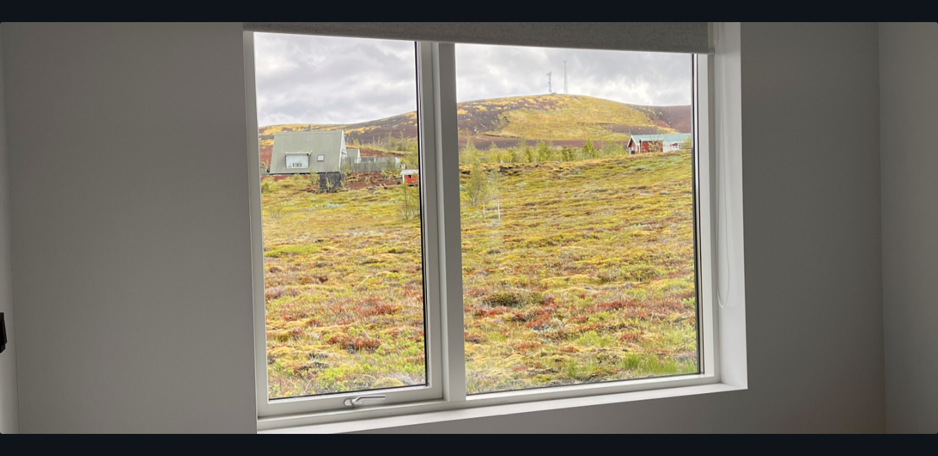
scroll to position [273, 0]
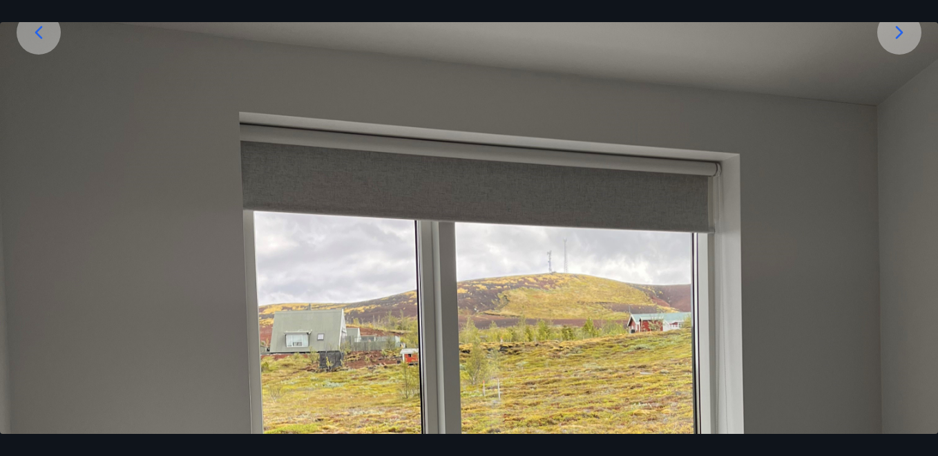
click at [38, 33] on icon at bounding box center [39, 32] width 22 height 22
click at [40, 30] on icon at bounding box center [39, 32] width 22 height 22
click at [41, 26] on icon at bounding box center [39, 32] width 22 height 22
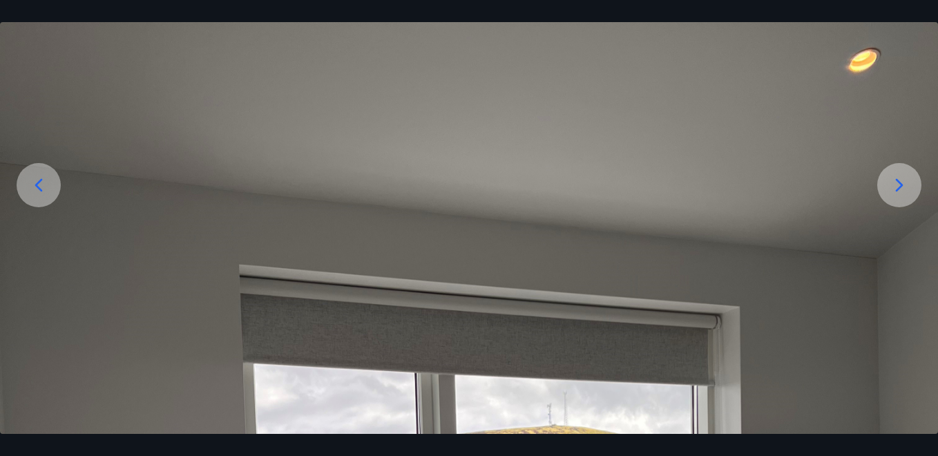
scroll to position [0, 0]
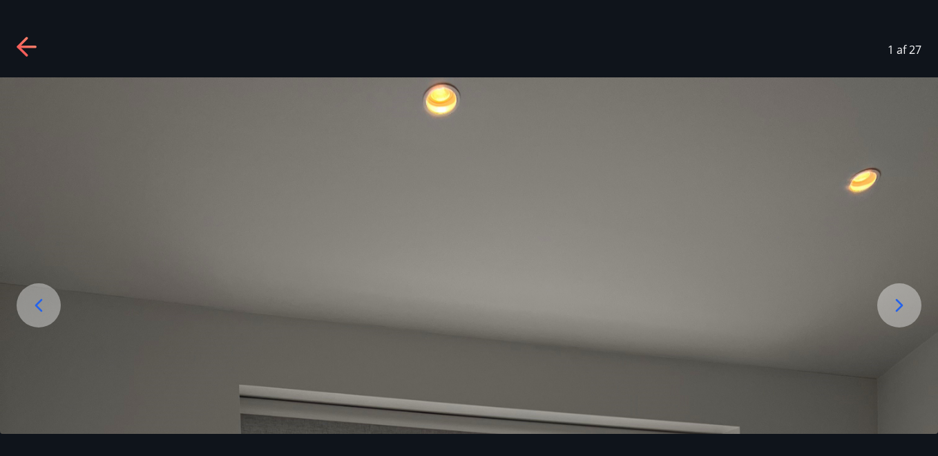
click at [30, 44] on icon at bounding box center [28, 48] width 22 height 22
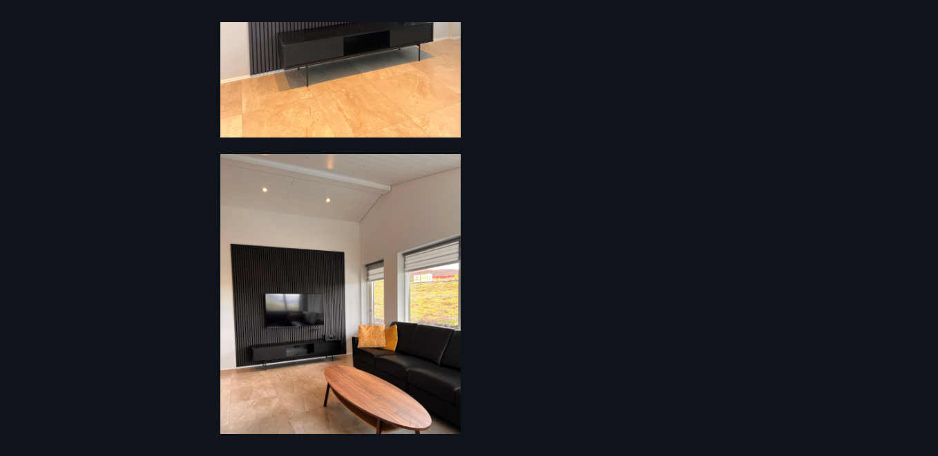
scroll to position [3929, 0]
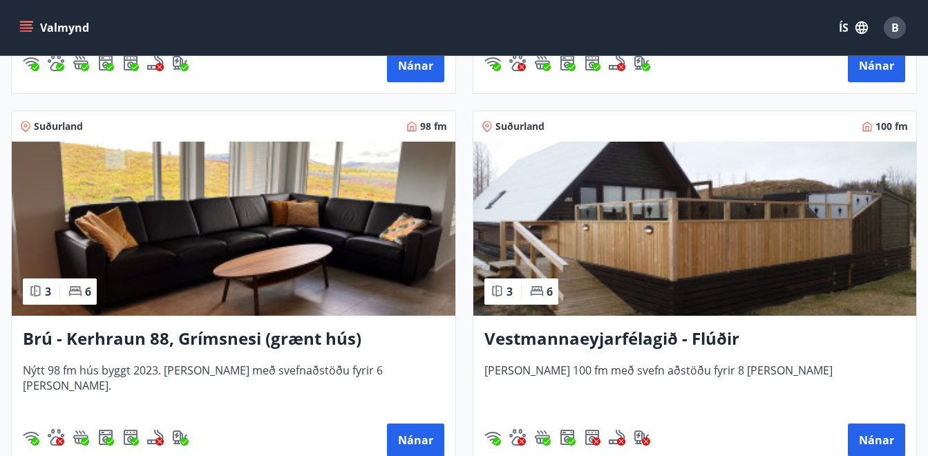
scroll to position [5065, 0]
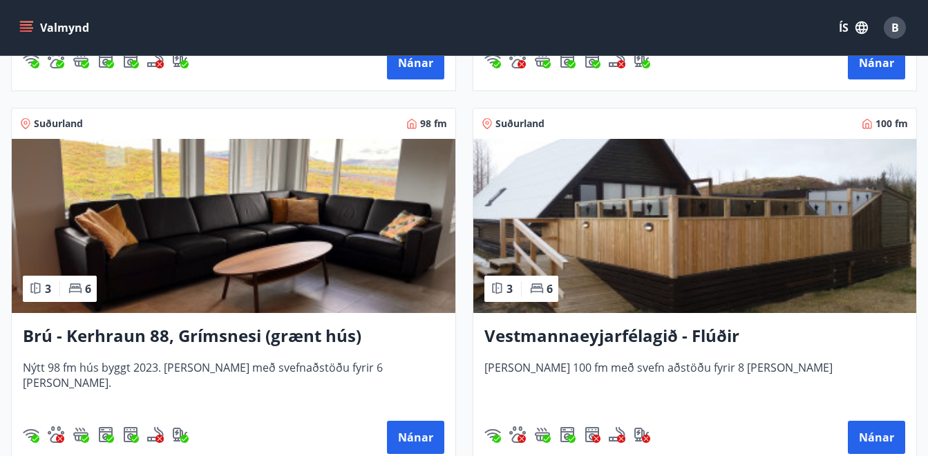
click at [618, 333] on h3 "Vestmannaeyjarfélagið - Flúðir" at bounding box center [694, 336] width 421 height 25
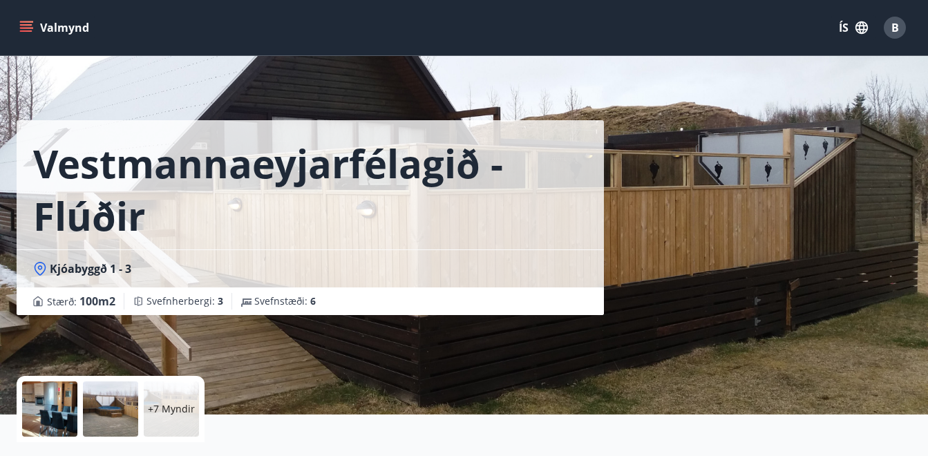
click at [168, 410] on p "+7 Myndir" at bounding box center [171, 409] width 47 height 14
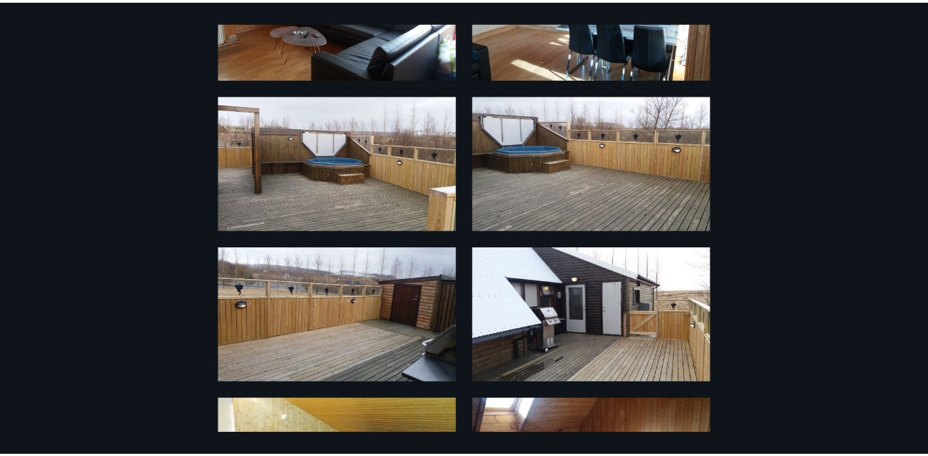
scroll to position [142, 0]
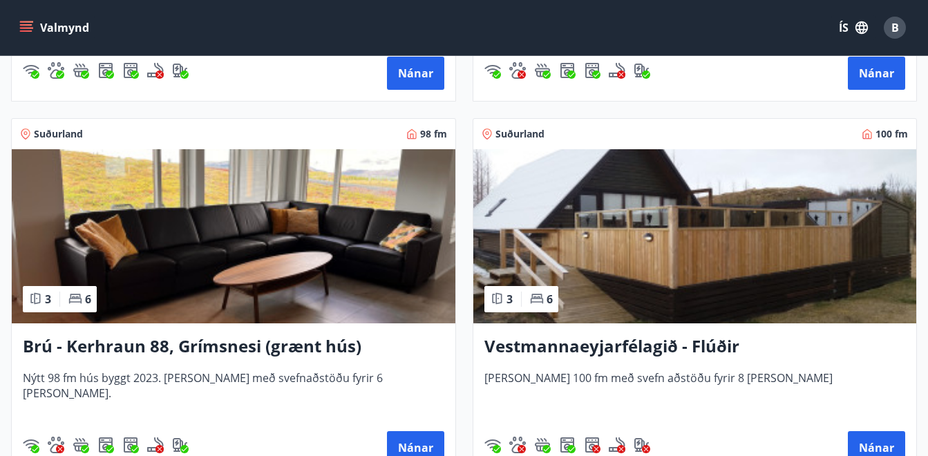
scroll to position [5050, 0]
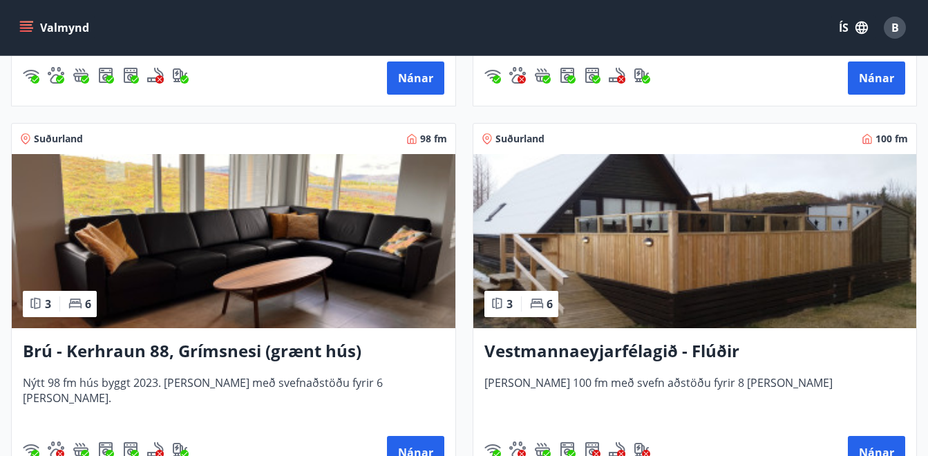
click at [206, 354] on h3 "Brú - Kerhraun 88, Grímsnesi (grænt hús)" at bounding box center [233, 351] width 421 height 25
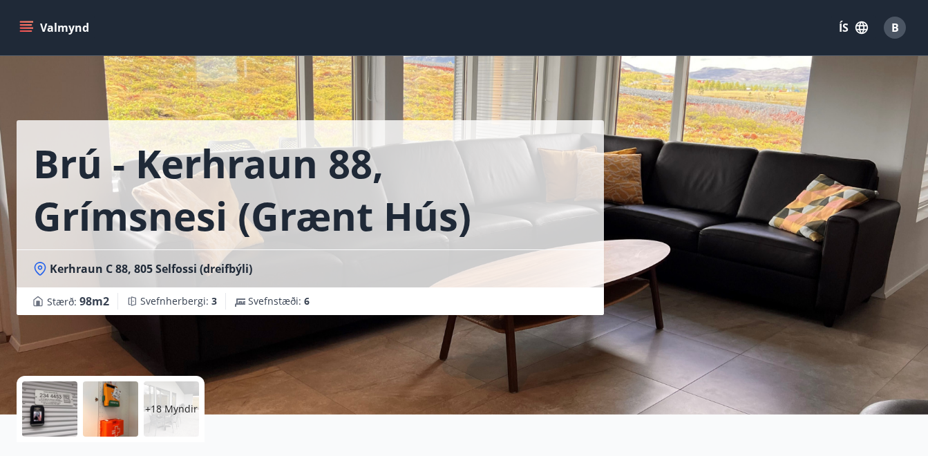
click at [42, 405] on div at bounding box center [49, 408] width 55 height 55
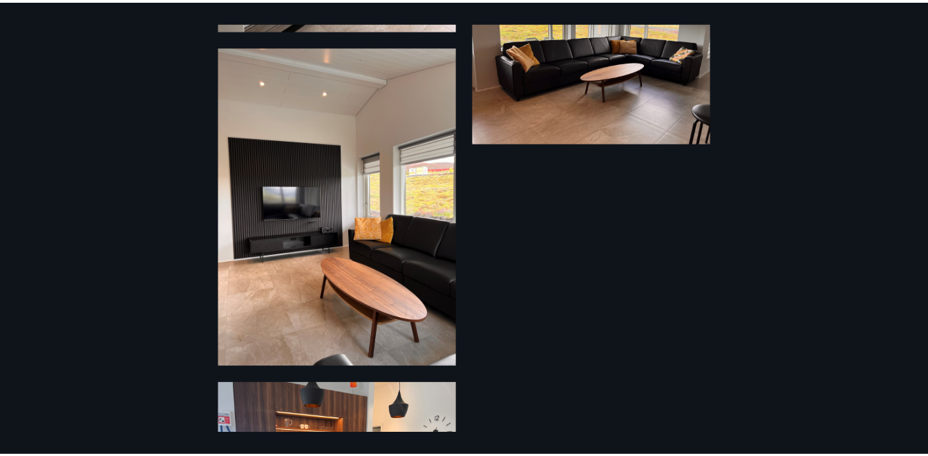
scroll to position [3119, 0]
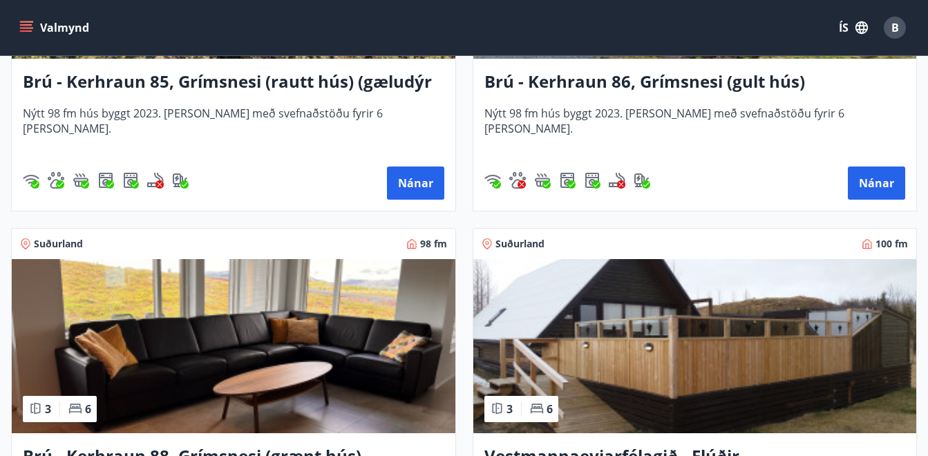
scroll to position [4843, 0]
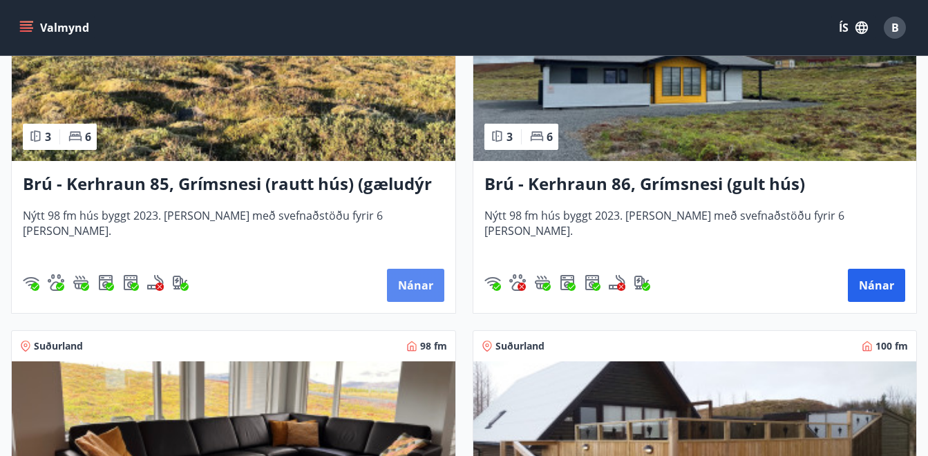
click at [408, 287] on button "Nánar" at bounding box center [415, 285] width 57 height 33
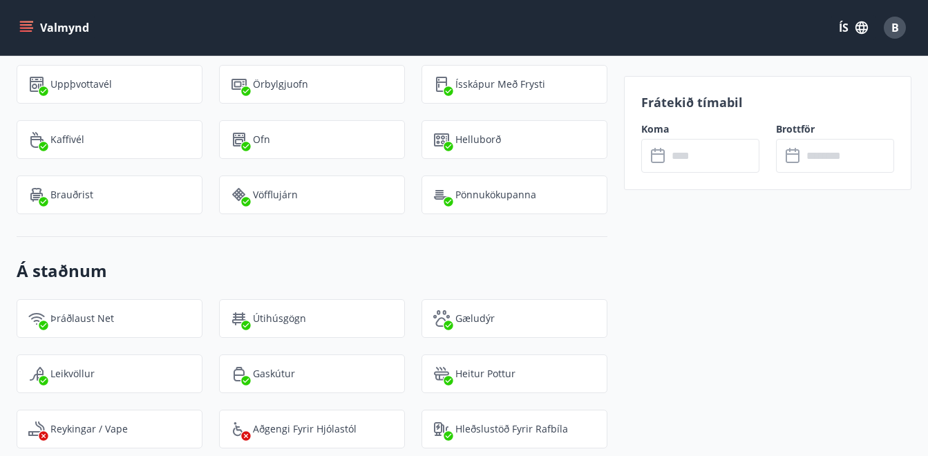
scroll to position [1865, 0]
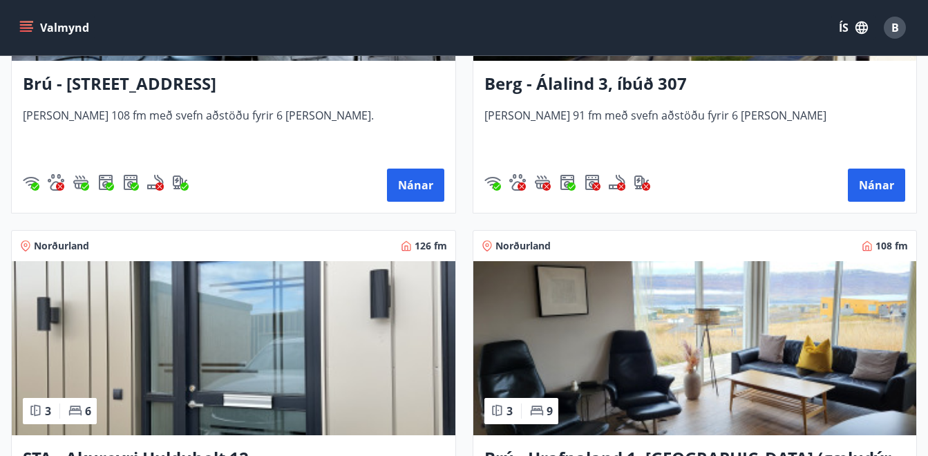
scroll to position [622, 0]
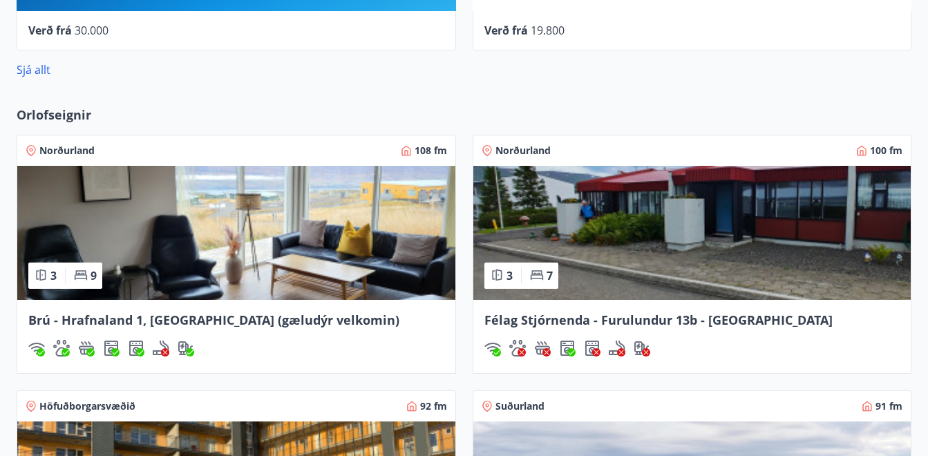
scroll to position [967, 0]
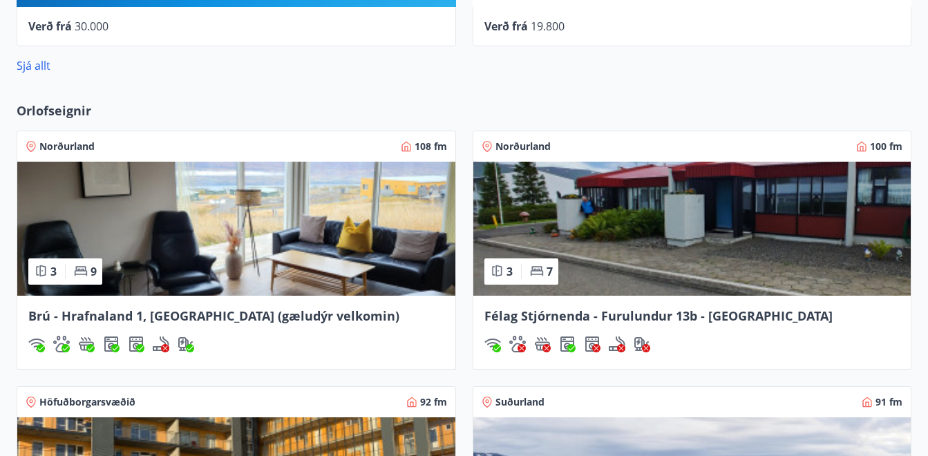
drag, startPoint x: 12, startPoint y: 0, endPoint x: 291, endPoint y: 62, distance: 285.9
click at [291, 62] on div "Sjá allt" at bounding box center [464, 65] width 894 height 17
